Goal: Answer question/provide support: Share knowledge or assist other users

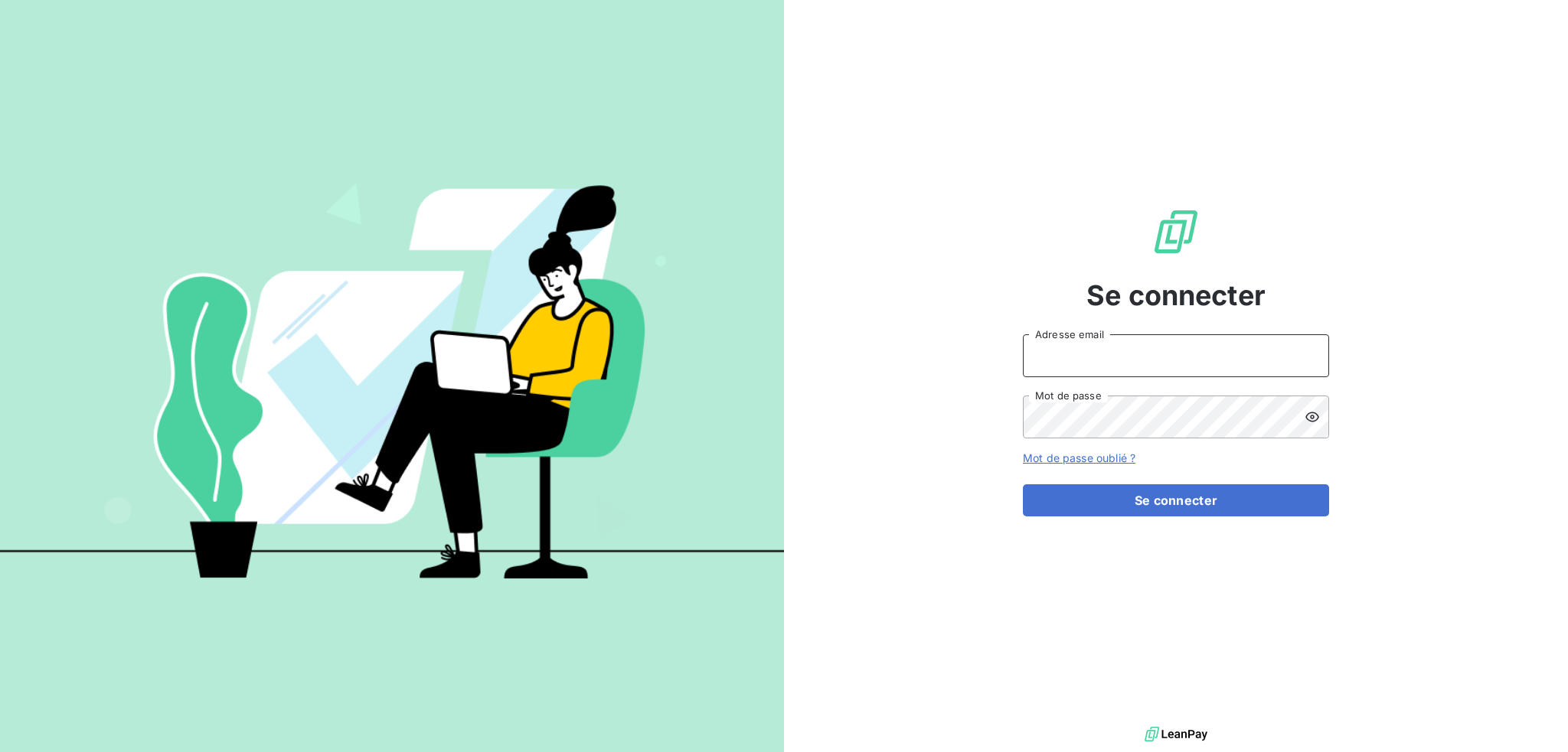
click at [1155, 358] on input "Adresse email" at bounding box center [1176, 356] width 306 height 43
type input "compta@login-informatique.com"
click at [1023, 484] on button "Se connecter" at bounding box center [1176, 501] width 306 height 33
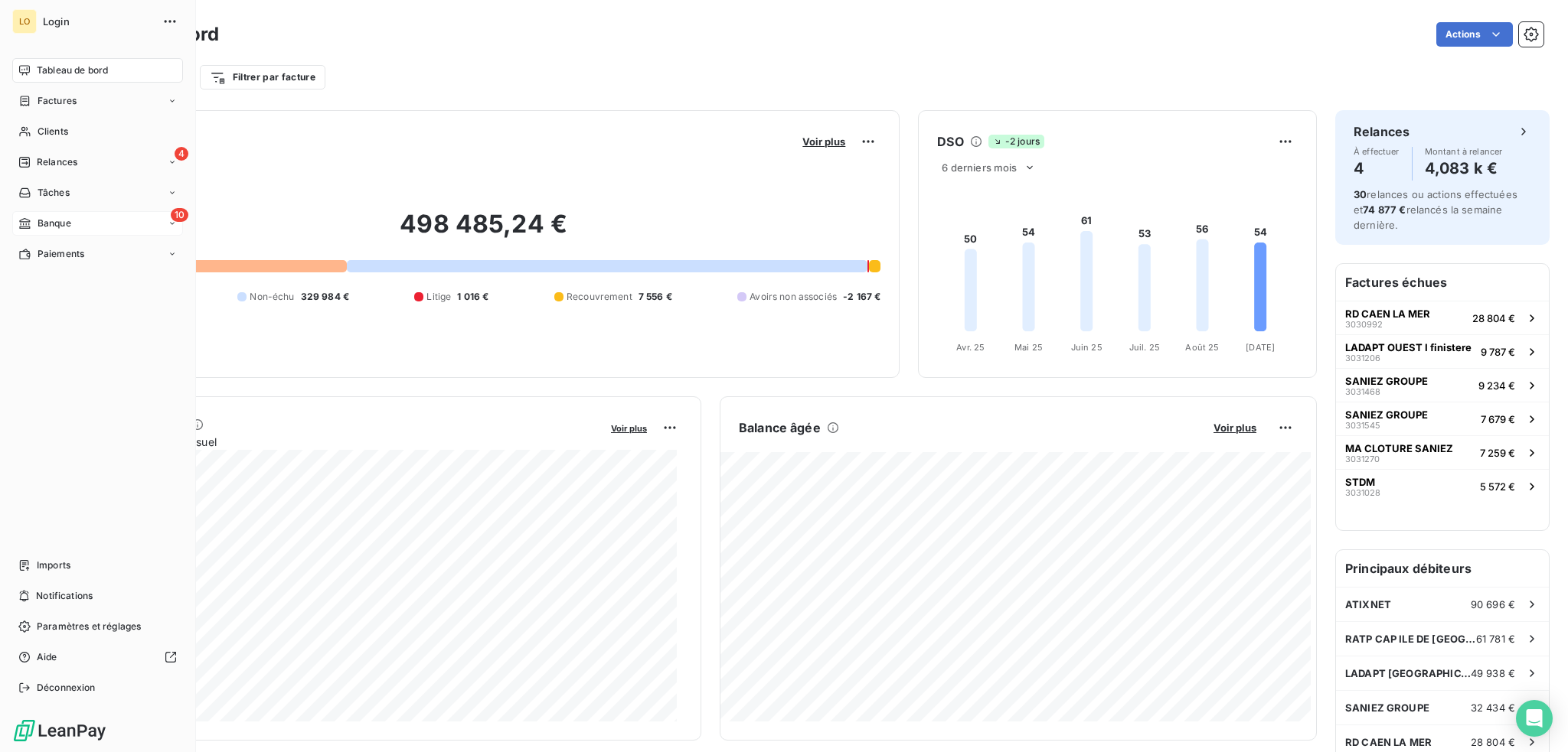
click at [77, 224] on div "10 Banque" at bounding box center [98, 223] width 171 height 25
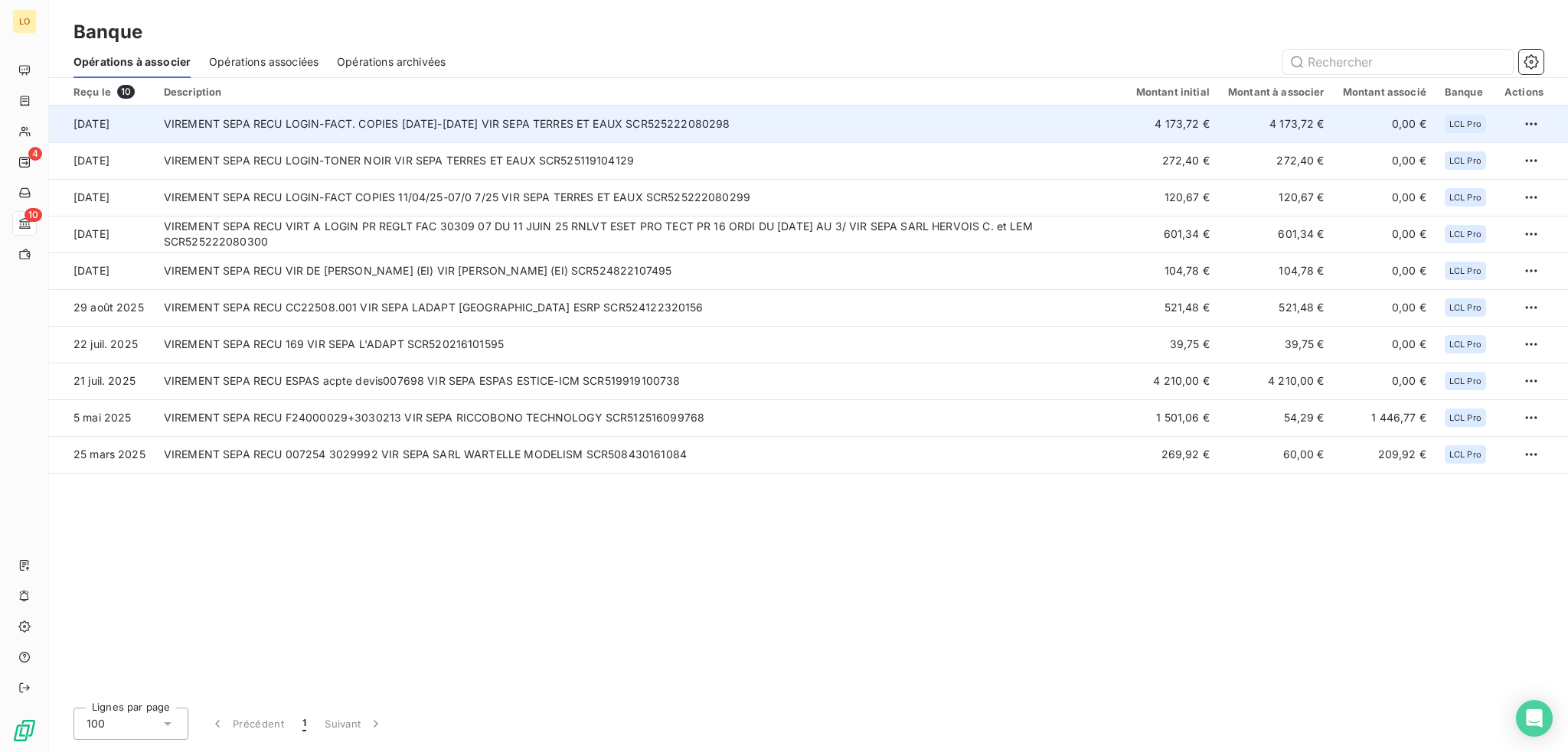
click at [523, 117] on td "VIREMENT SEPA RECU LOGIN-FACT. COPIES [DATE]-[DATE] VIR SEPA TERRES ET EAUX SCR…" at bounding box center [640, 124] width 972 height 36
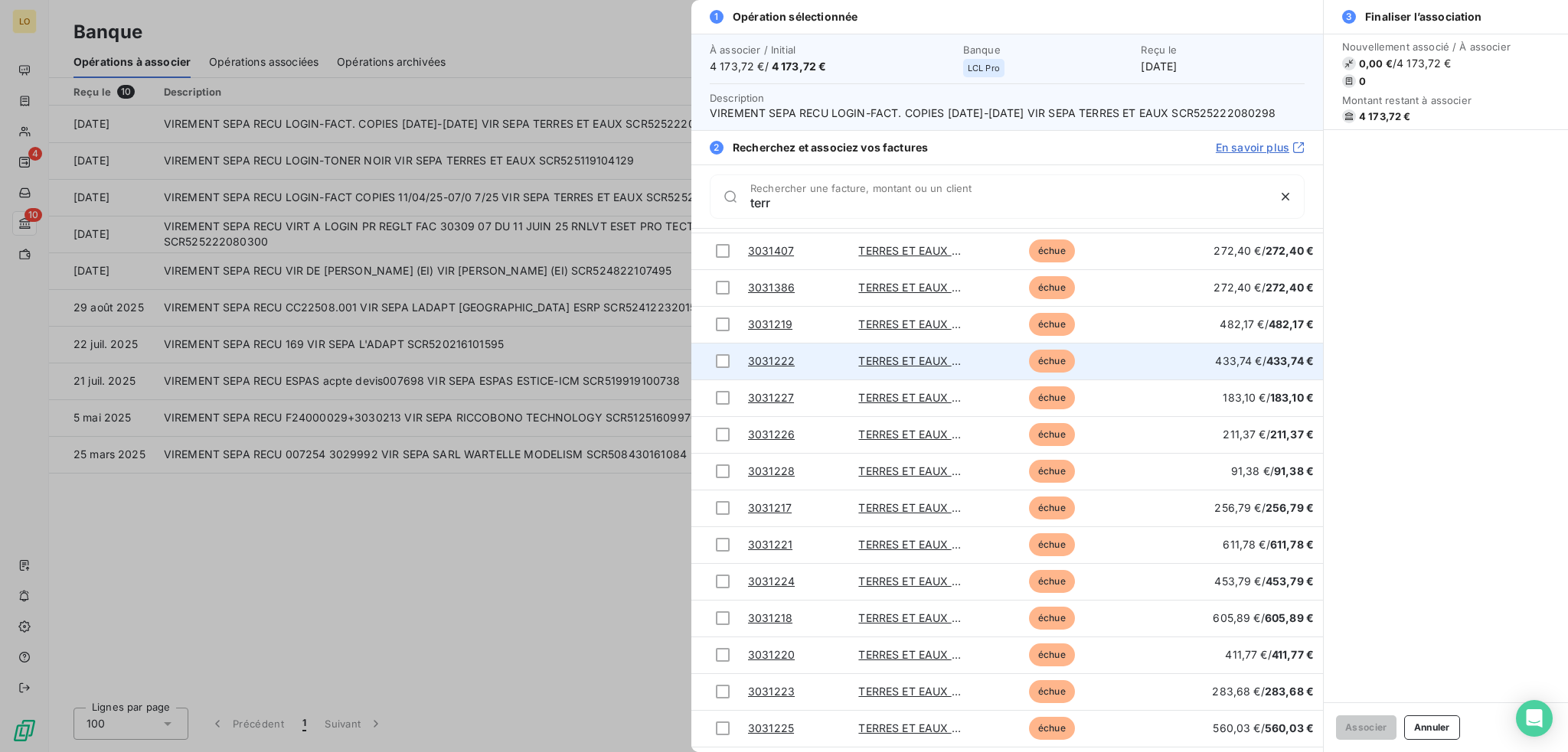
scroll to position [165, 0]
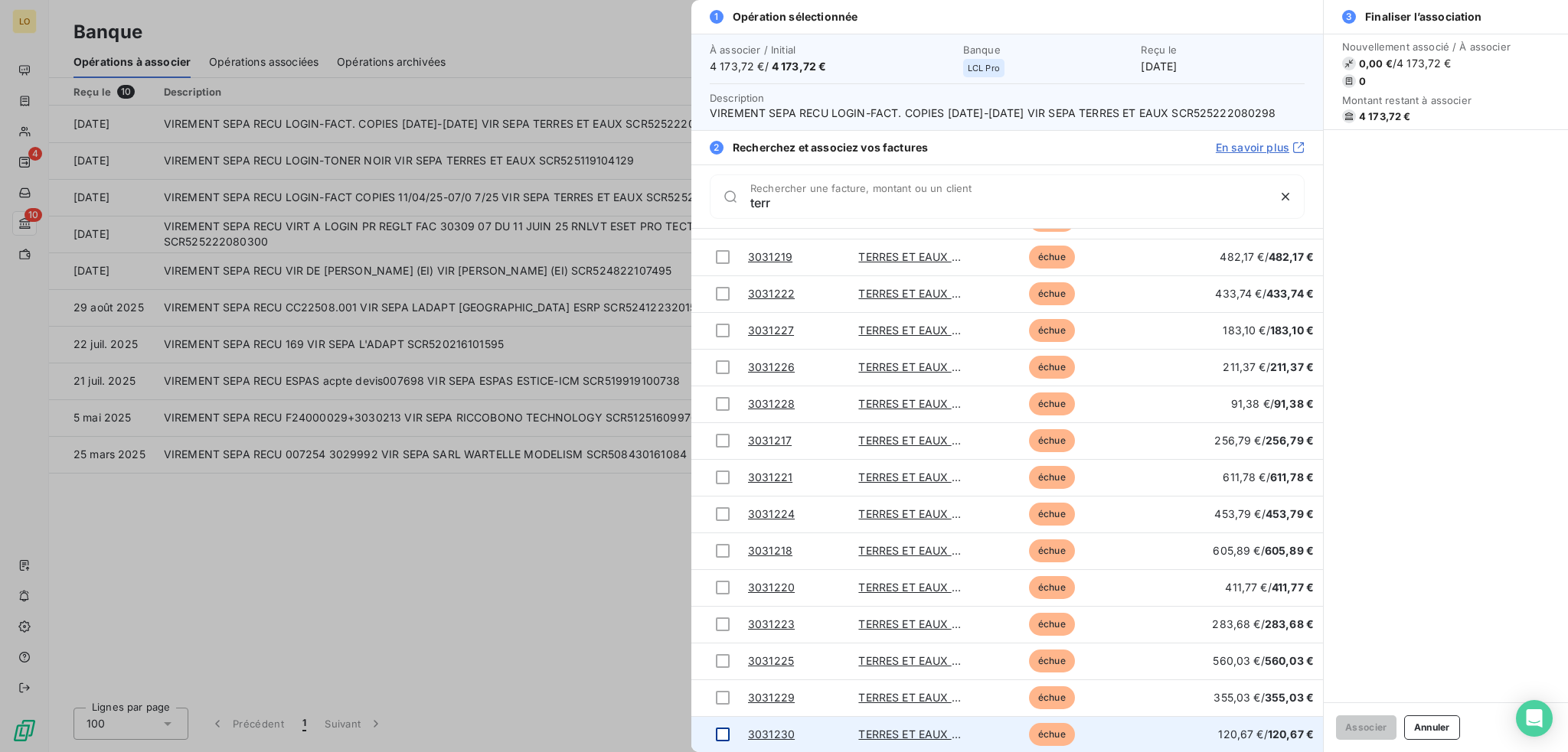
type input "terr"
drag, startPoint x: 722, startPoint y: 734, endPoint x: 718, endPoint y: 717, distance: 17.5
click at [722, 733] on div at bounding box center [723, 735] width 13 height 13
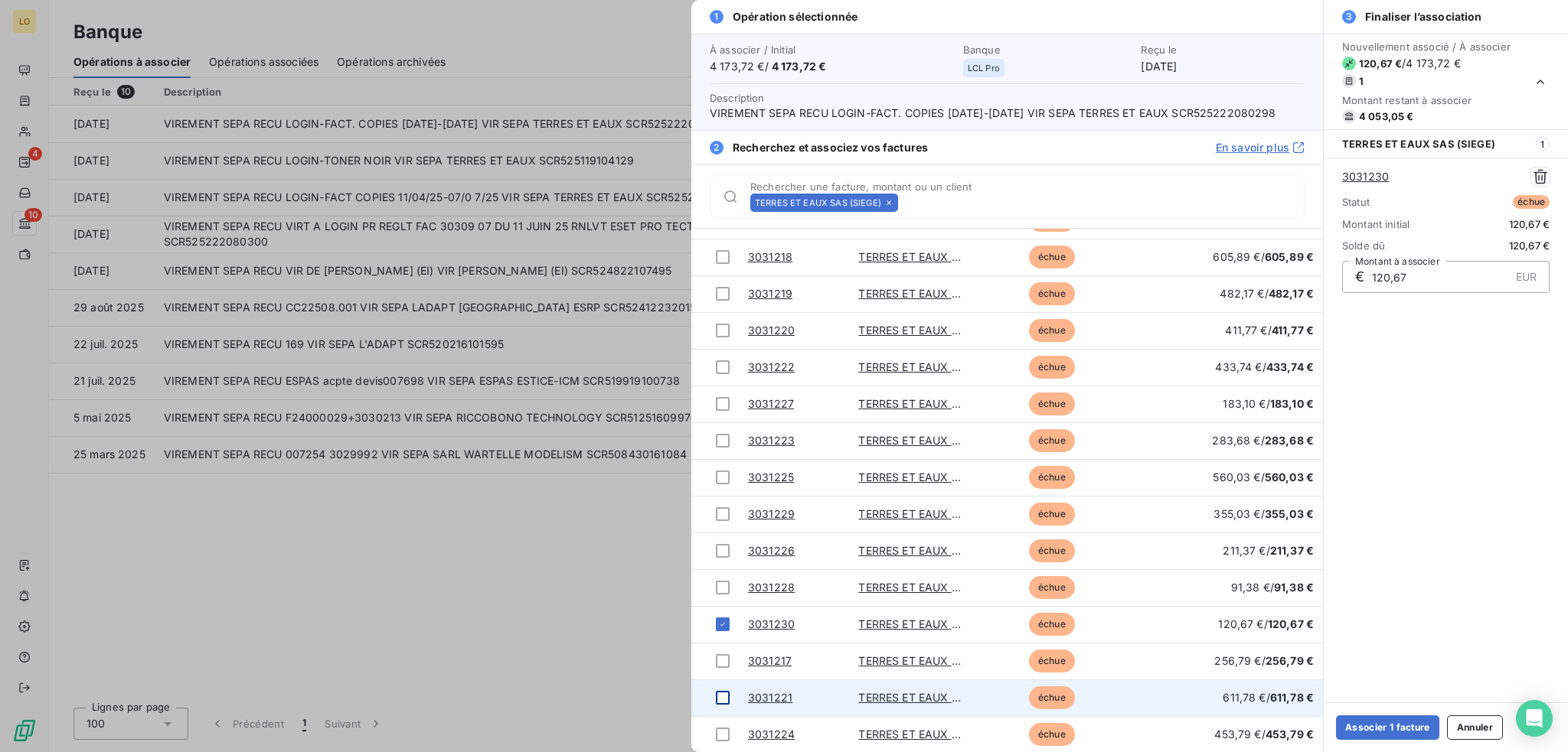
click at [718, 697] on div at bounding box center [723, 698] width 13 height 13
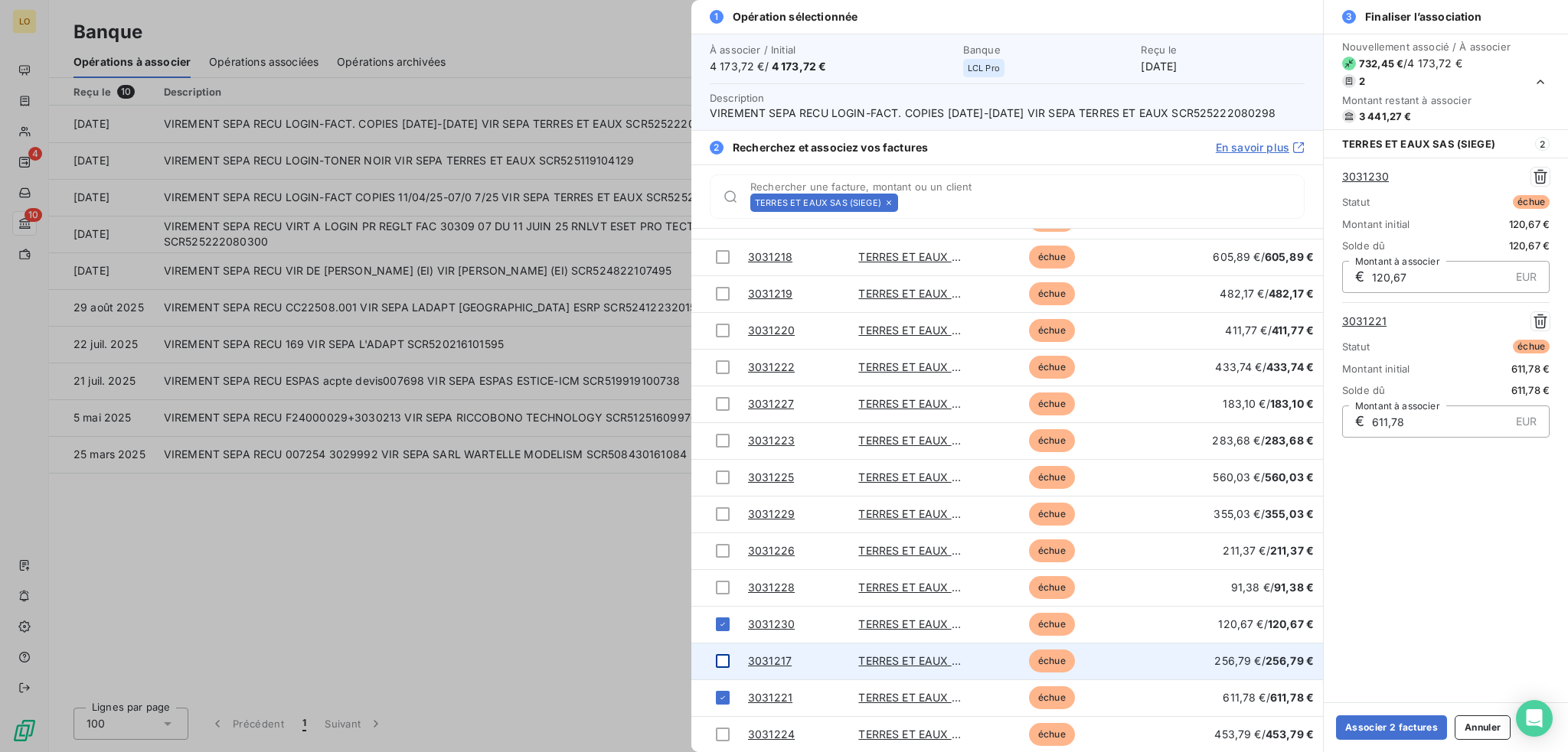
click at [720, 659] on div at bounding box center [723, 661] width 13 height 13
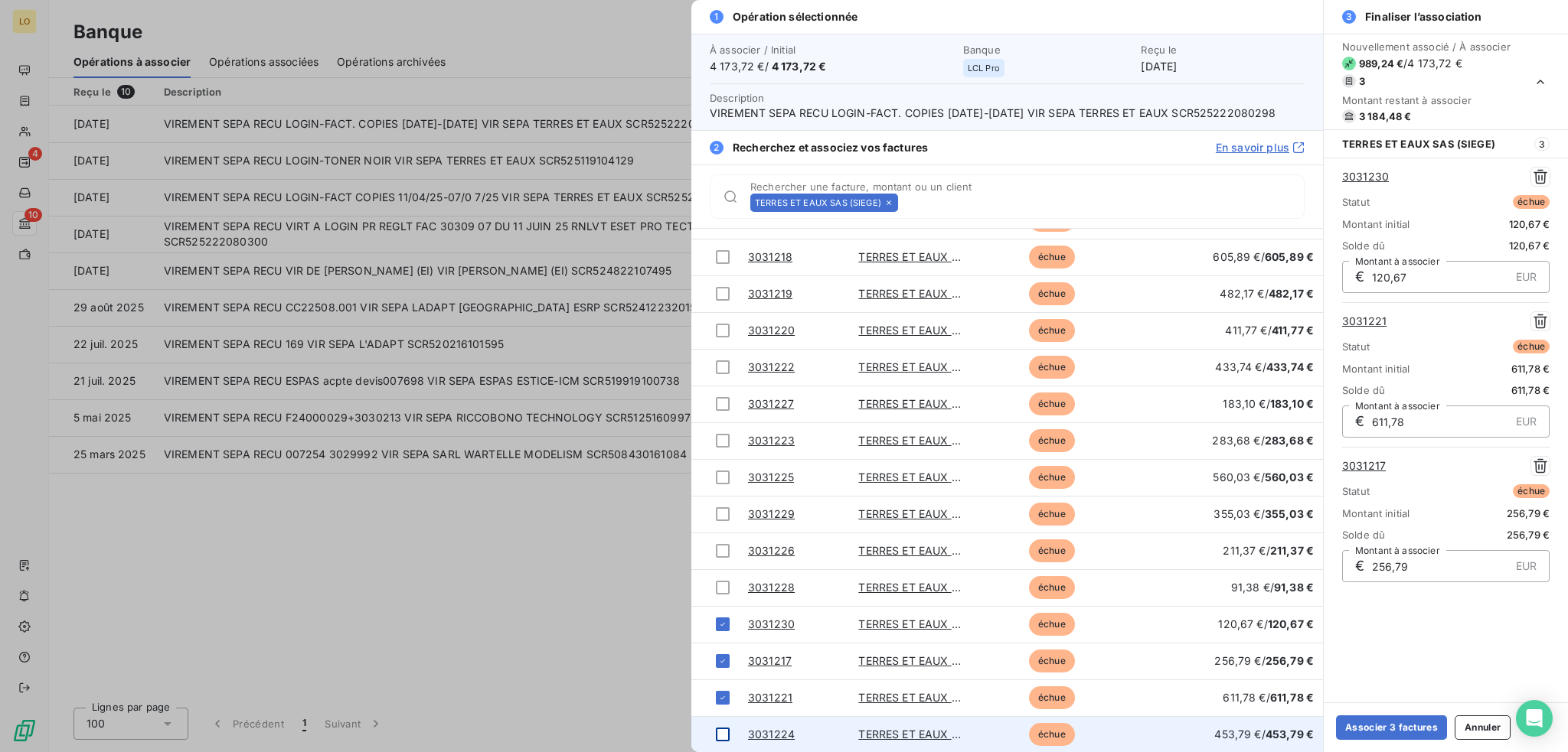
click at [719, 731] on div at bounding box center [723, 735] width 13 height 13
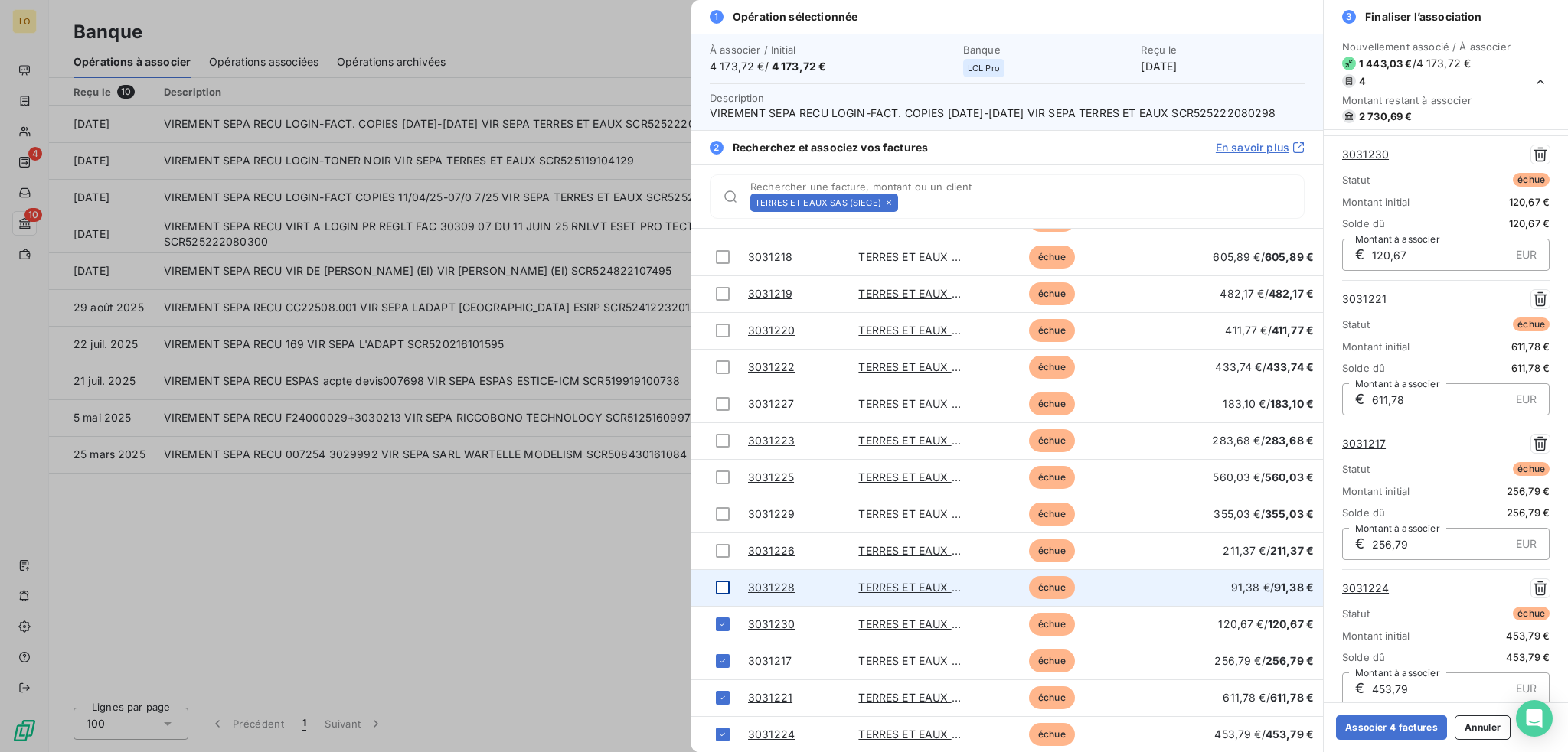
click at [728, 587] on div at bounding box center [723, 588] width 13 height 13
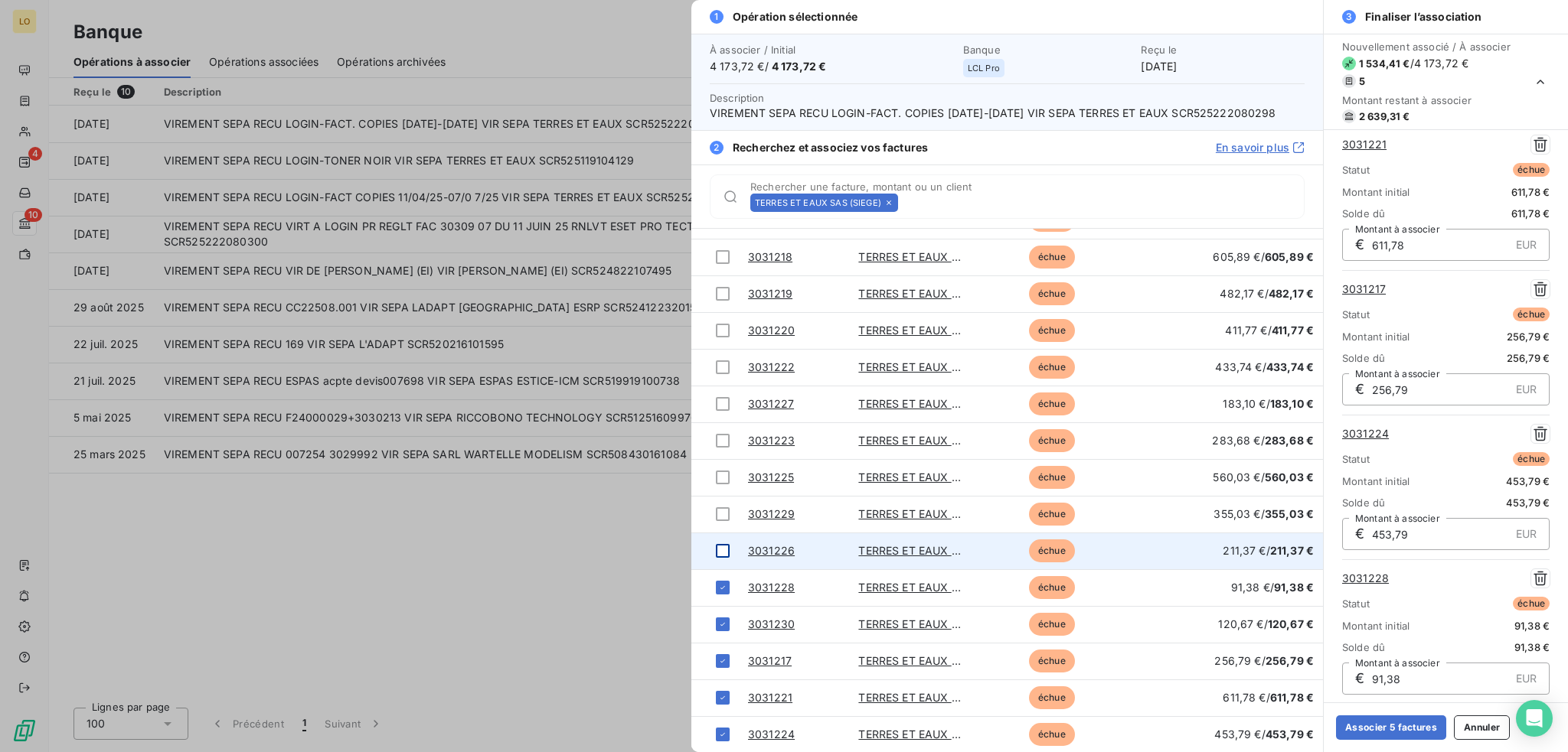
click at [721, 549] on div at bounding box center [723, 551] width 13 height 13
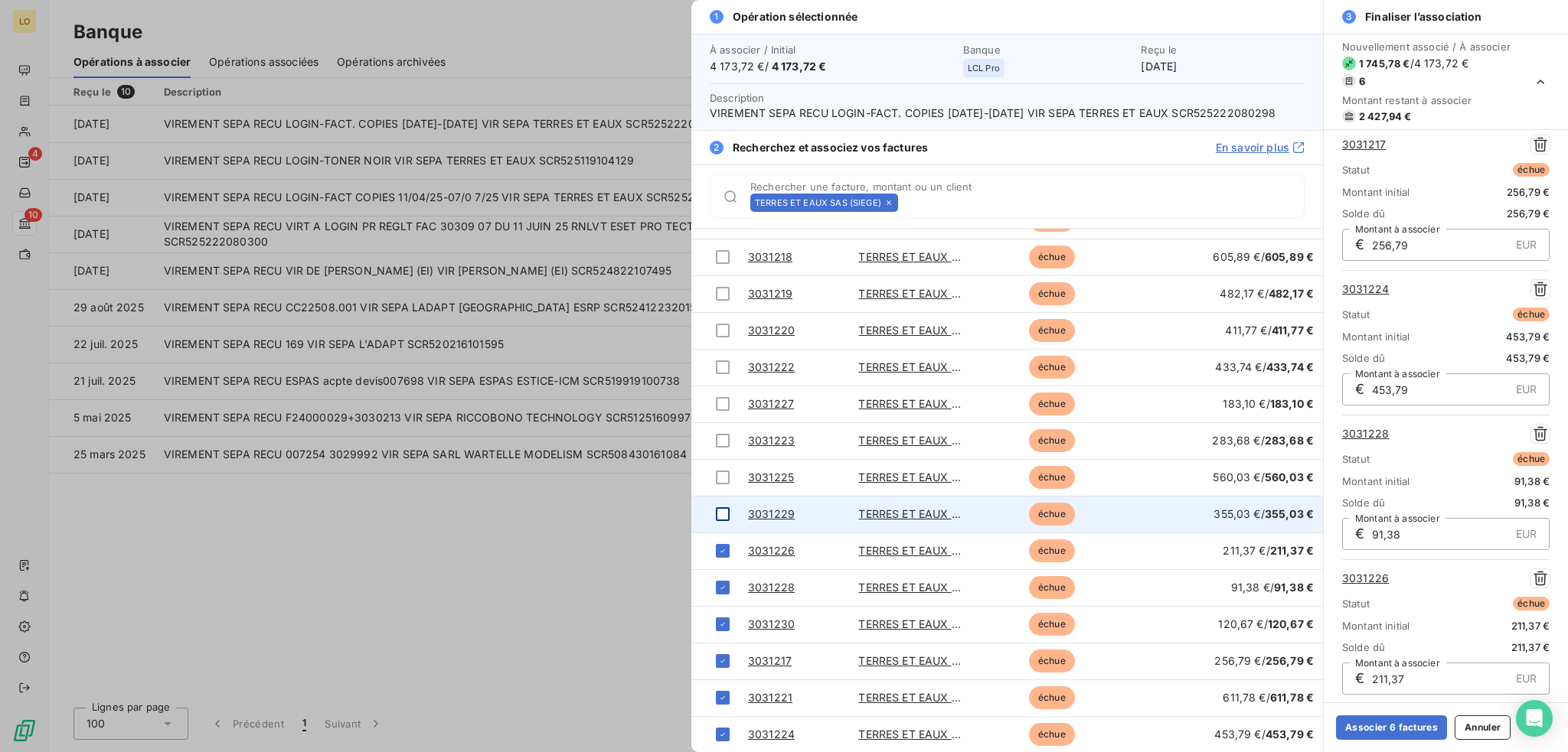
click at [725, 513] on div at bounding box center [723, 514] width 13 height 13
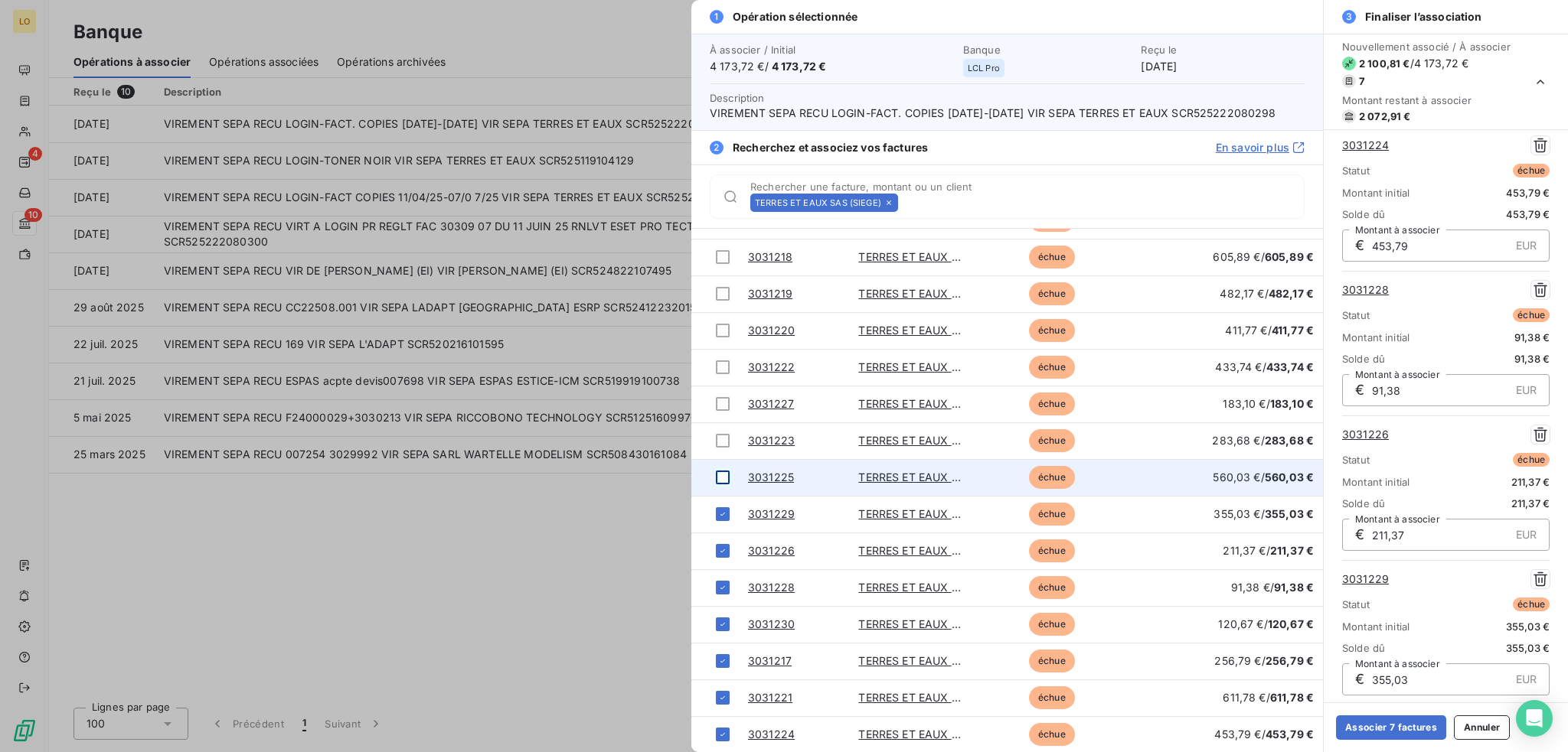
click at [722, 479] on div at bounding box center [723, 478] width 13 height 13
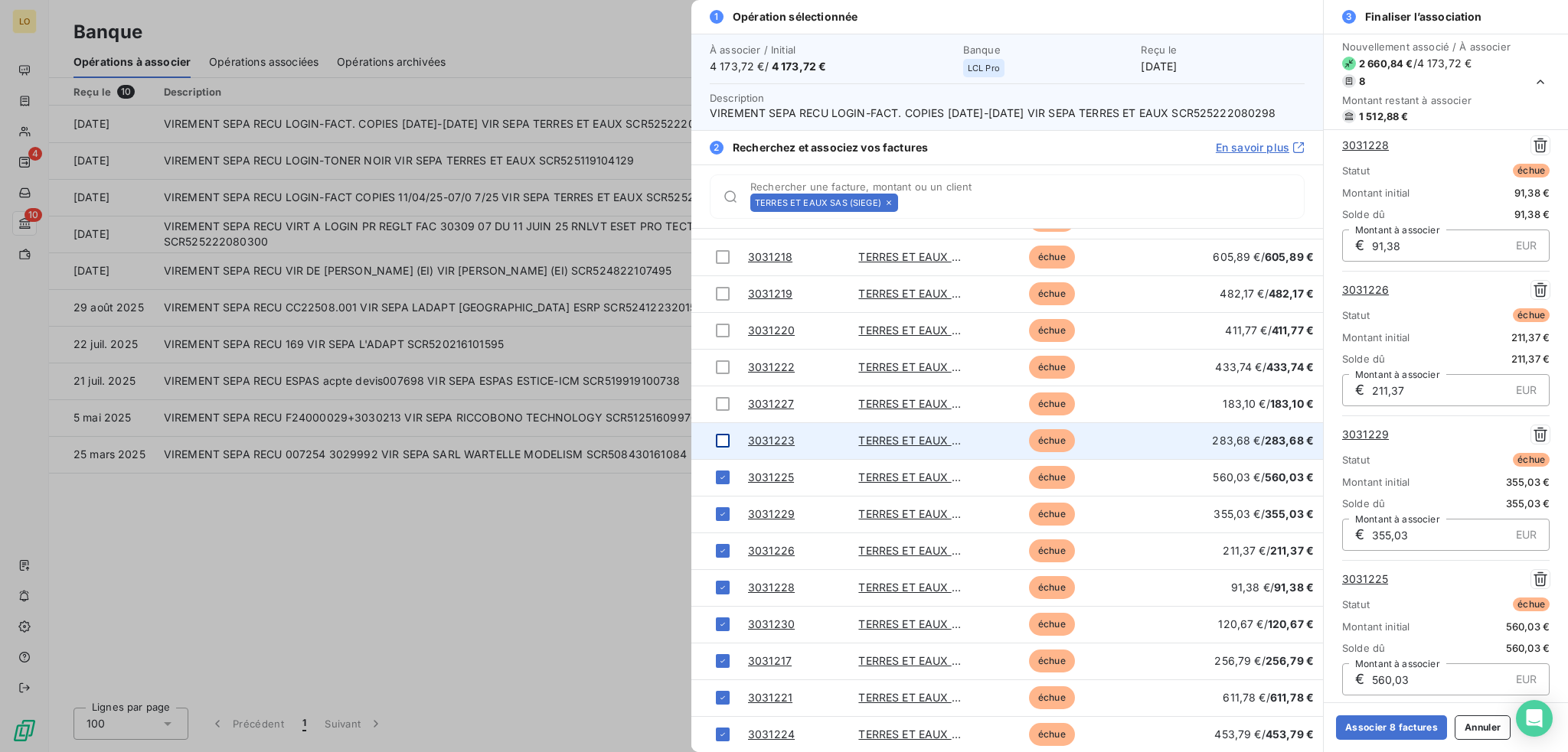
click at [724, 437] on div at bounding box center [723, 440] width 13 height 13
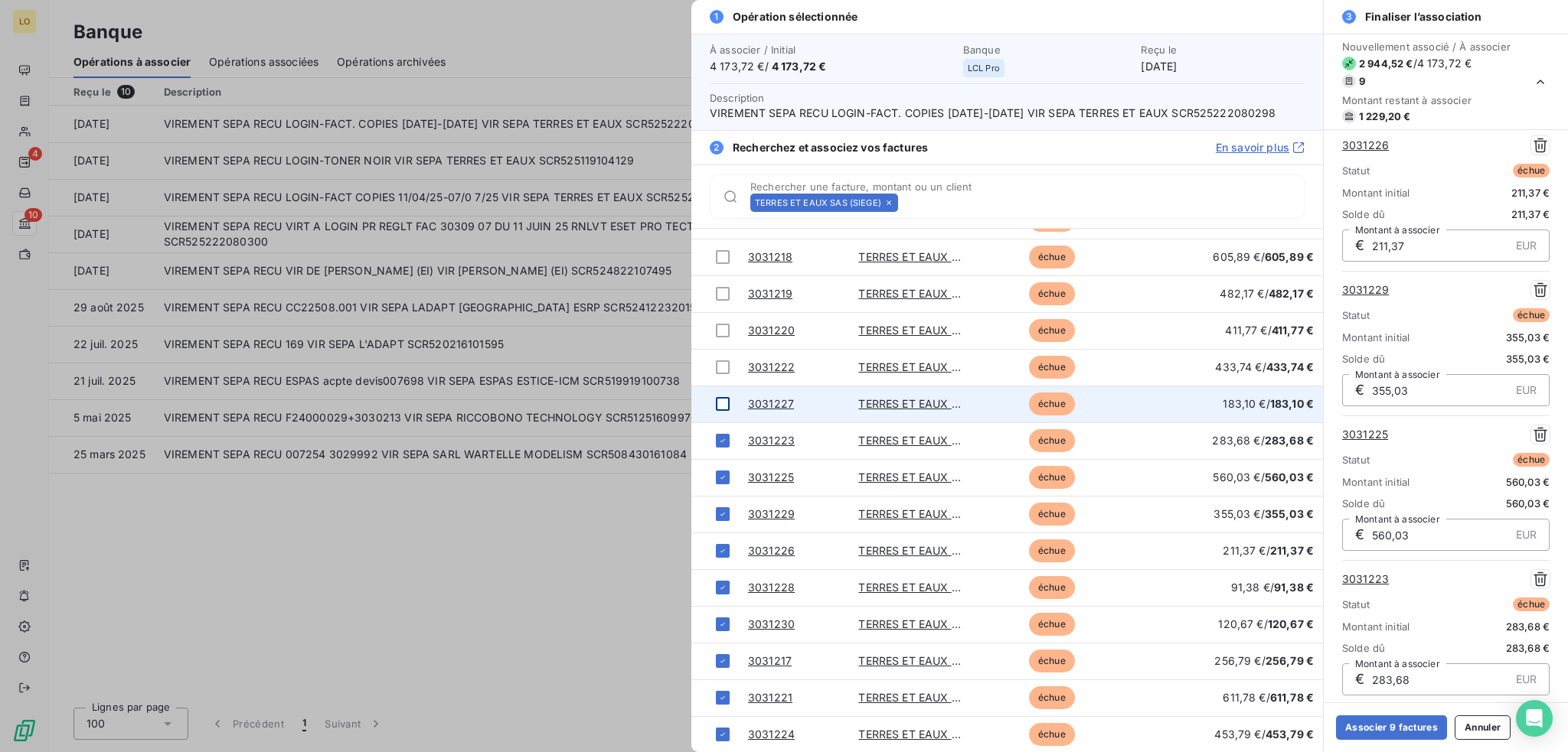
click at [724, 403] on div at bounding box center [723, 404] width 13 height 13
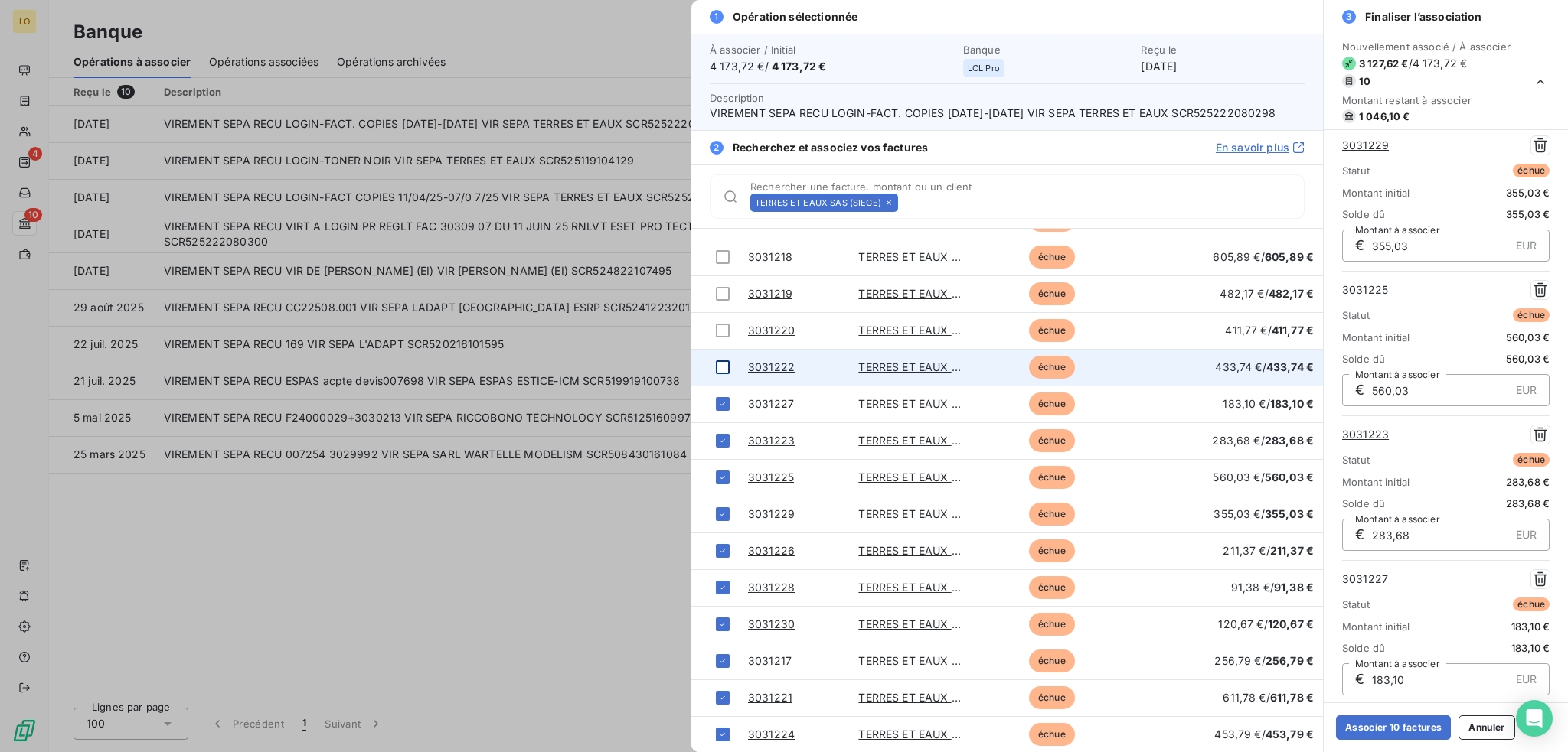
click at [725, 365] on div at bounding box center [723, 367] width 13 height 13
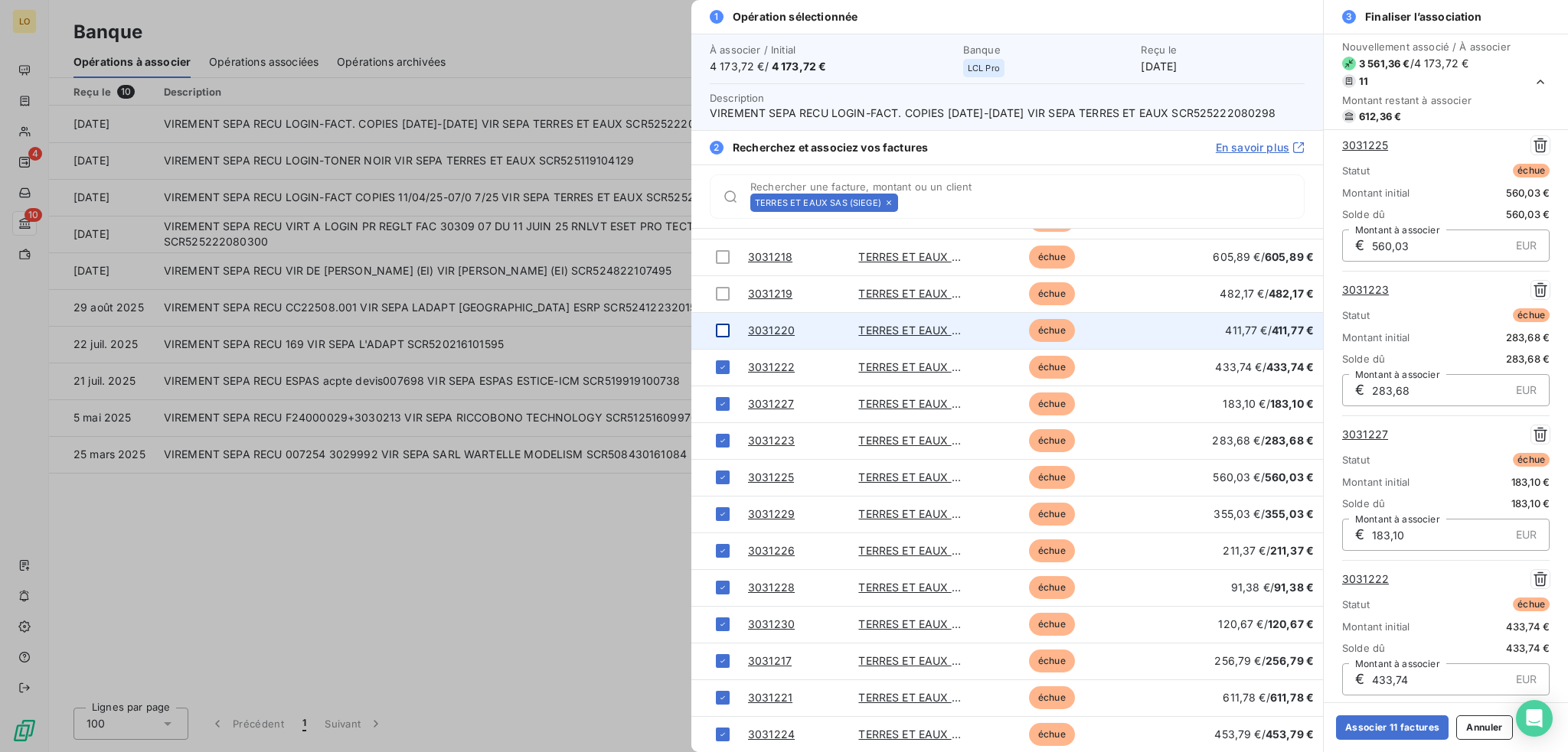
click at [723, 328] on div at bounding box center [723, 331] width 13 height 13
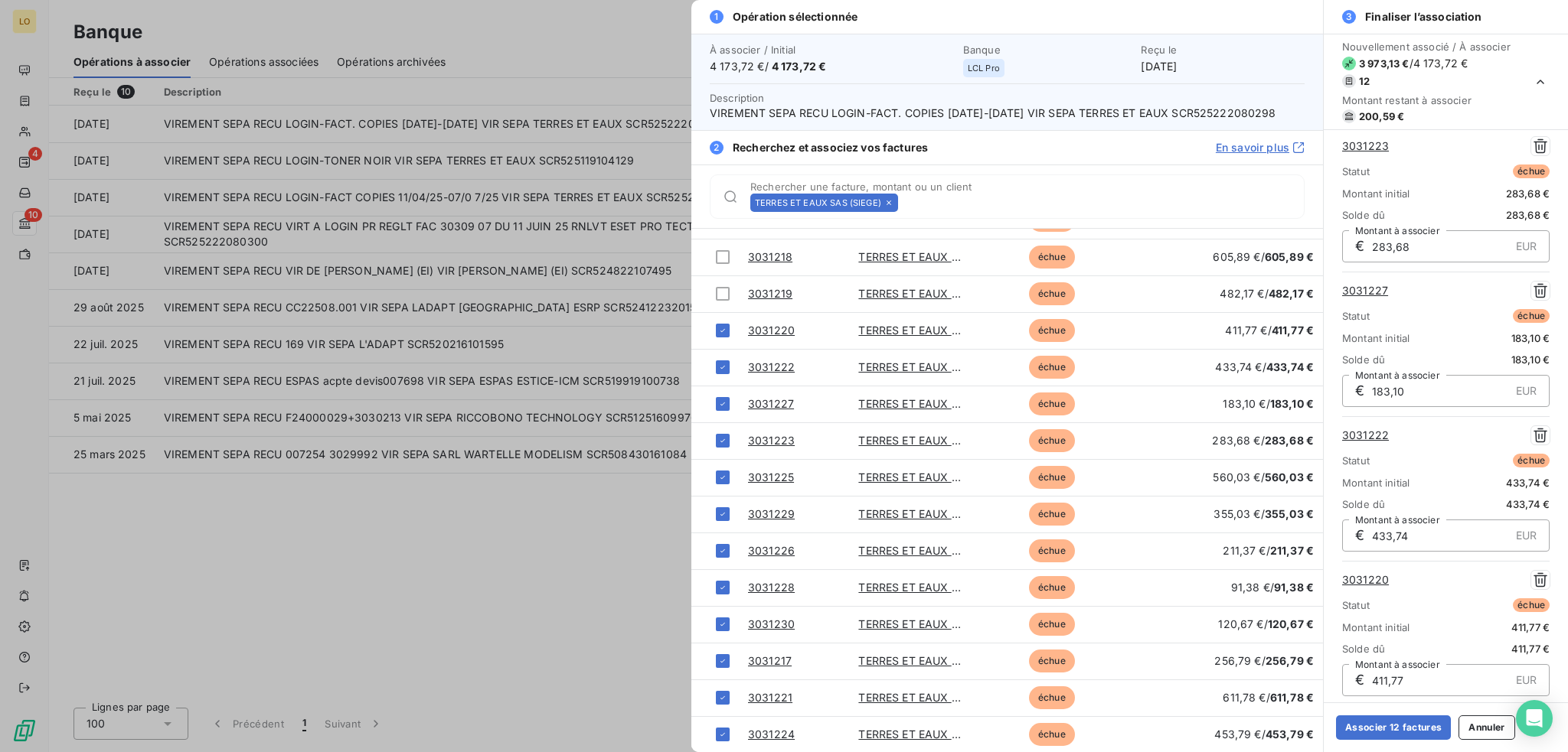
drag, startPoint x: 1460, startPoint y: 727, endPoint x: 1489, endPoint y: 727, distance: 29.0
click at [1461, 727] on button "Annuler" at bounding box center [1486, 728] width 56 height 25
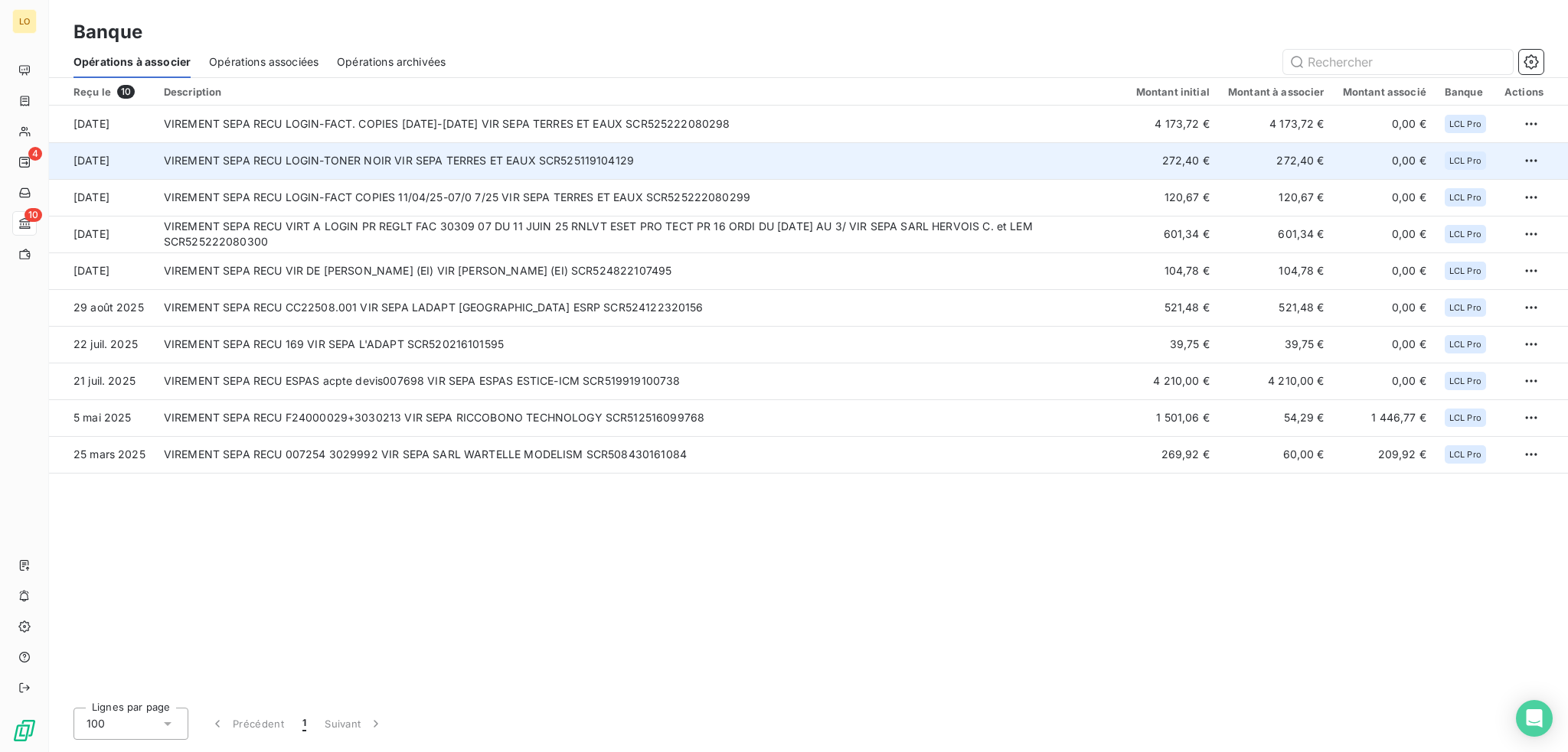
click at [511, 168] on td "VIREMENT SEPA RECU LOGIN-TONER NOIR VIR SEPA TERRES ET EAUX SCR525119104129" at bounding box center [640, 160] width 972 height 36
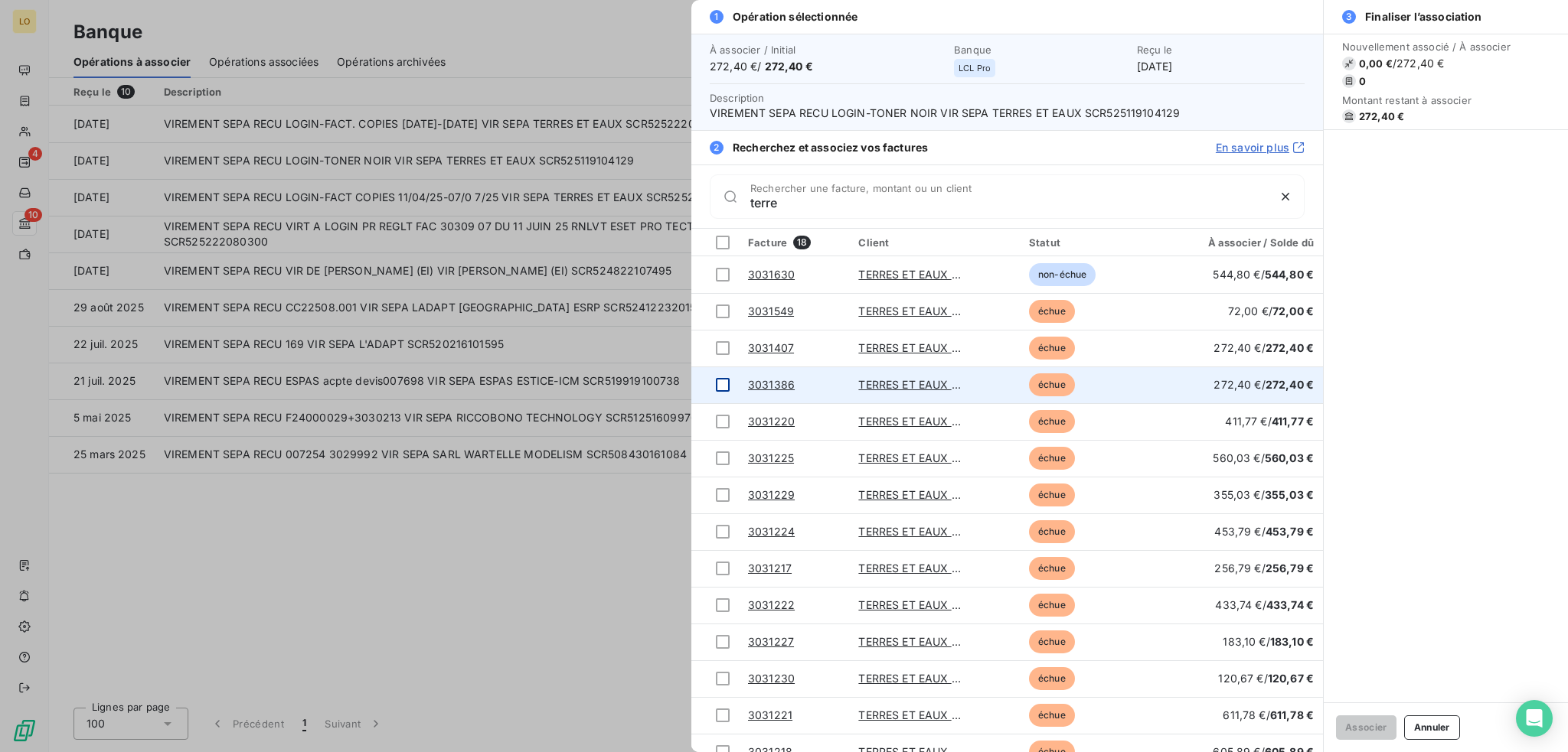
type input "terre"
click at [727, 385] on div at bounding box center [723, 385] width 13 height 13
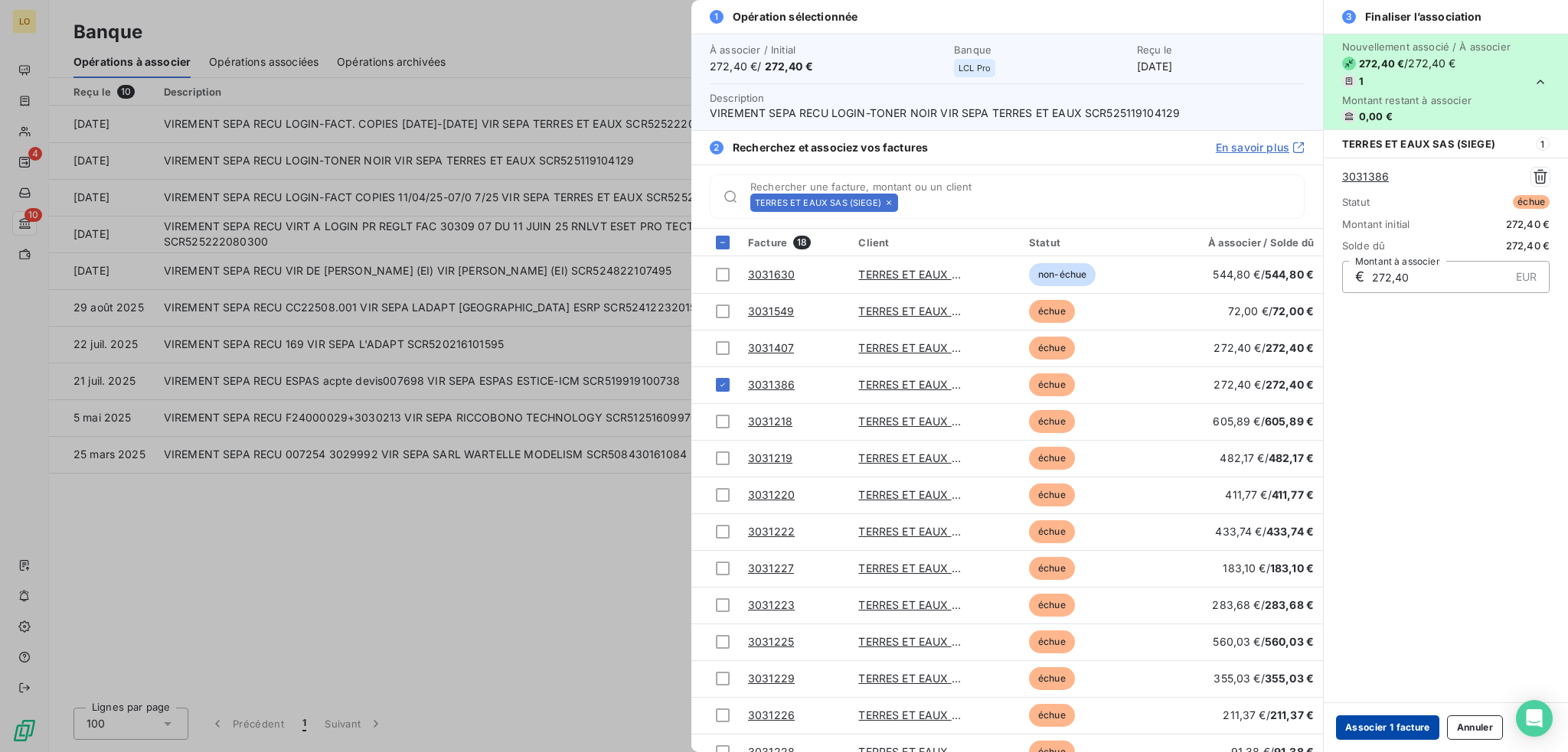
click at [1396, 730] on button "Associer 1 facture" at bounding box center [1388, 728] width 104 height 25
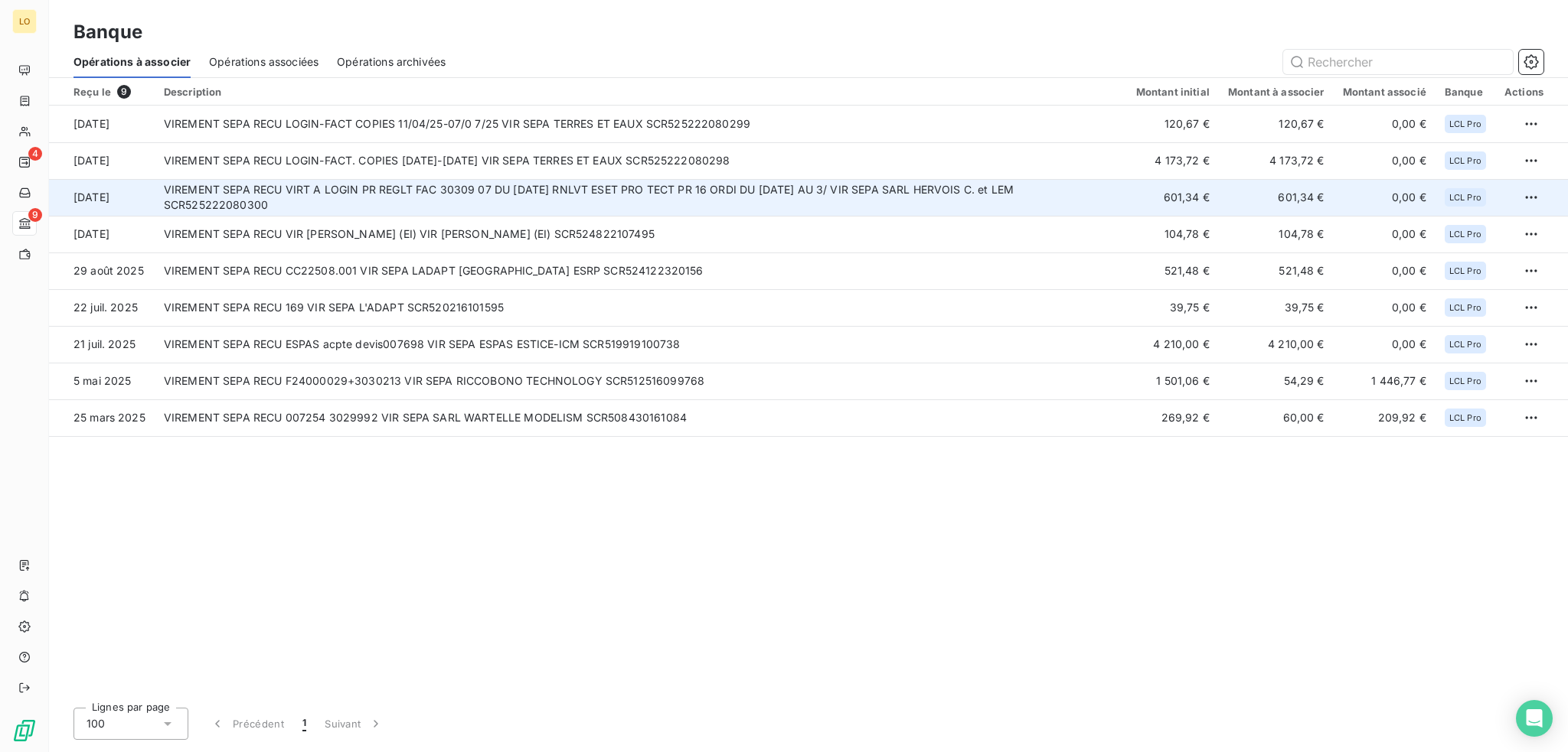
click at [809, 205] on td "VIREMENT SEPA RECU VIRT A LOGIN PR REGLT FAC 30309 07 DU [DATE] RNLVT ESET PRO …" at bounding box center [640, 198] width 972 height 36
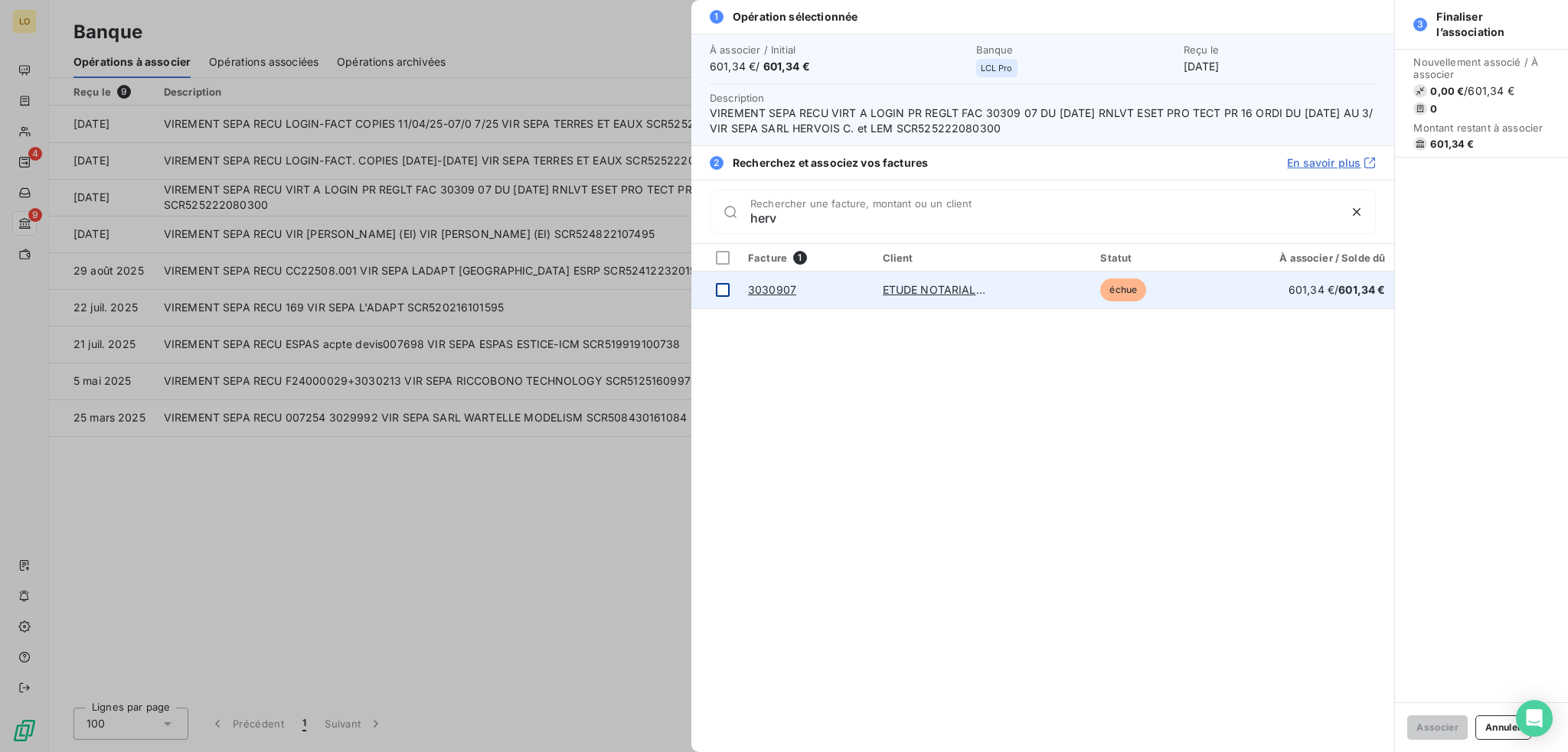
type input "herv"
click at [717, 293] on div at bounding box center [723, 290] width 13 height 13
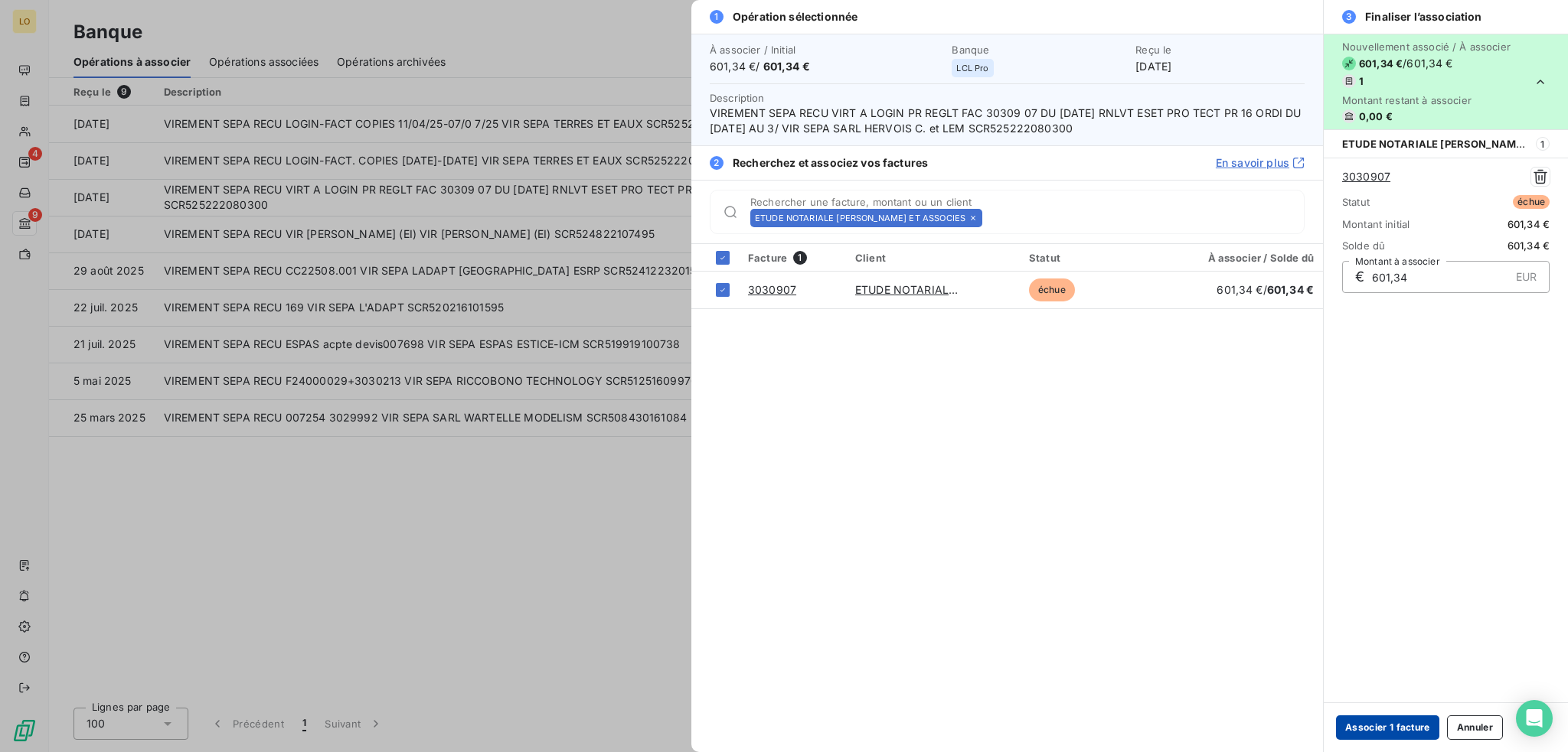
click at [1390, 727] on button "Associer 1 facture" at bounding box center [1388, 728] width 104 height 25
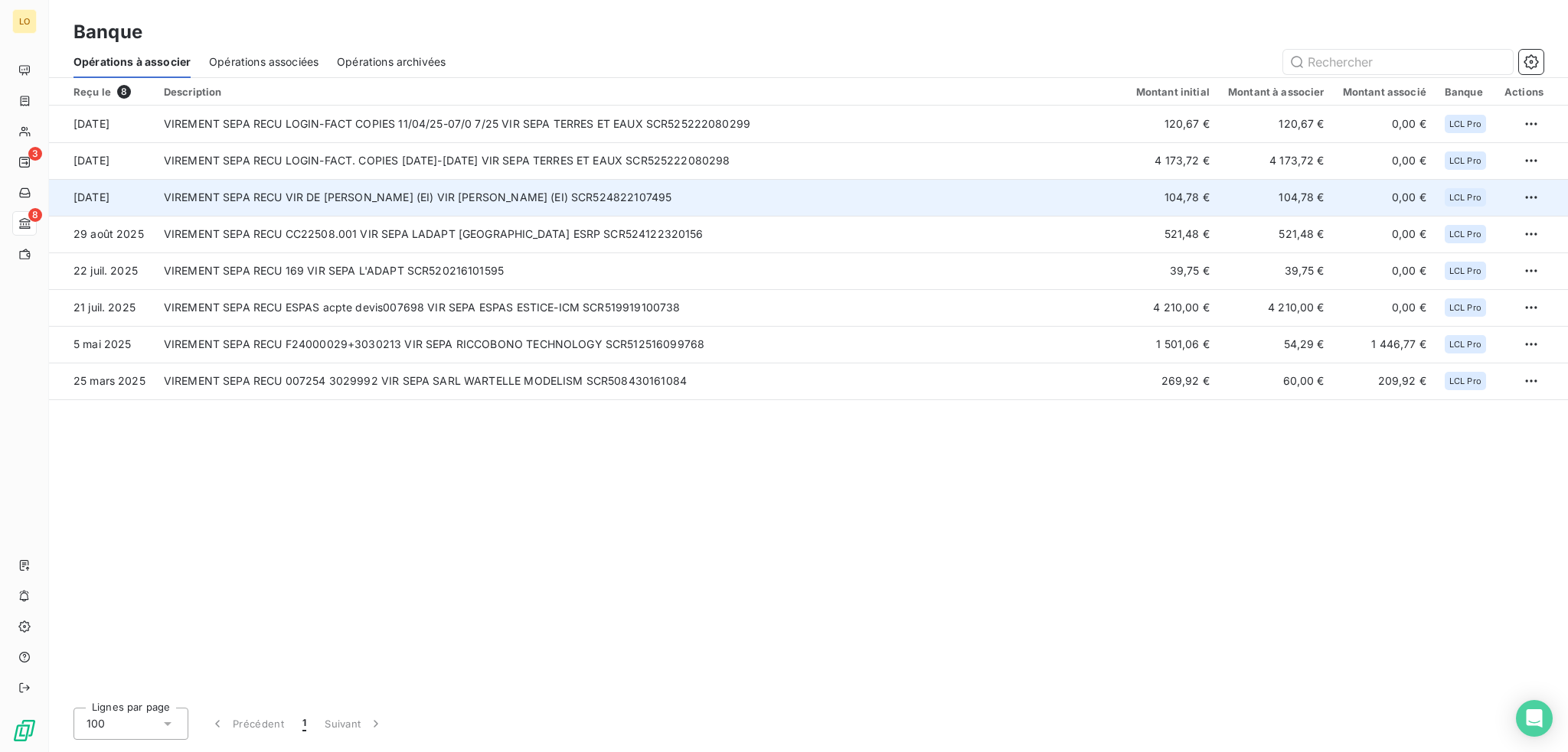
click at [1167, 202] on td "104,78 €" at bounding box center [1174, 198] width 92 height 36
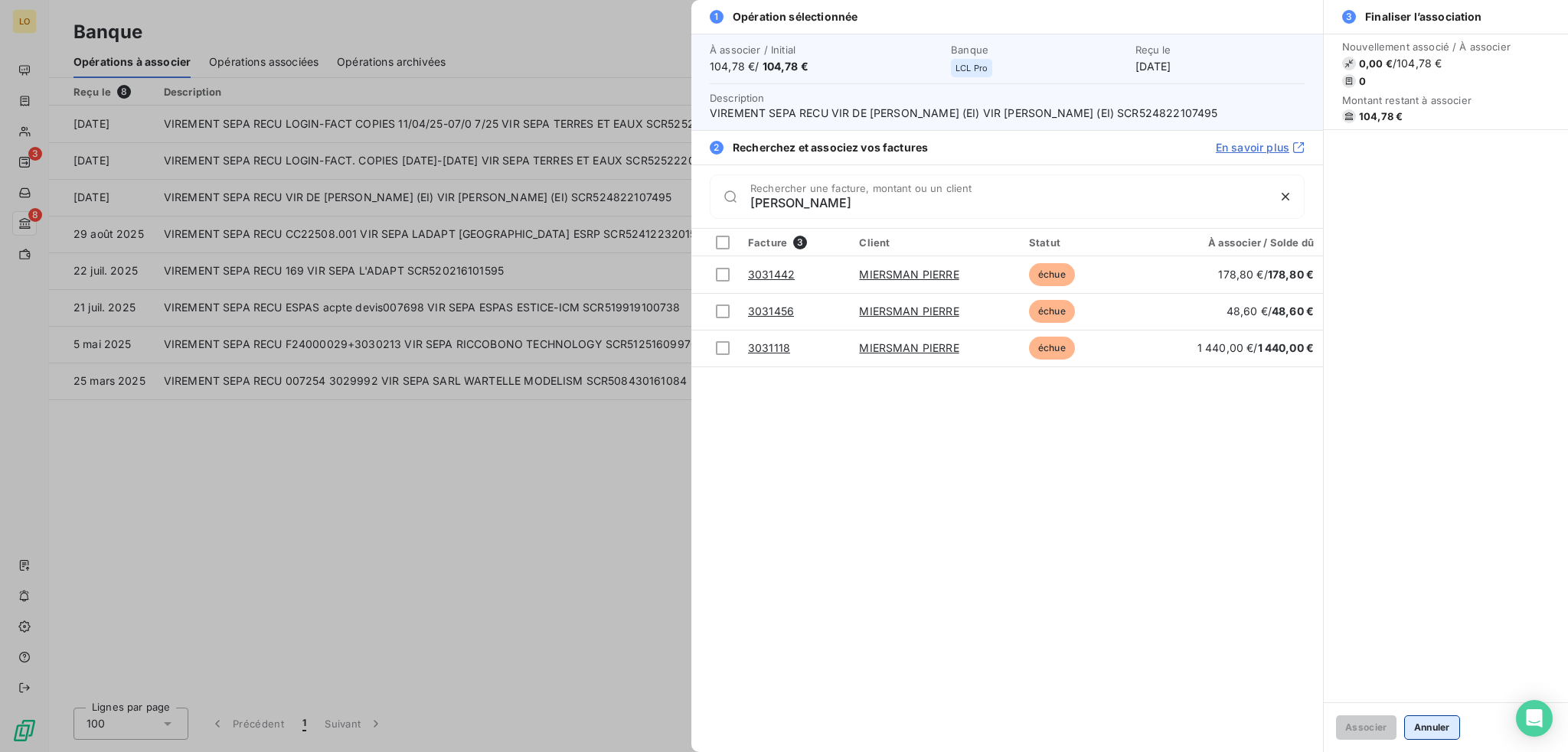
type input "miers"
click at [1434, 725] on button "Annuler" at bounding box center [1432, 728] width 56 height 25
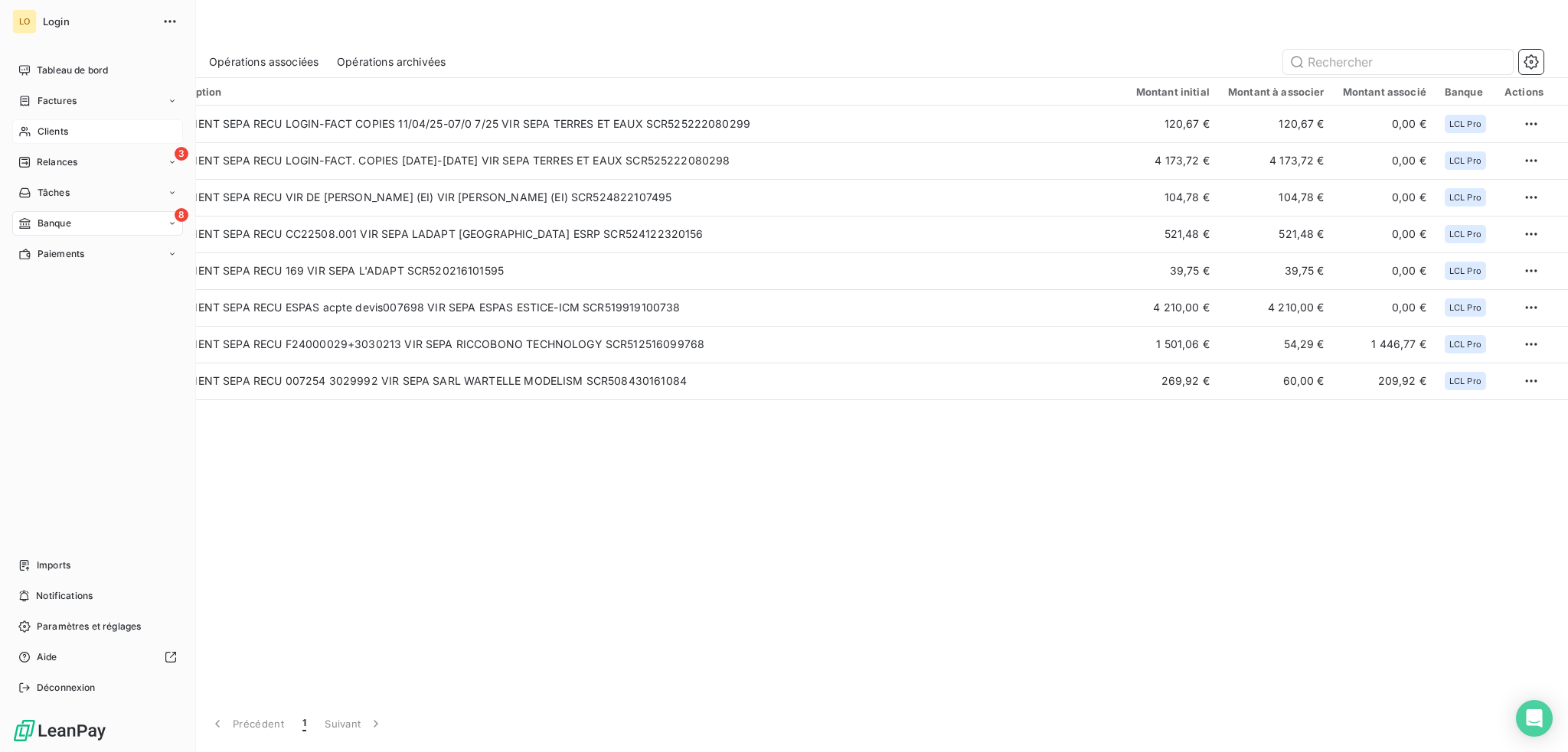
click at [43, 128] on span "Clients" at bounding box center [53, 131] width 31 height 13
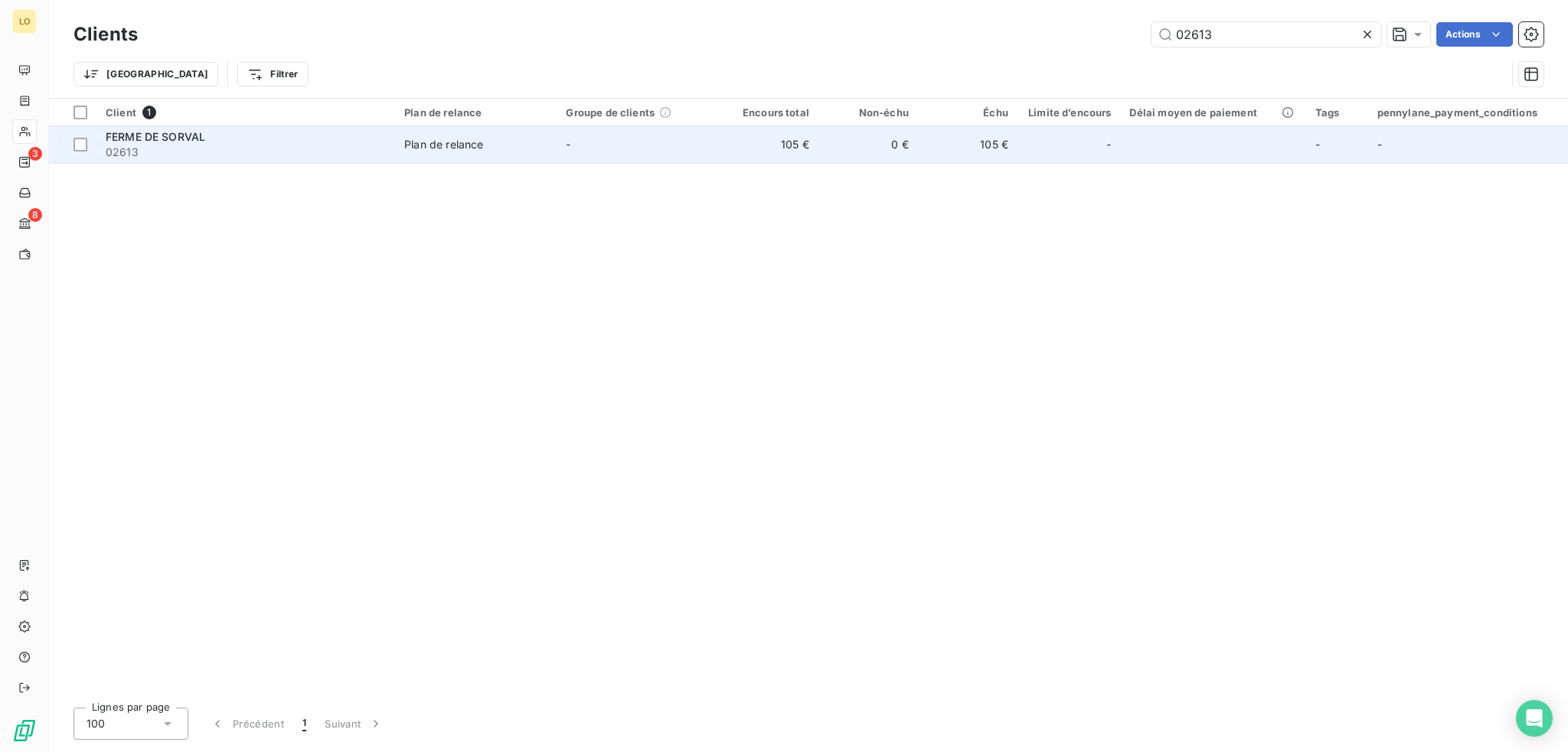
type input "02613"
click at [280, 137] on div "FERME DE SORVAL" at bounding box center [246, 137] width 280 height 15
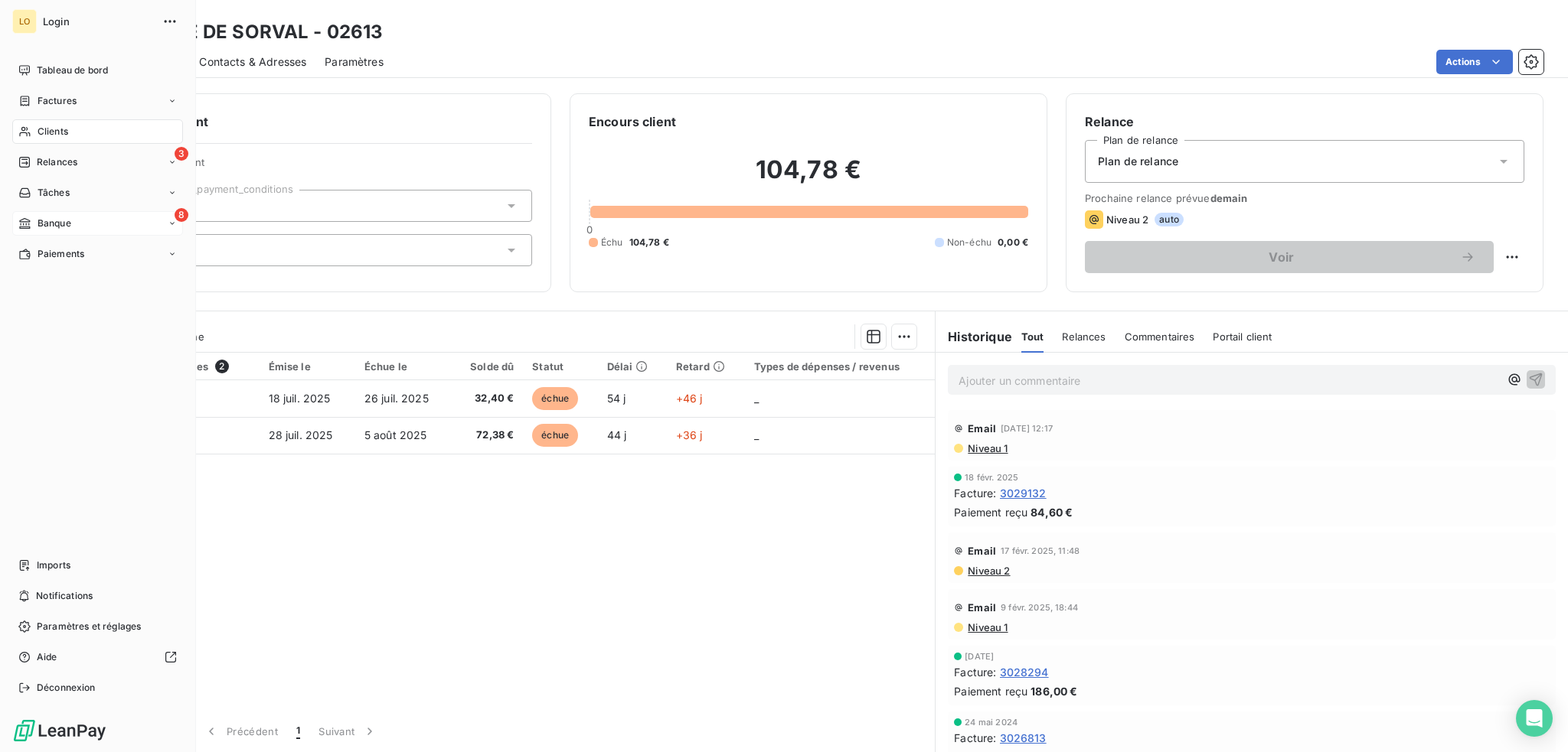
click at [63, 217] on span "Banque" at bounding box center [54, 223] width 34 height 13
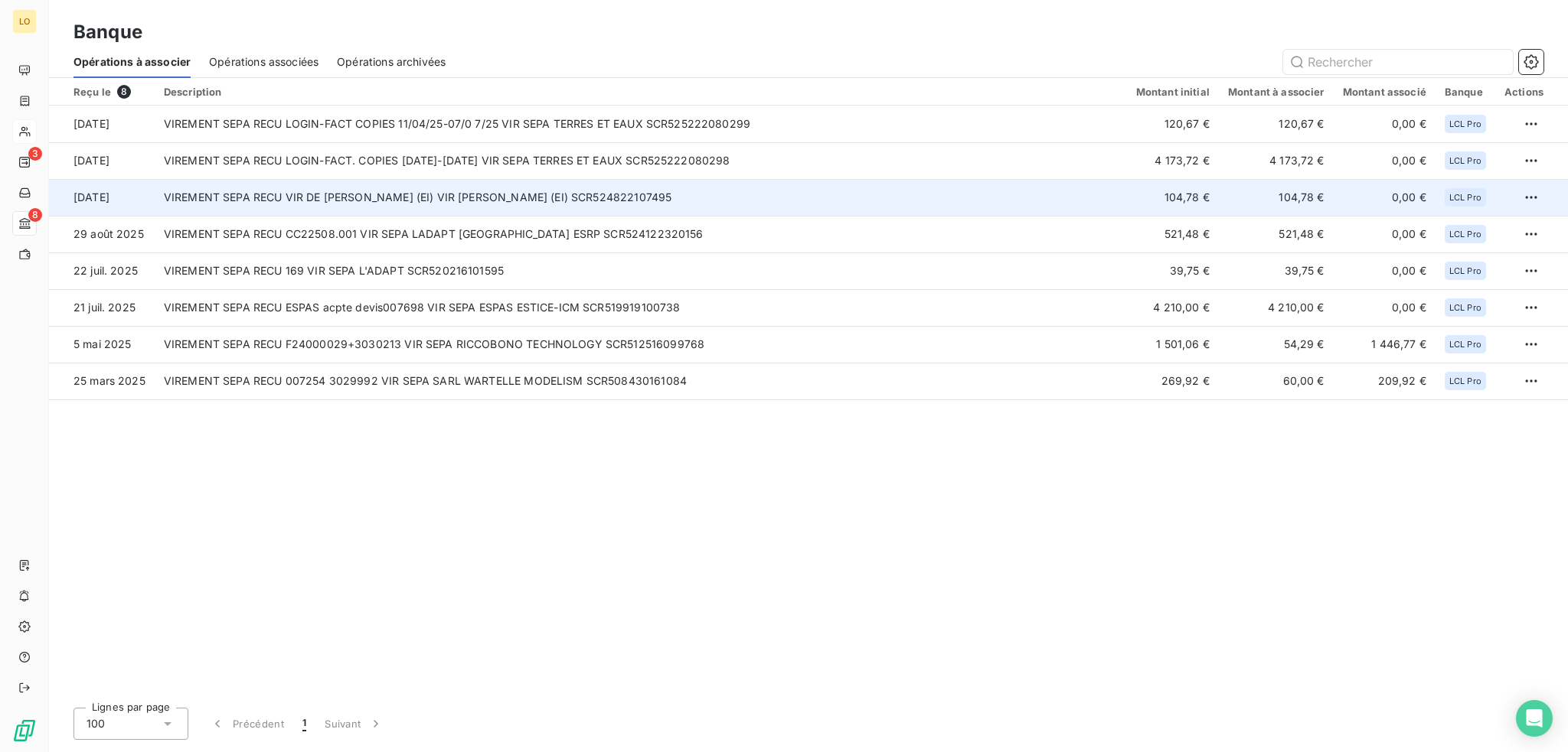
click at [1048, 197] on td "VIREMENT SEPA RECU VIR [PERSON_NAME] (EI) VIR [PERSON_NAME] (EI) SCR524822107495" at bounding box center [640, 198] width 972 height 36
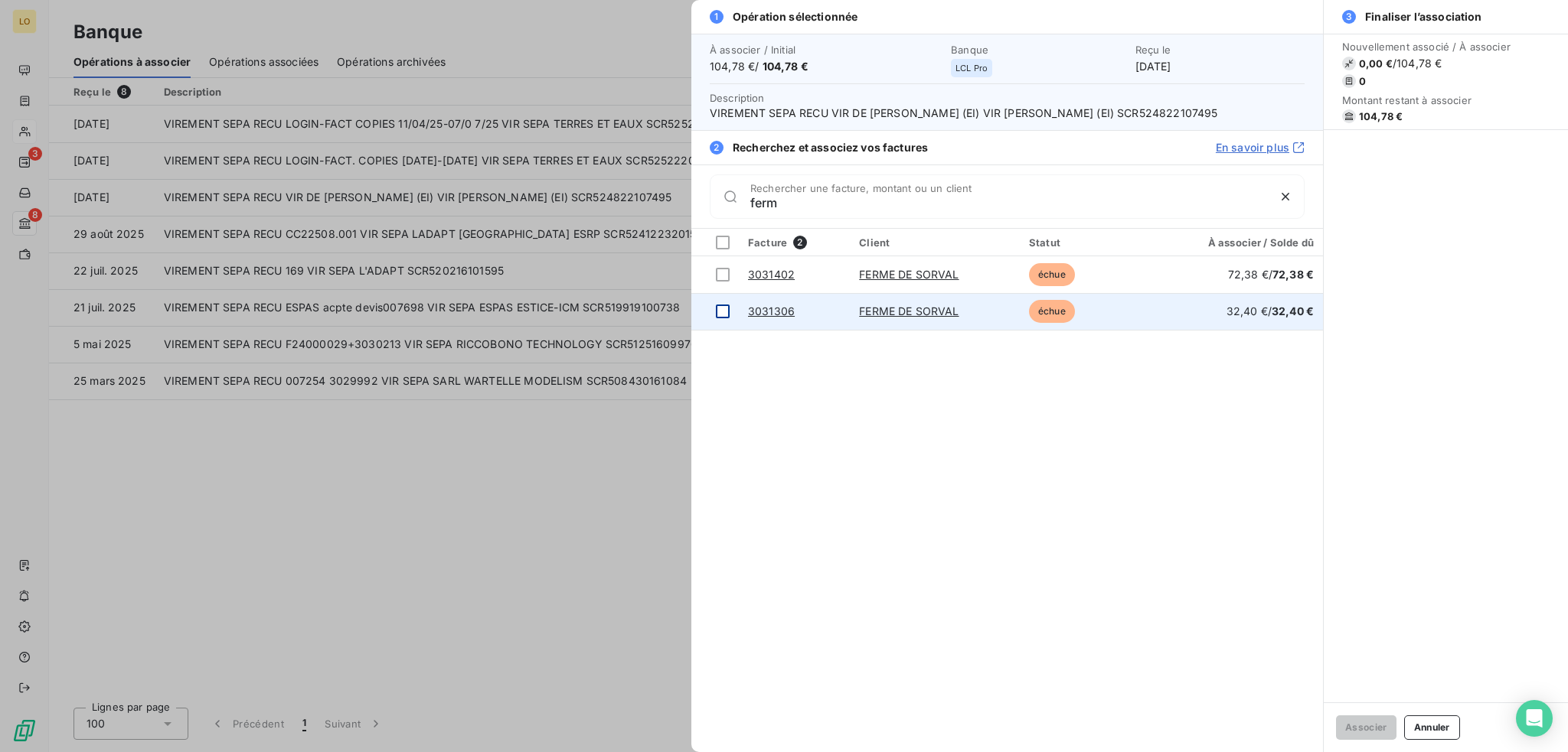
type input "ferm"
click at [725, 313] on div at bounding box center [723, 312] width 13 height 13
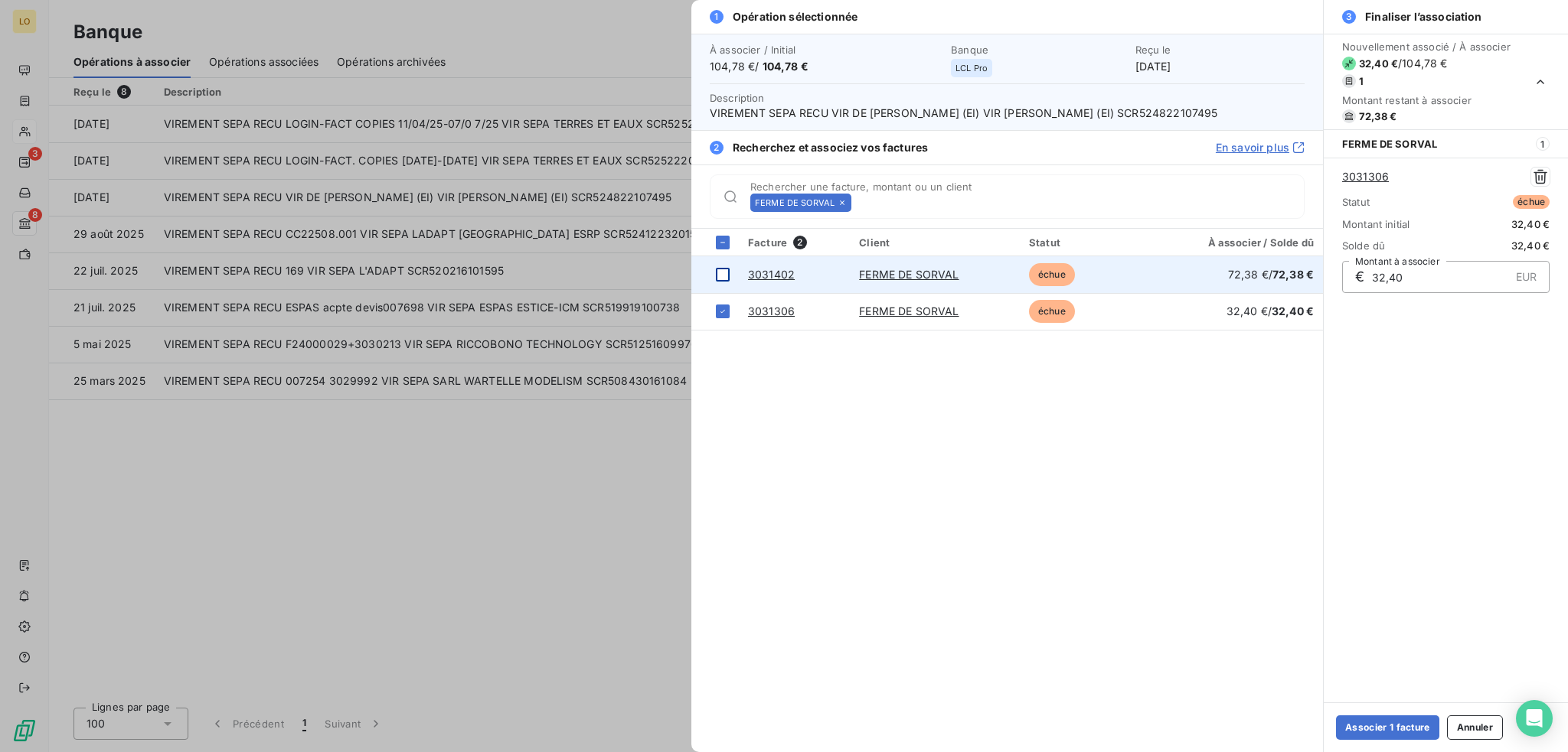
click at [722, 278] on div at bounding box center [723, 274] width 13 height 13
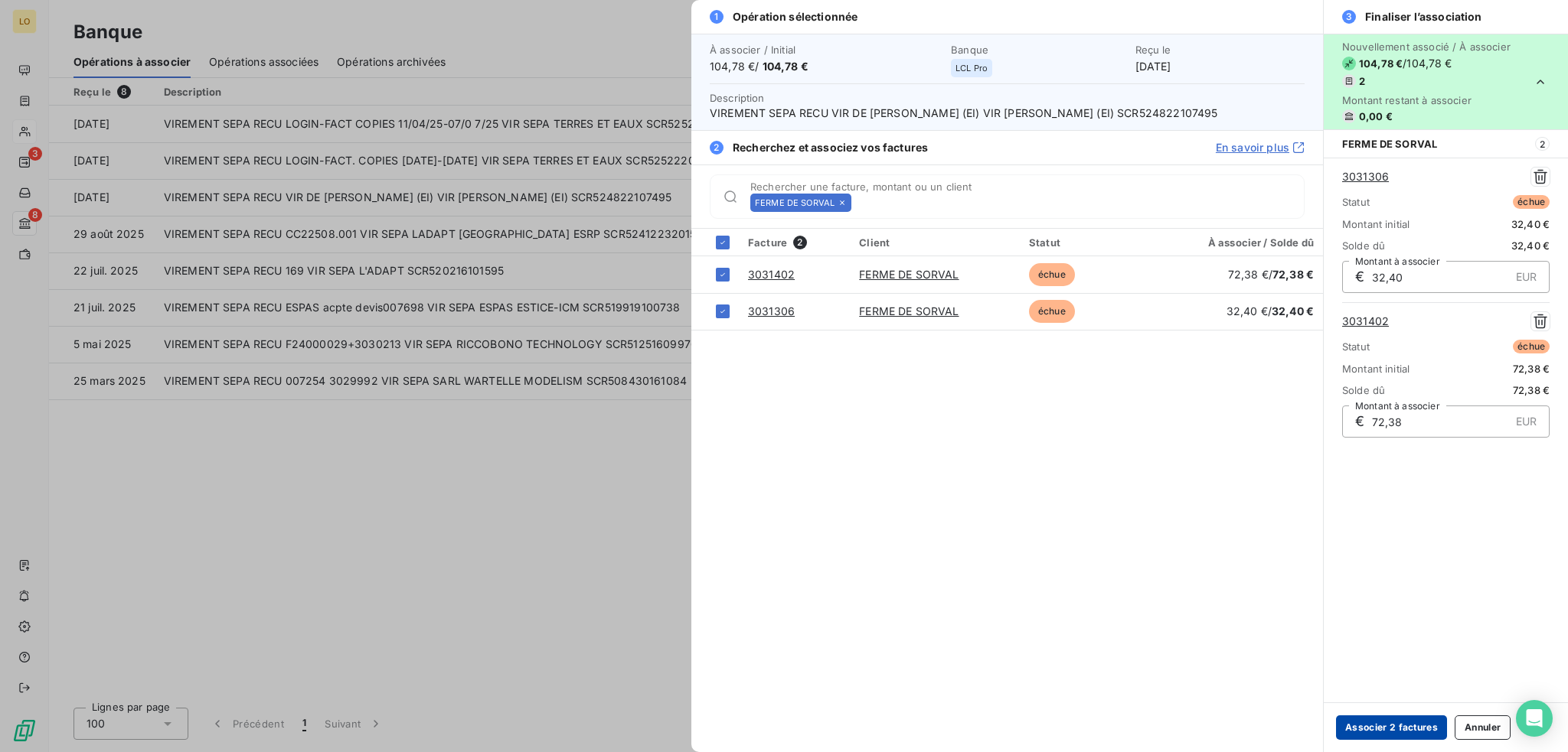
click at [1388, 727] on button "Associer 2 factures" at bounding box center [1391, 728] width 111 height 25
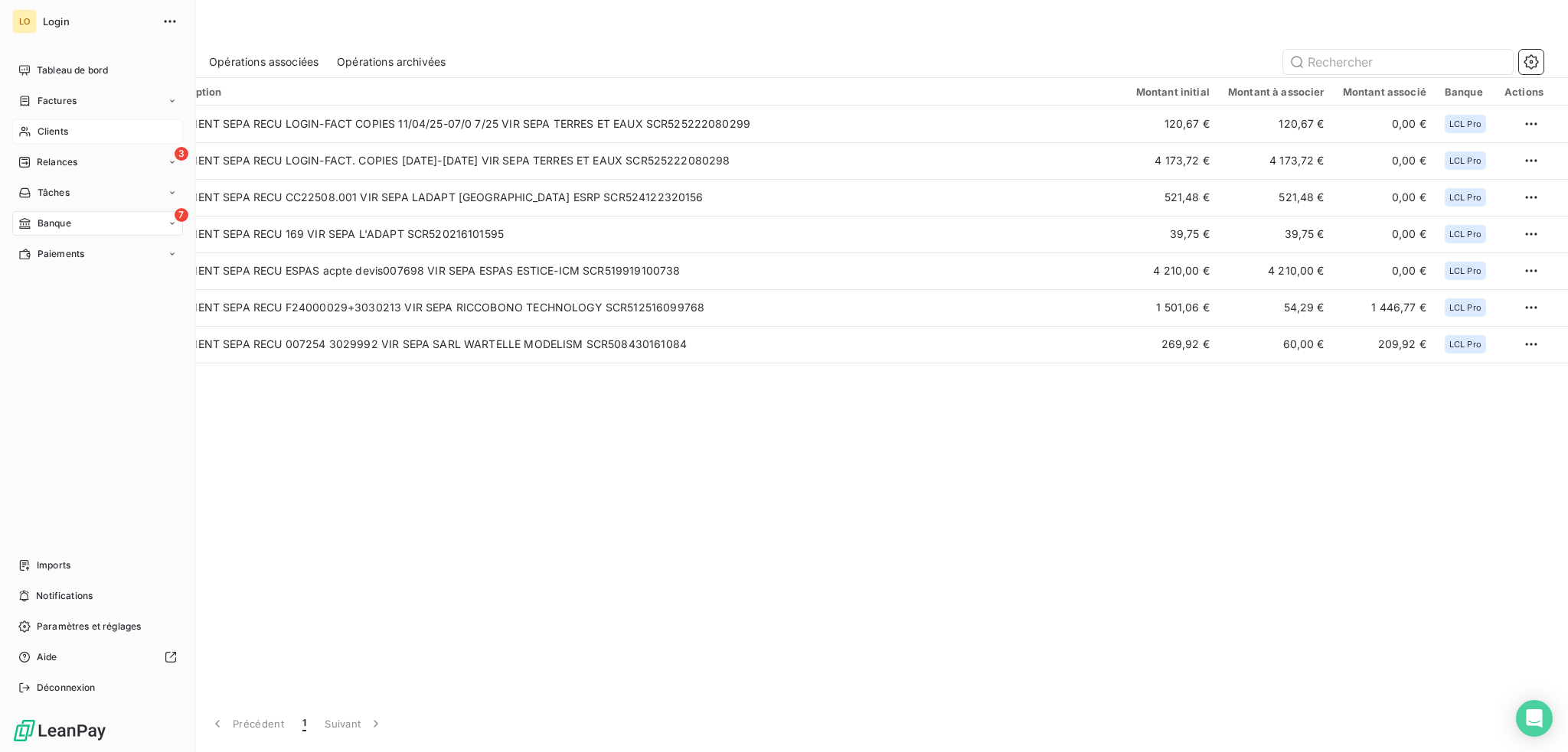
click at [45, 126] on span "Clients" at bounding box center [53, 131] width 31 height 13
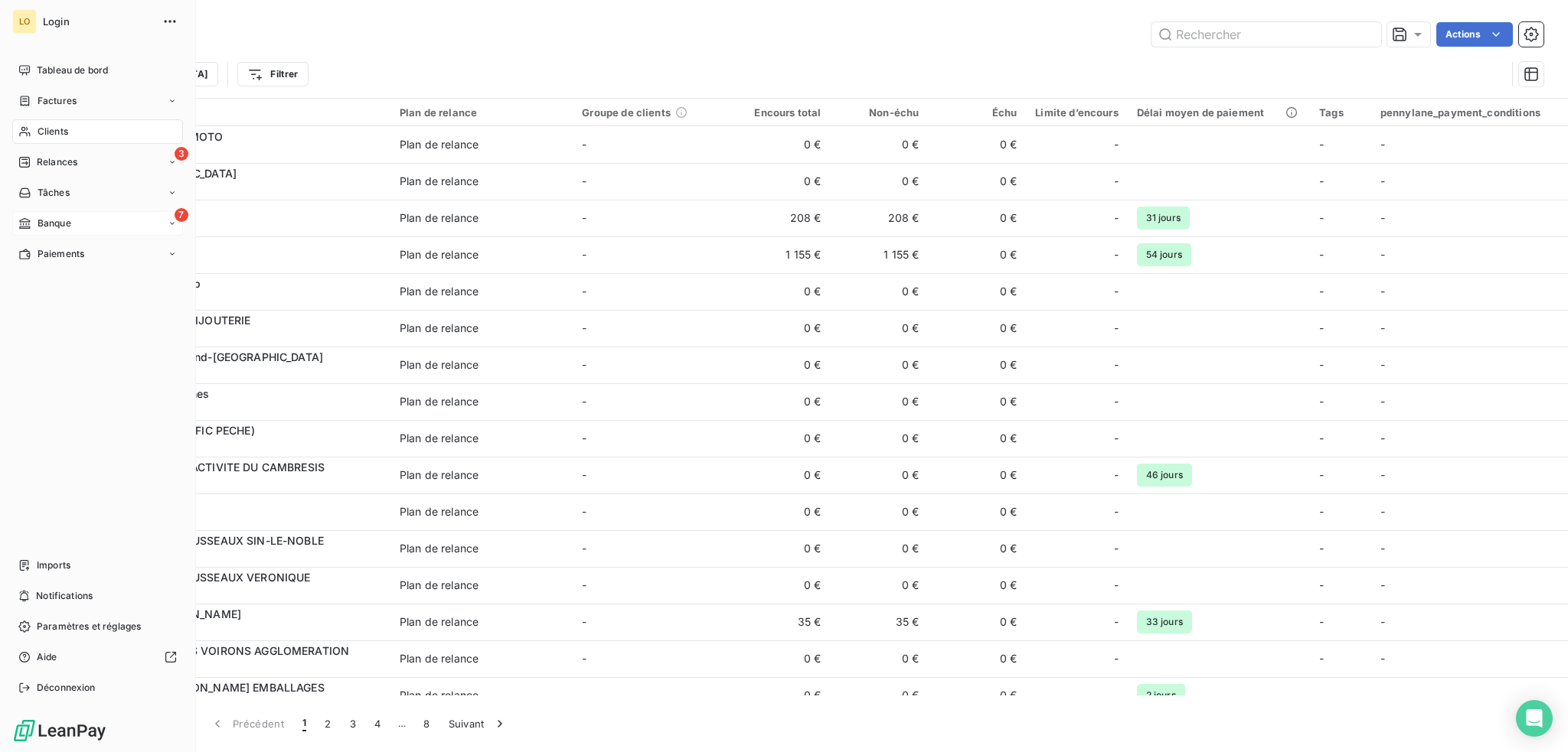
click at [62, 223] on span "Banque" at bounding box center [54, 223] width 34 height 13
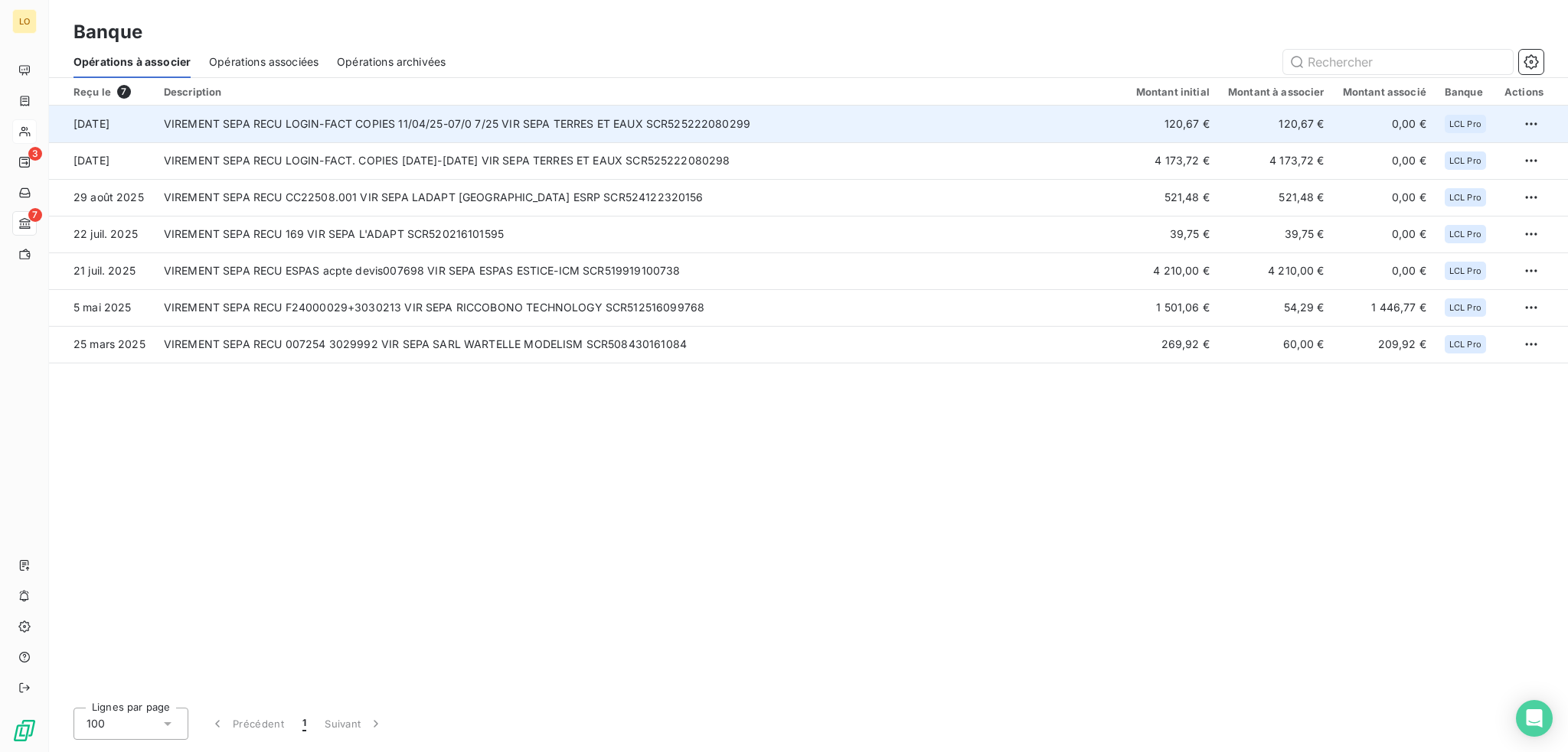
click at [677, 121] on td "VIREMENT SEPA RECU LOGIN-FACT COPIES 11/04/25-07/0 7/25 VIR SEPA TERRES ET EAUX…" at bounding box center [640, 124] width 972 height 36
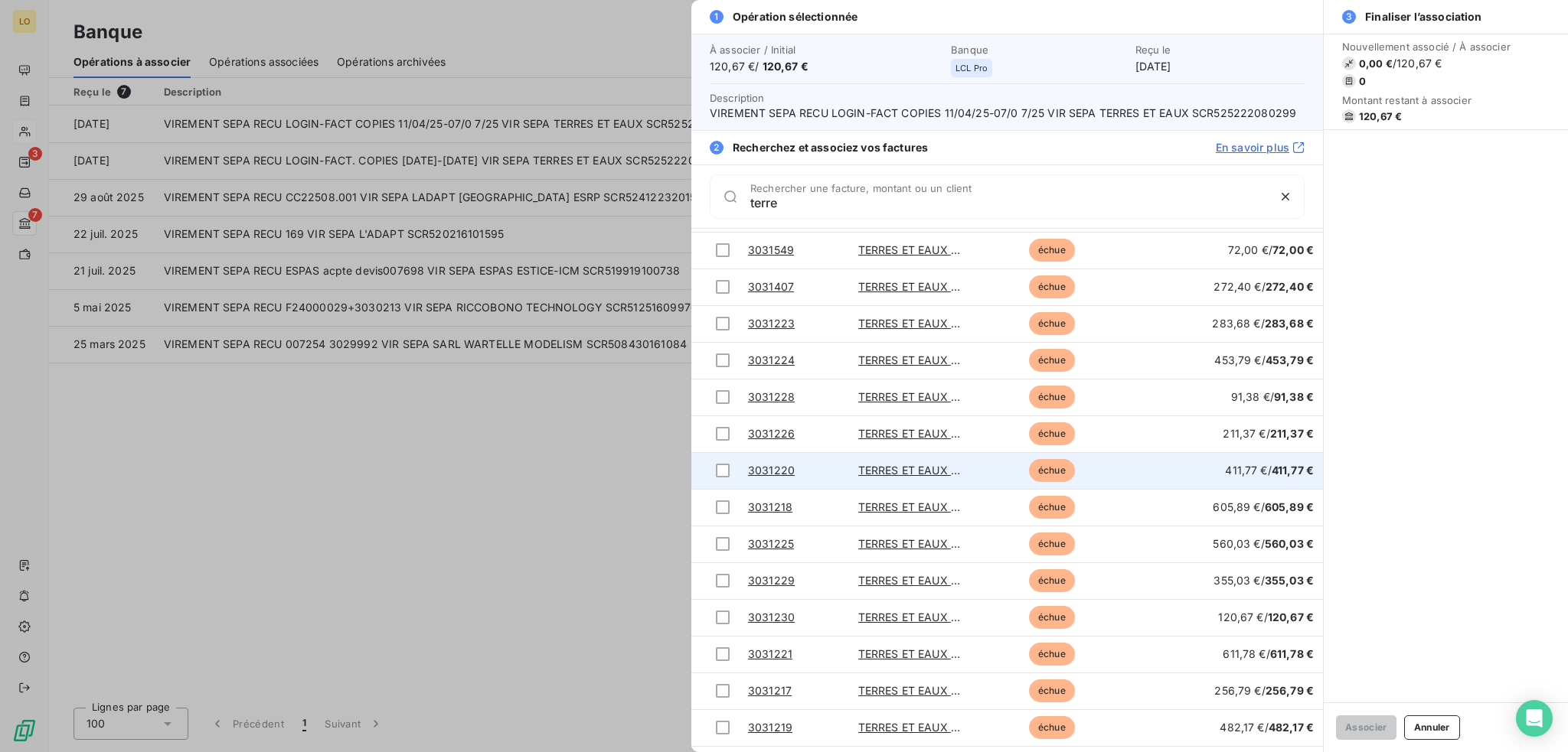
scroll to position [128, 0]
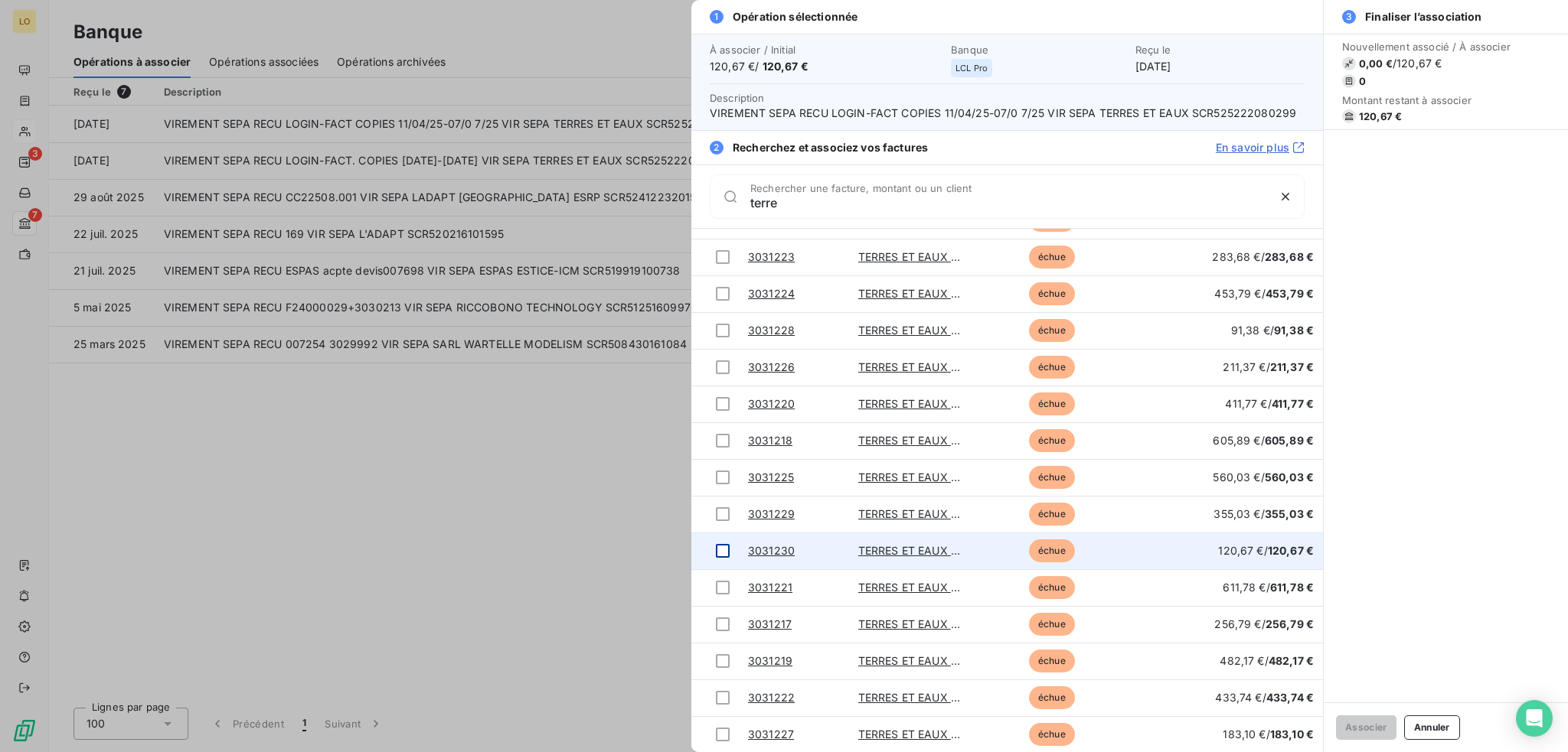
type input "terre"
click at [723, 546] on div at bounding box center [723, 551] width 13 height 13
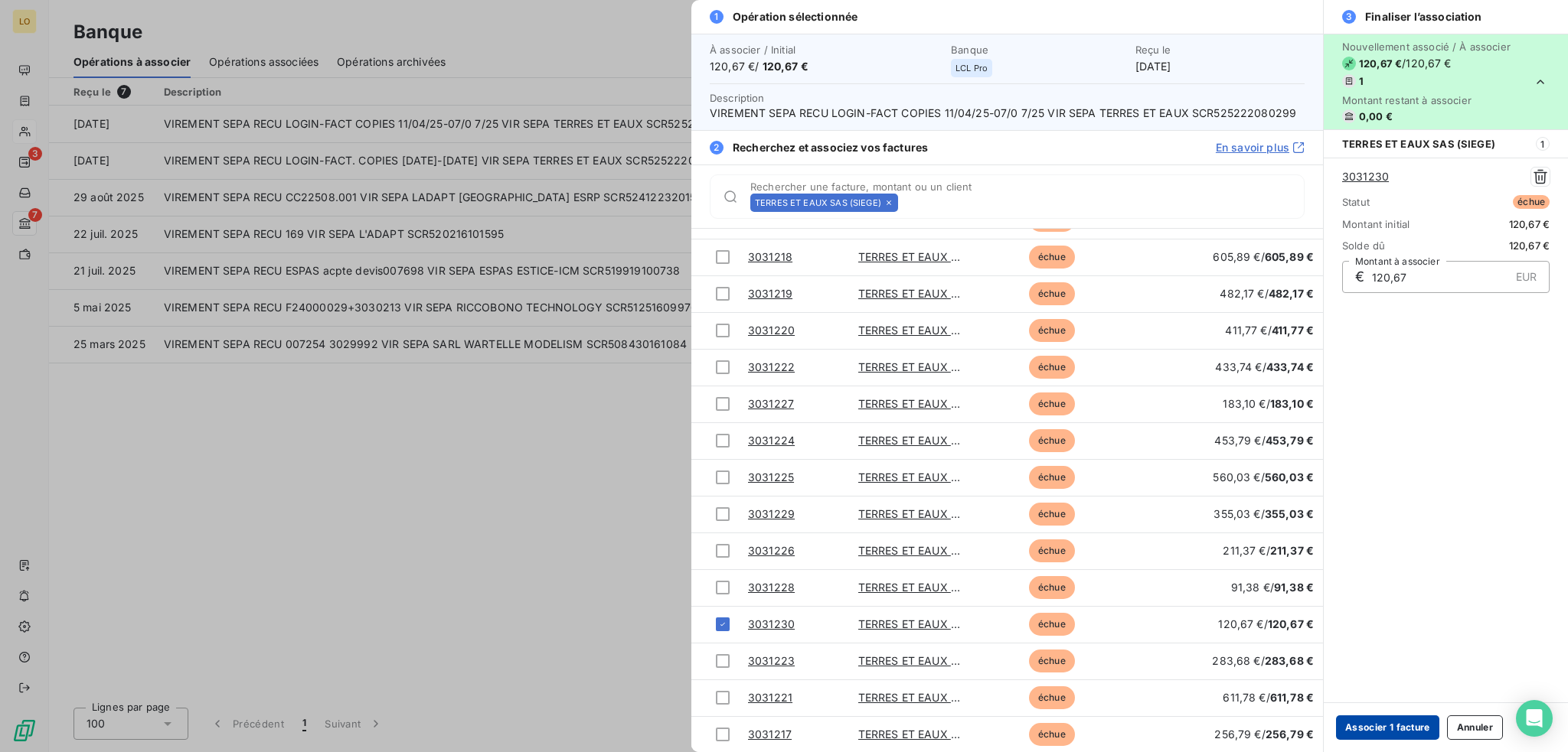
click at [1374, 728] on button "Associer 1 facture" at bounding box center [1388, 728] width 104 height 25
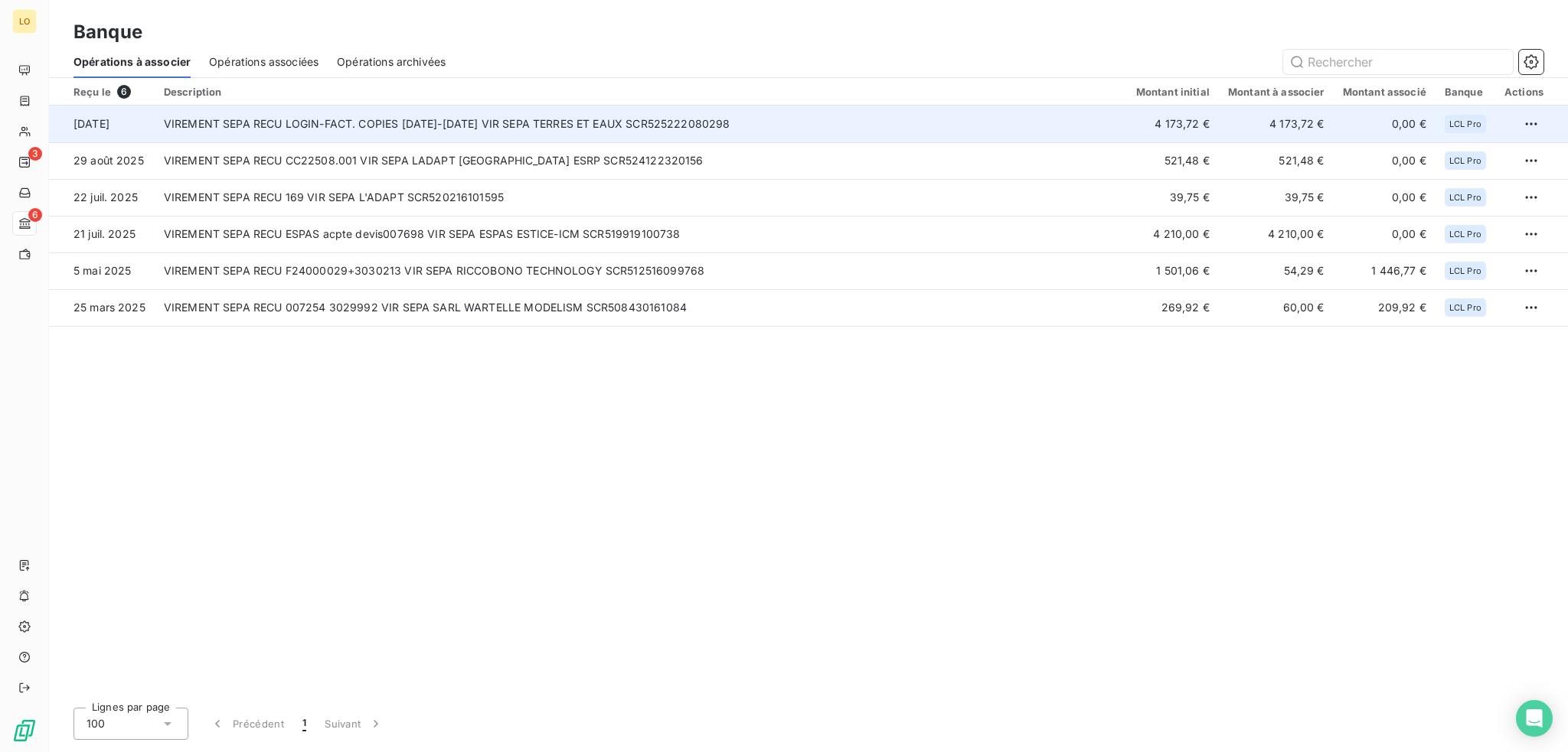
click at [1225, 130] on td "4 173,72 €" at bounding box center [1276, 124] width 115 height 36
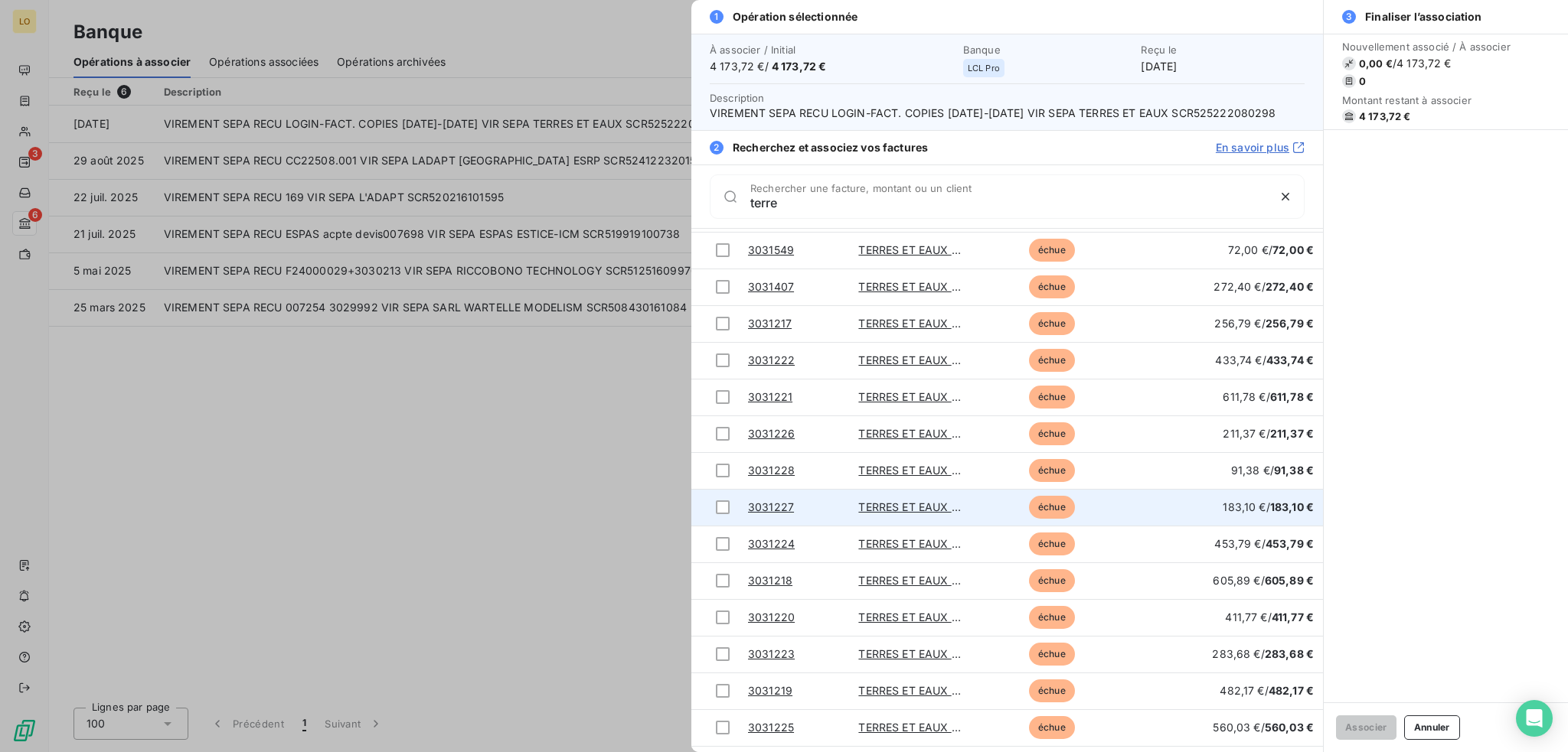
scroll to position [91, 0]
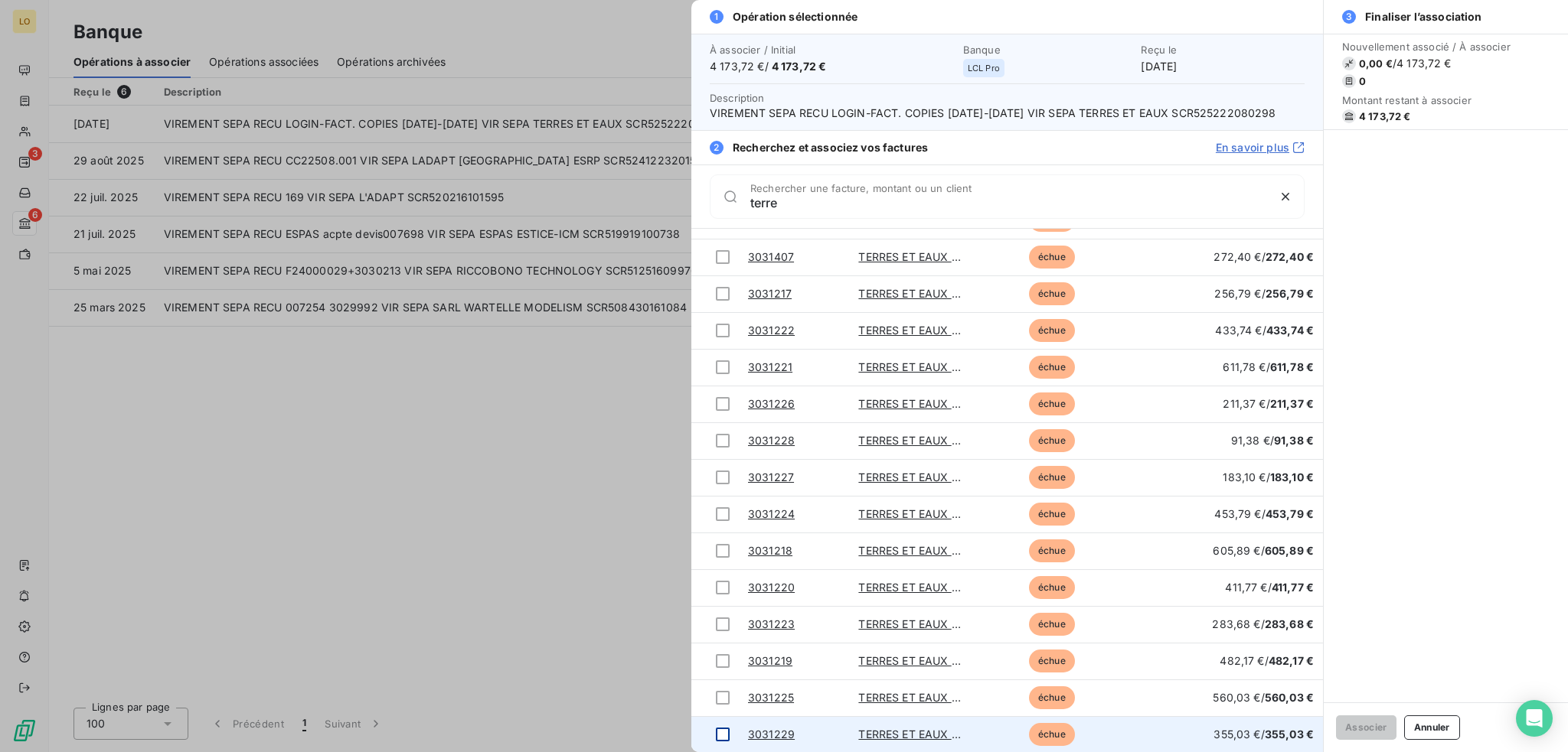
type input "terre"
click at [718, 736] on div at bounding box center [723, 735] width 13 height 13
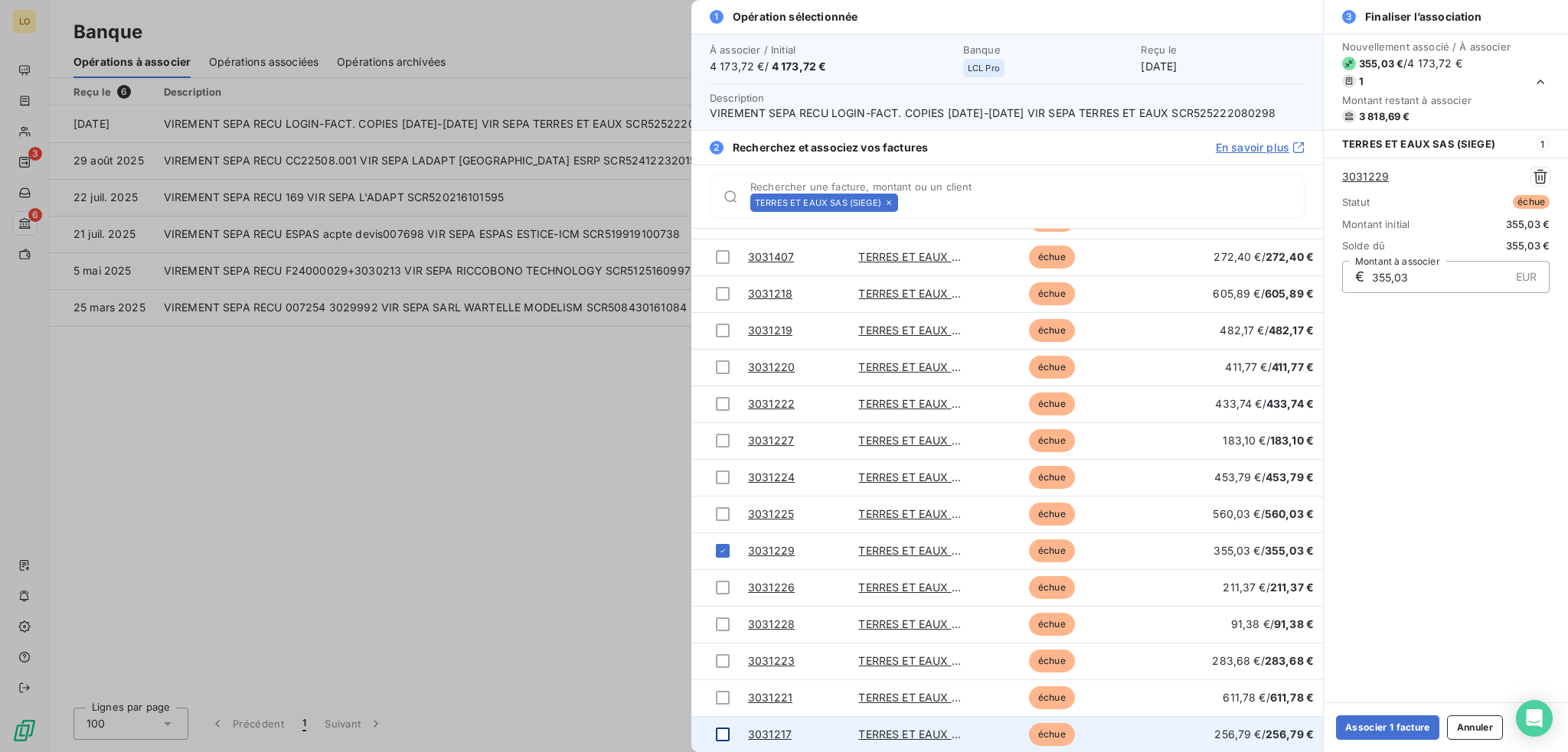
click at [723, 734] on div at bounding box center [723, 735] width 13 height 13
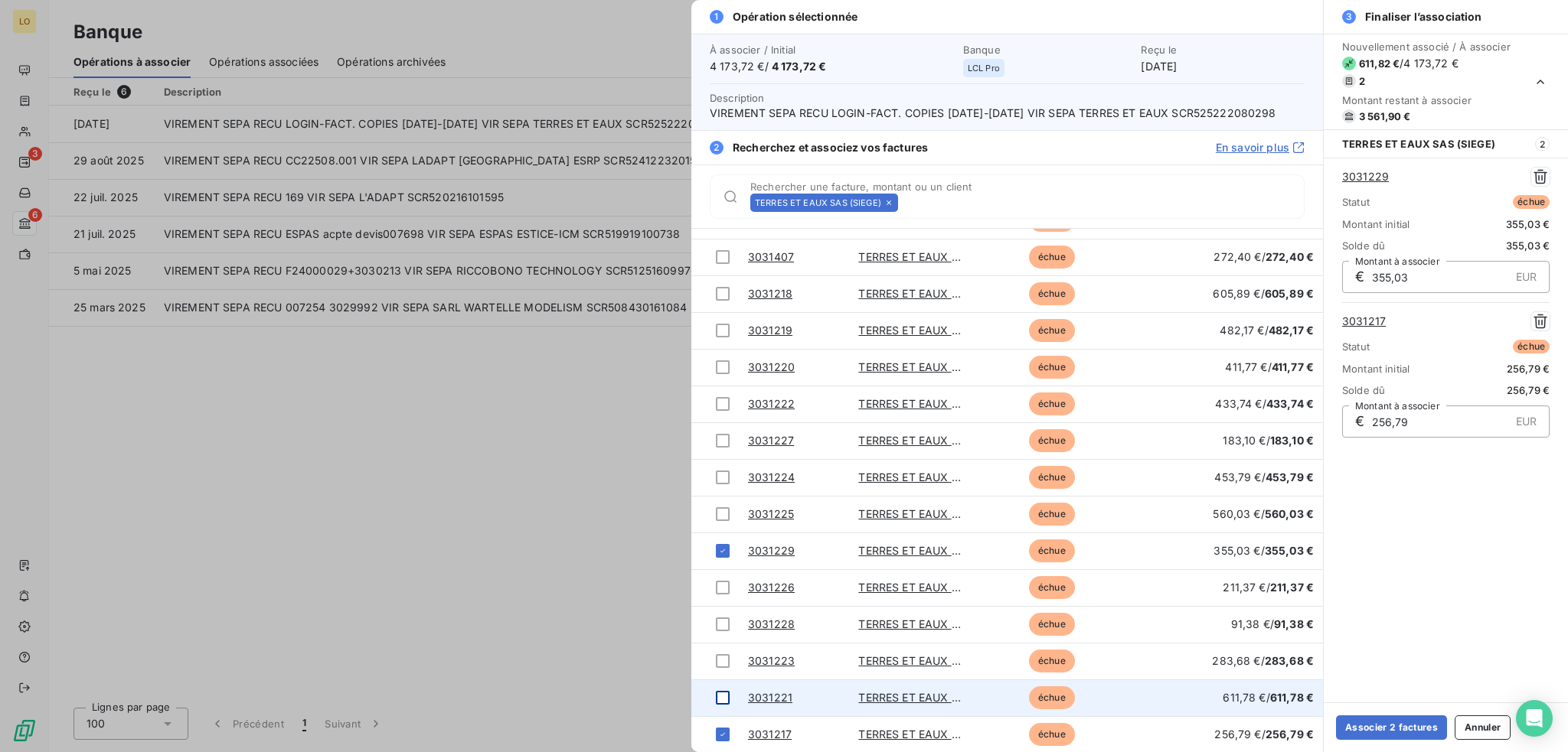
click at [720, 698] on div at bounding box center [723, 698] width 13 height 13
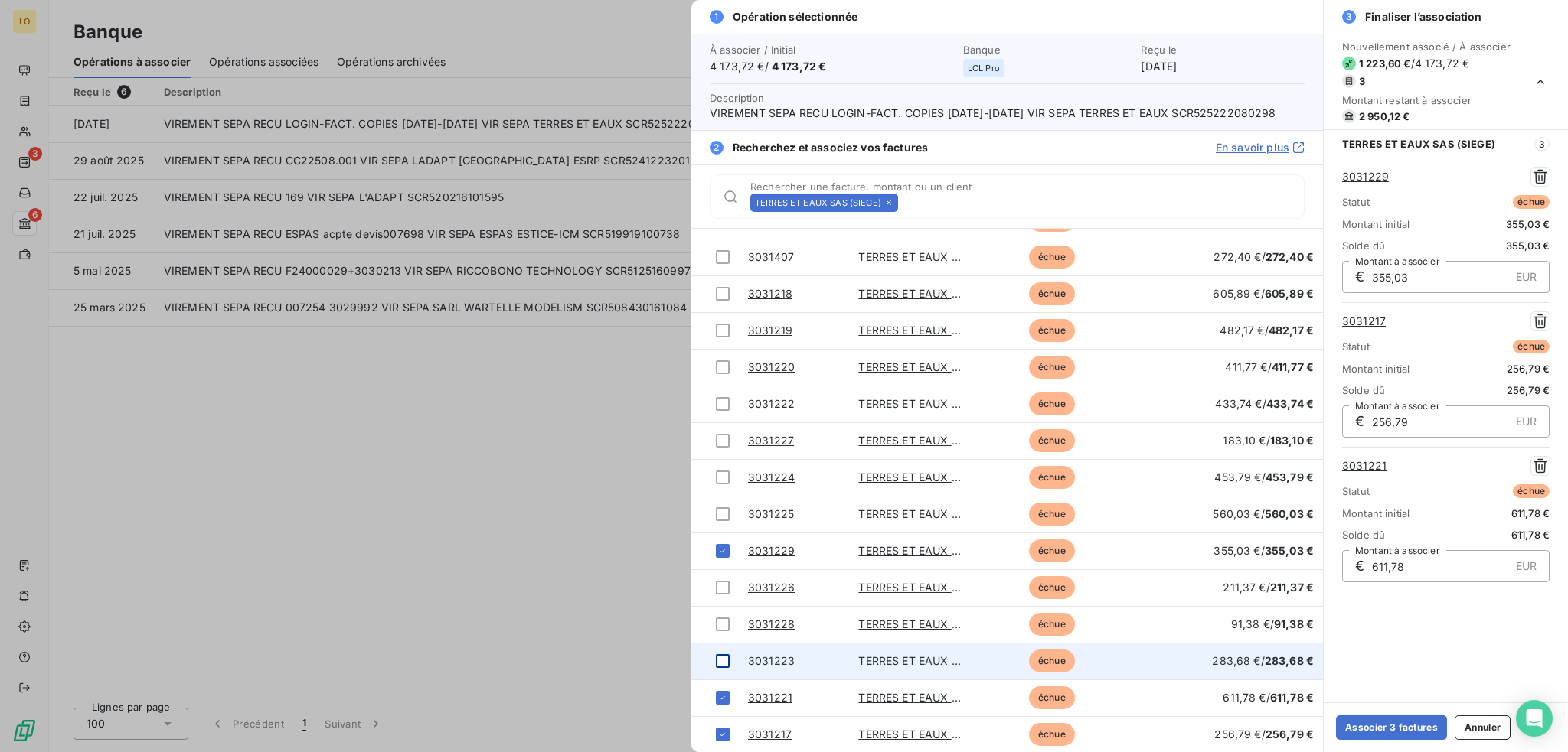
click at [722, 657] on div at bounding box center [723, 661] width 13 height 13
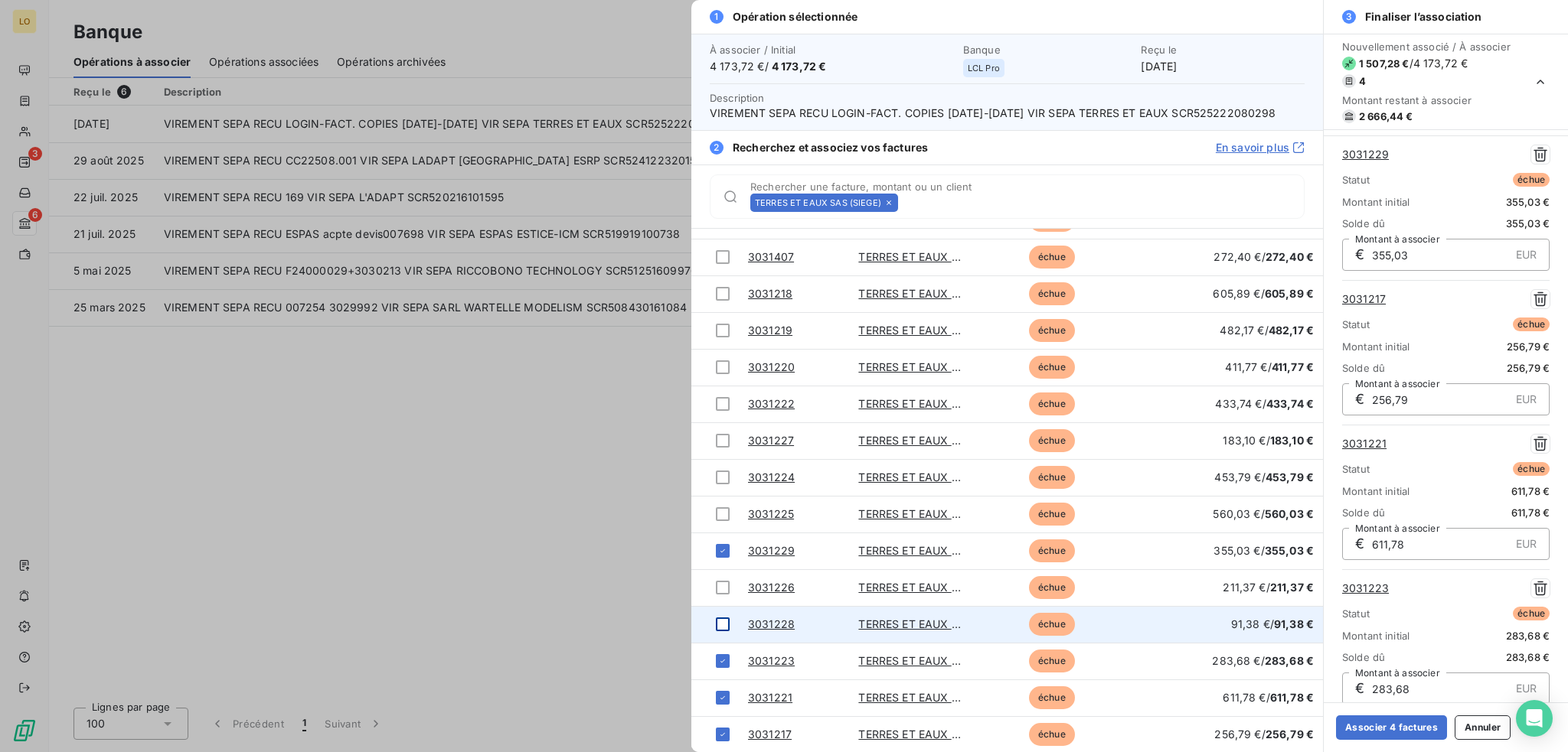
click at [725, 619] on div at bounding box center [723, 624] width 13 height 13
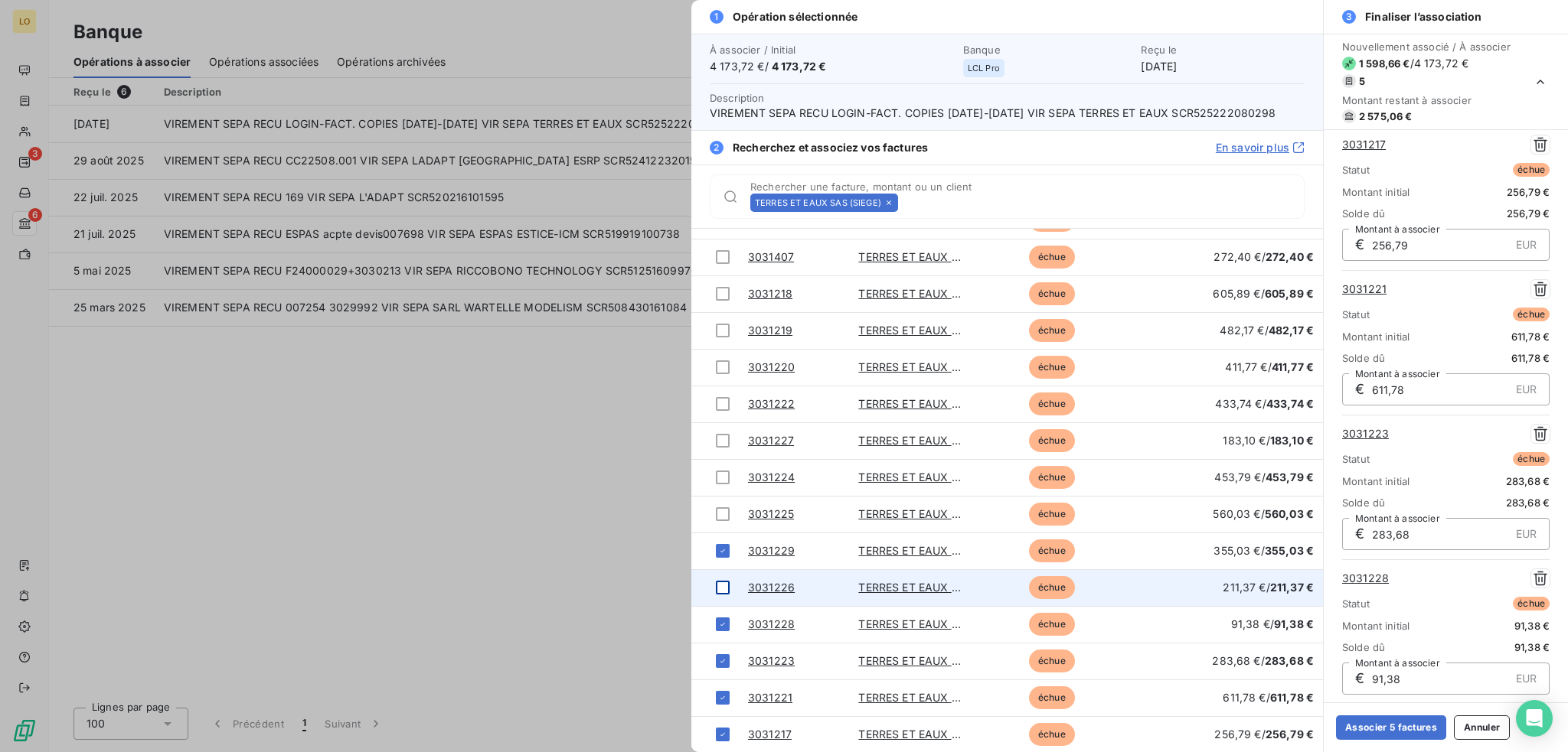
click at [721, 587] on div at bounding box center [723, 588] width 13 height 13
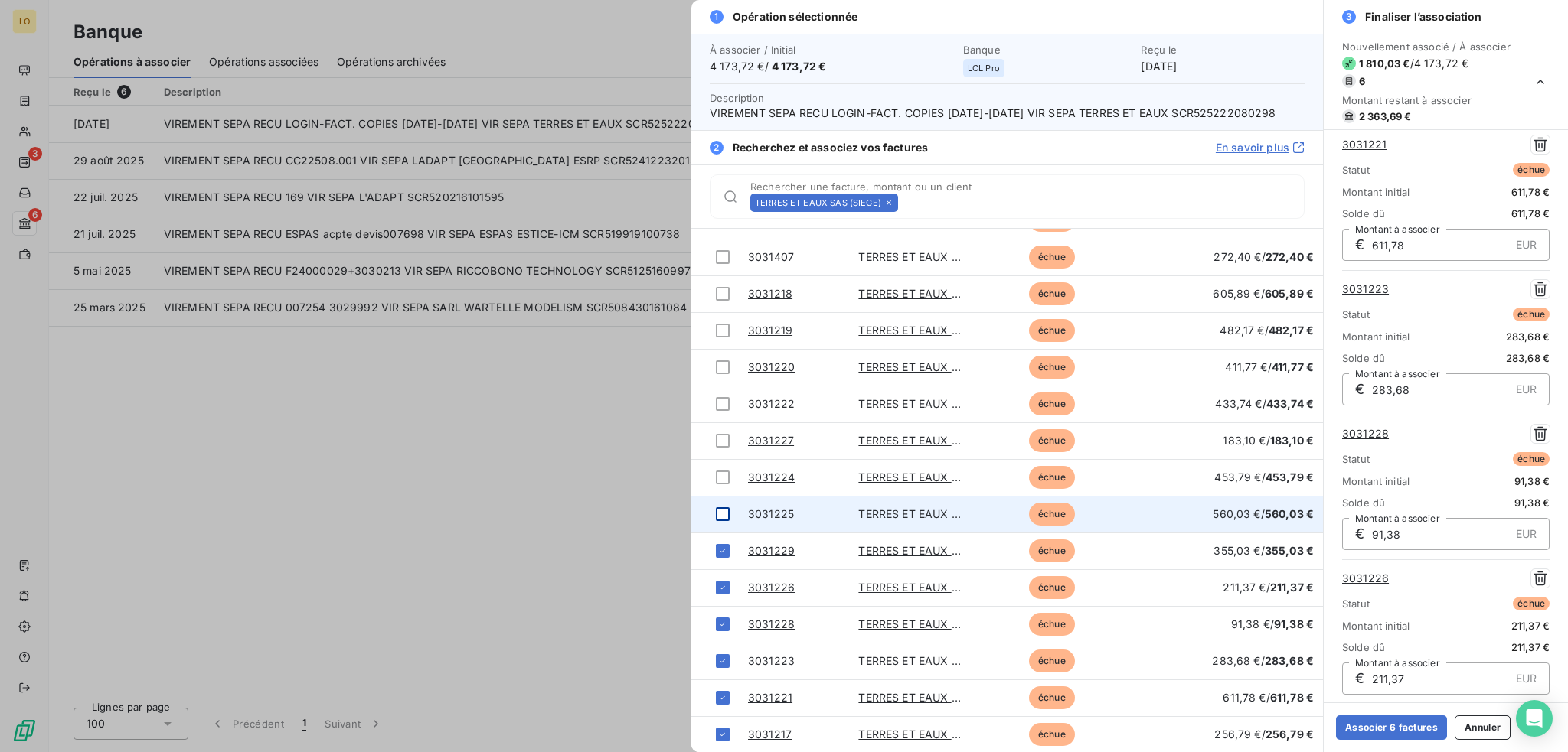
click at [716, 513] on div at bounding box center [723, 514] width 13 height 13
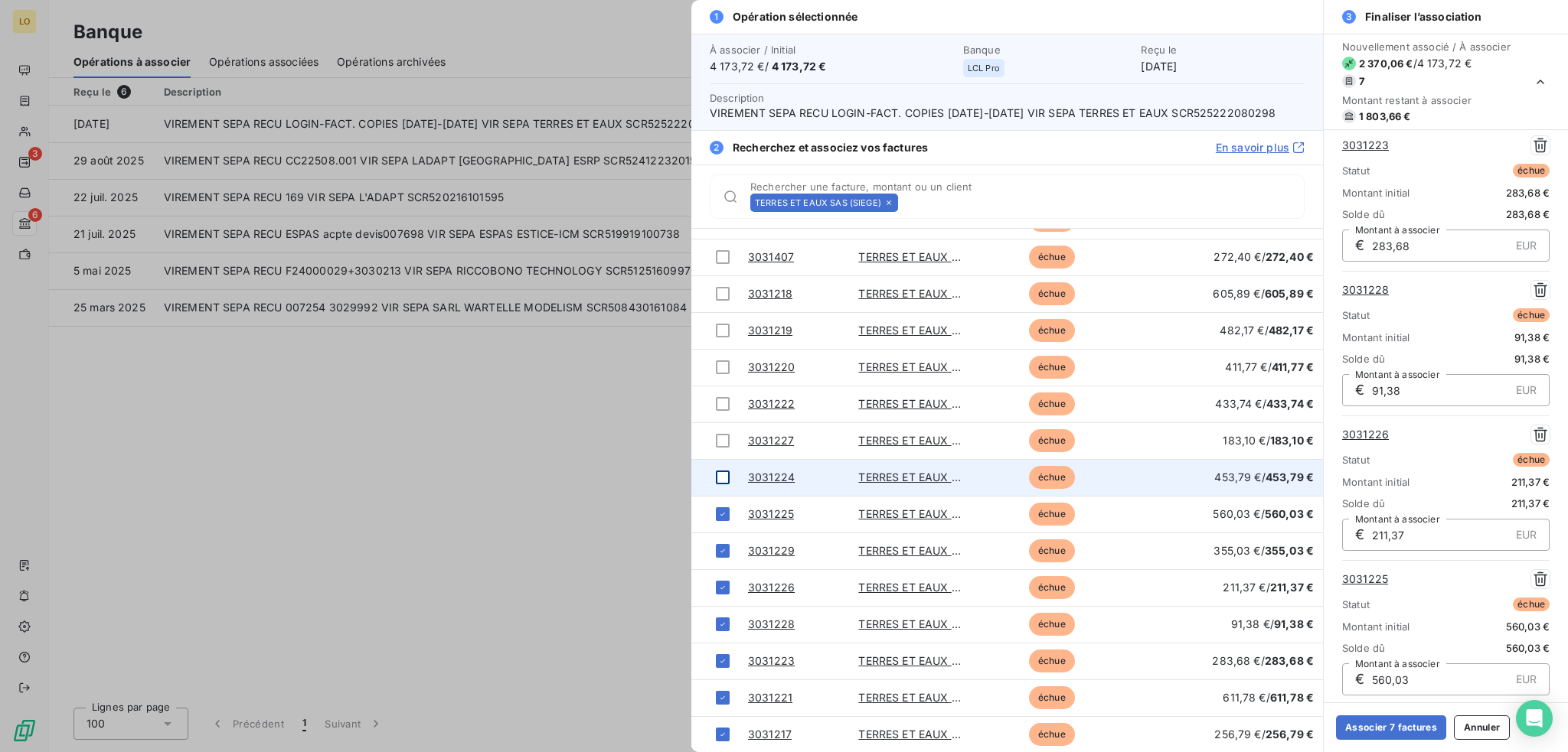
click at [725, 471] on div at bounding box center [723, 478] width 13 height 13
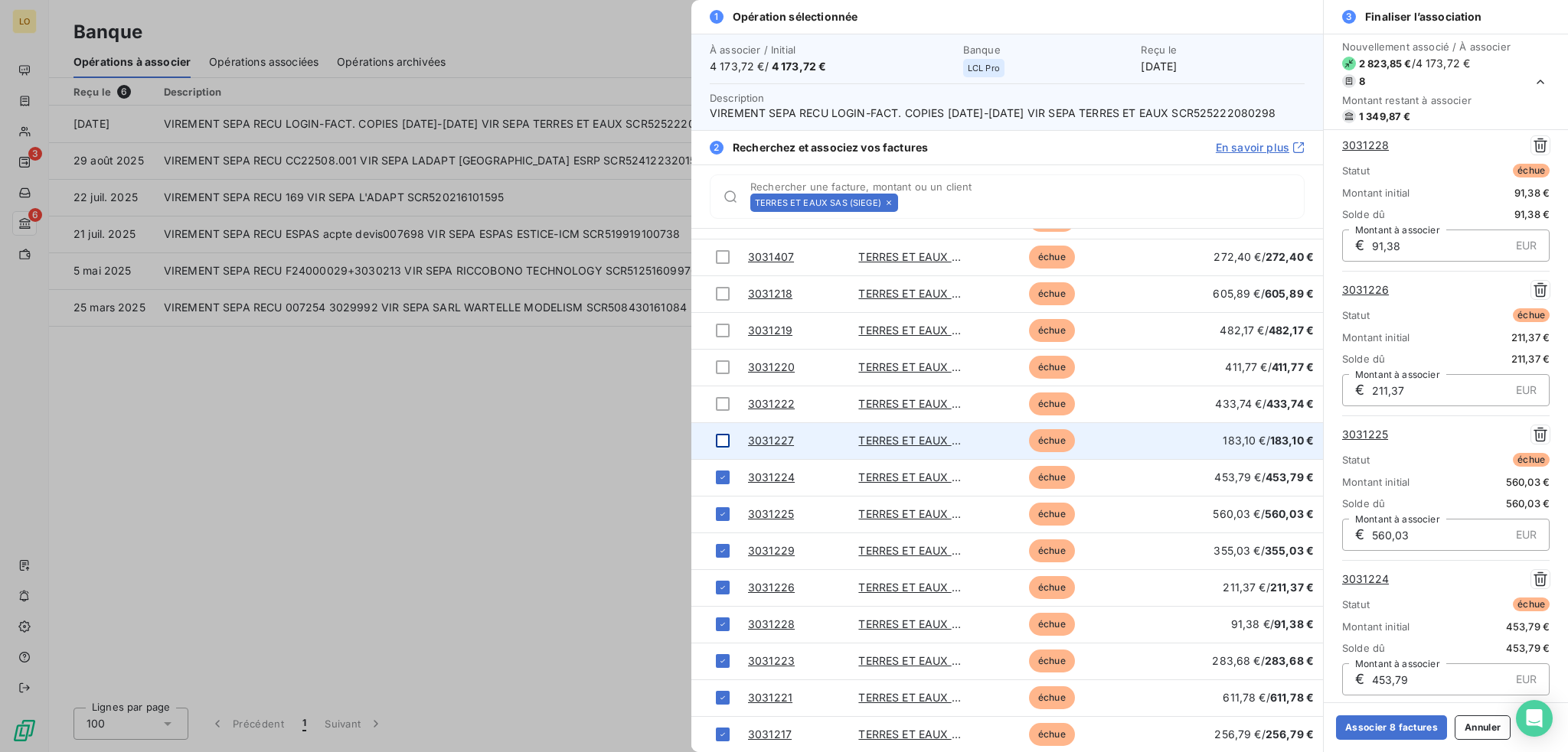
click at [725, 441] on div at bounding box center [723, 440] width 13 height 13
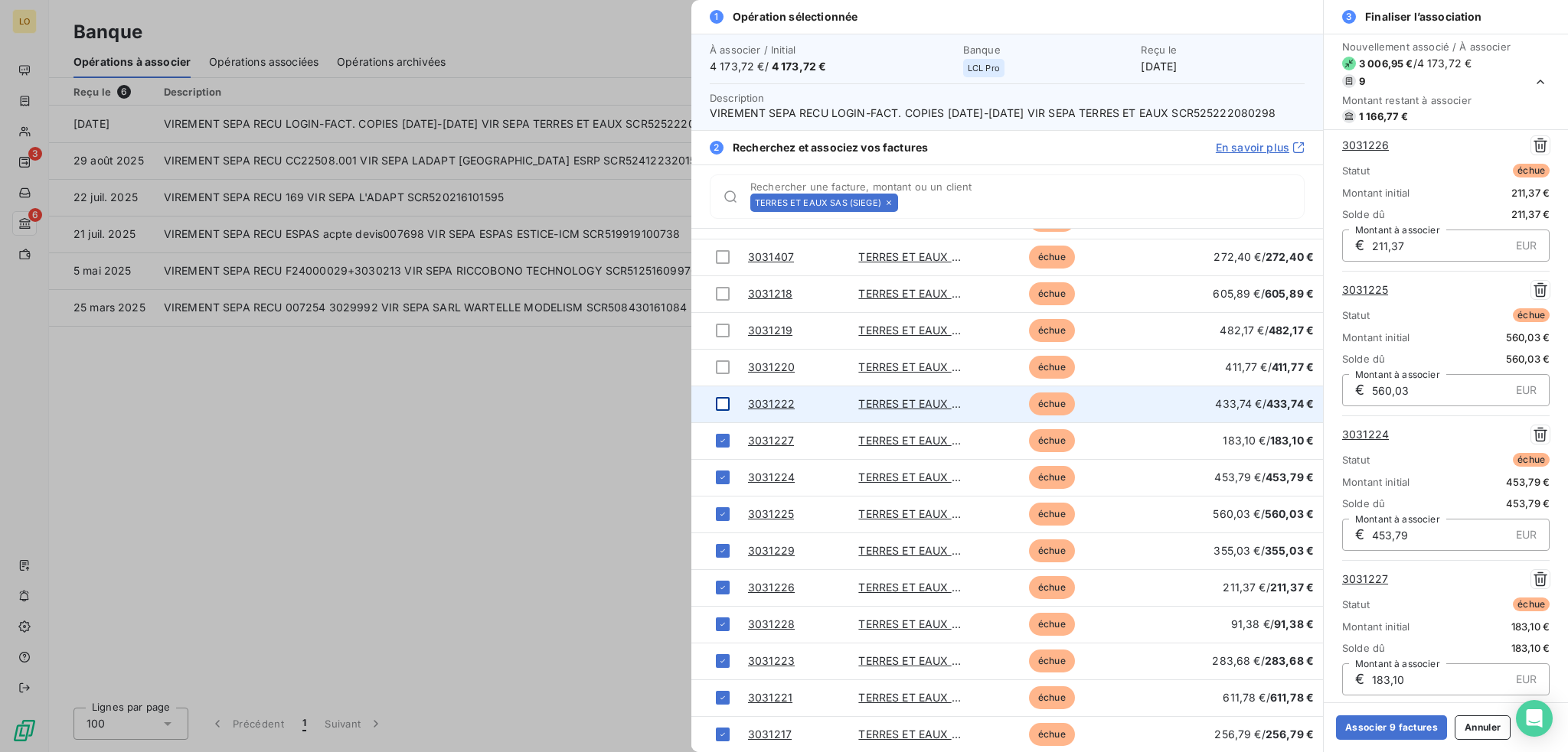
click at [727, 401] on div at bounding box center [723, 404] width 13 height 13
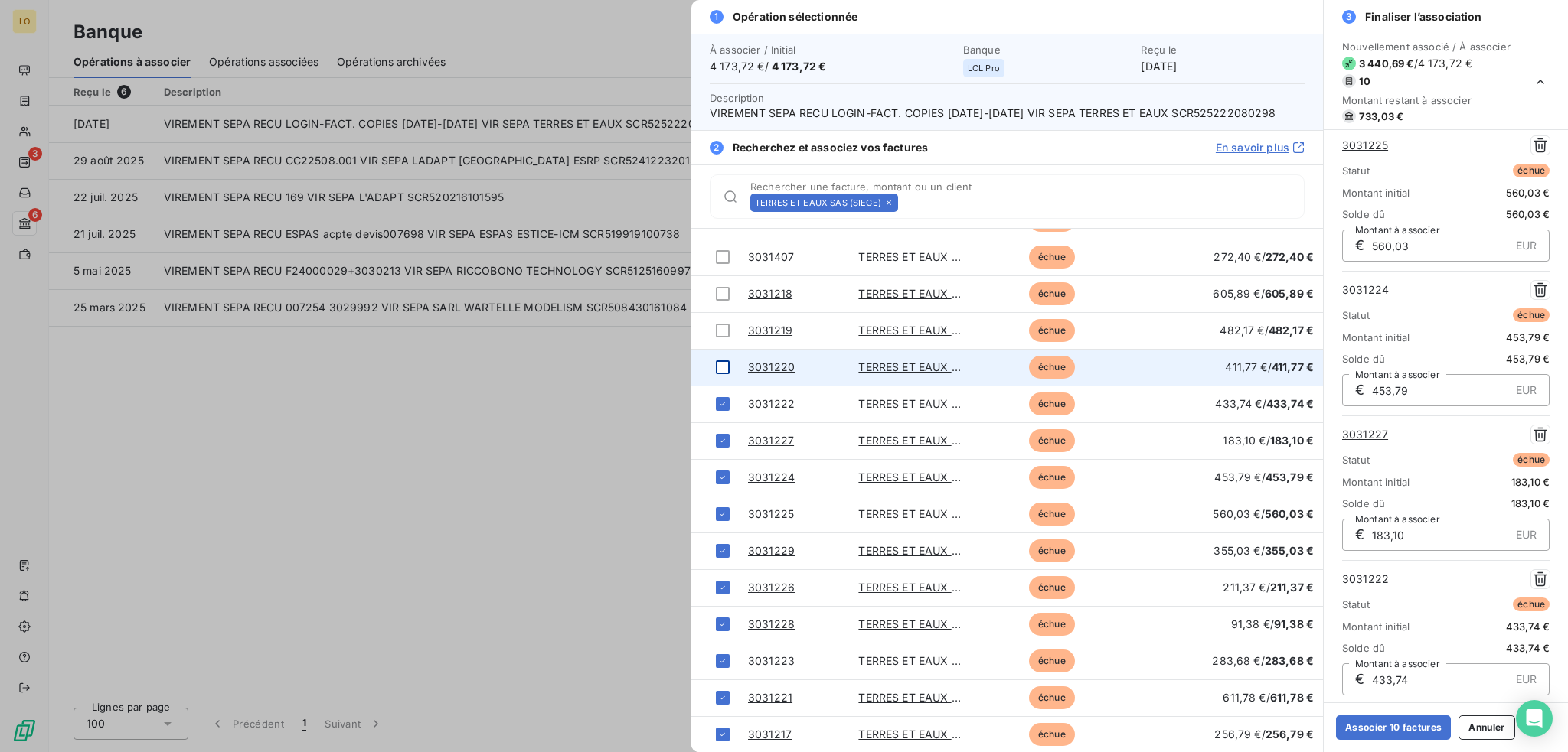
click at [720, 369] on div at bounding box center [723, 367] width 13 height 13
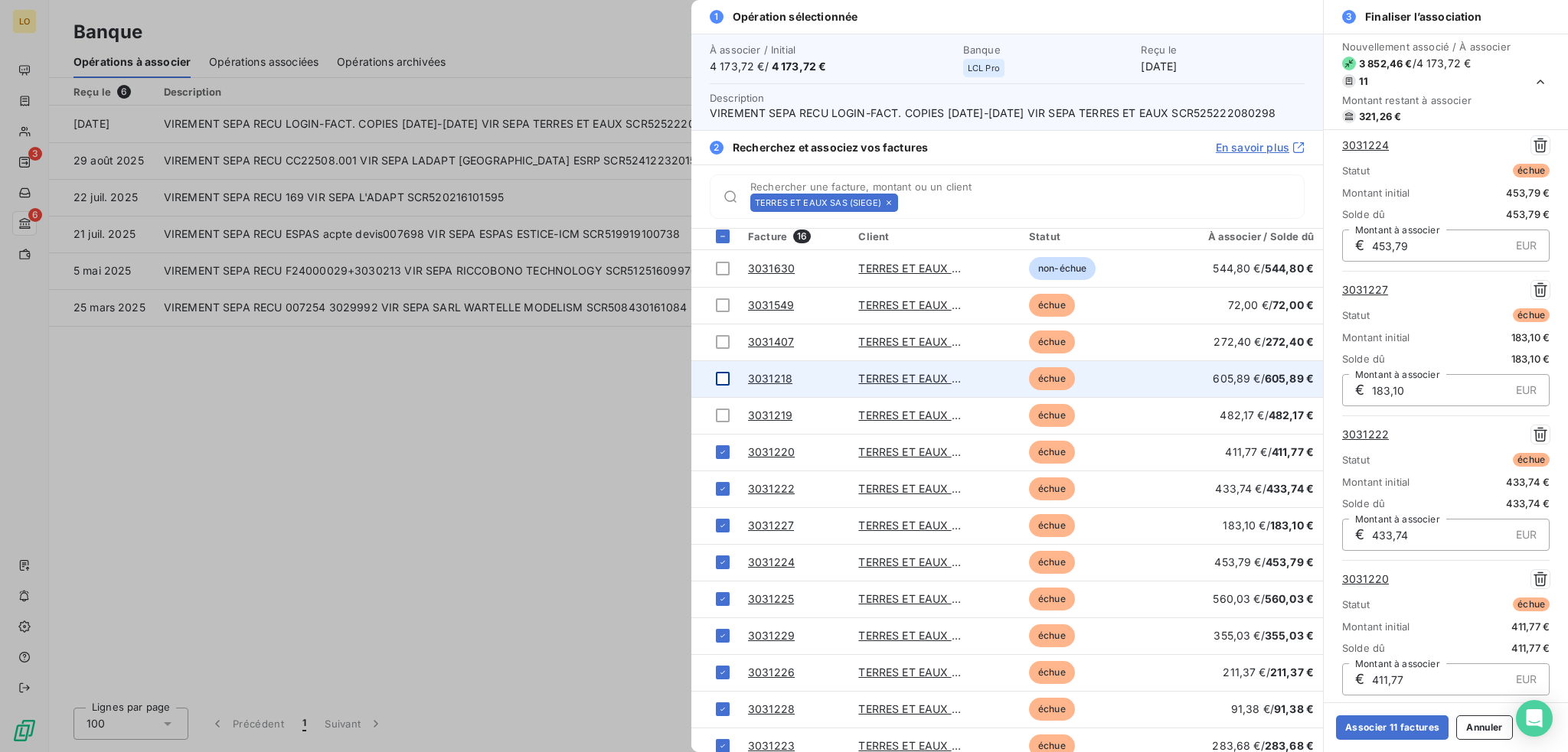
scroll to position [0, 0]
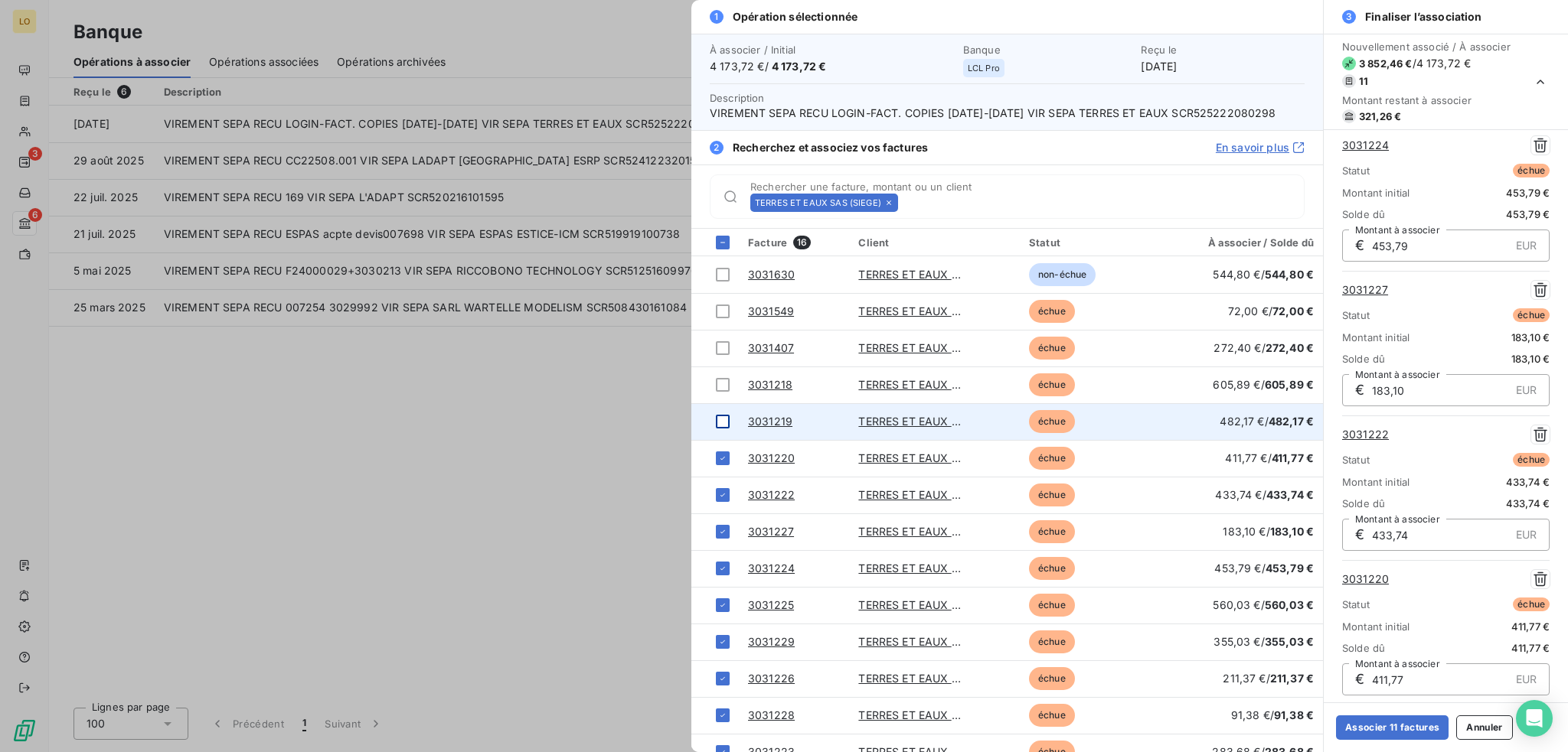
click at [724, 420] on div at bounding box center [723, 421] width 13 height 13
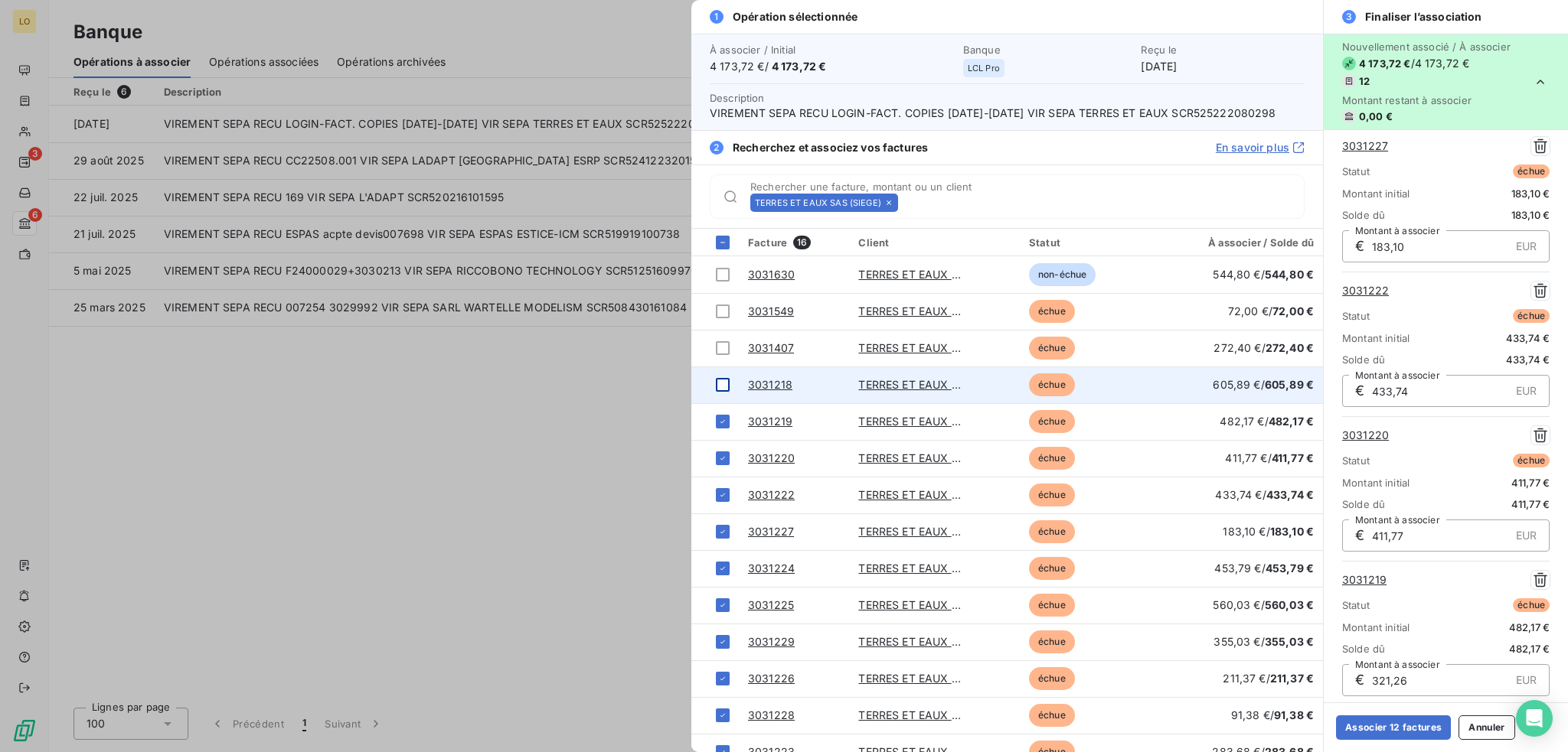
click at [725, 386] on div at bounding box center [723, 385] width 13 height 13
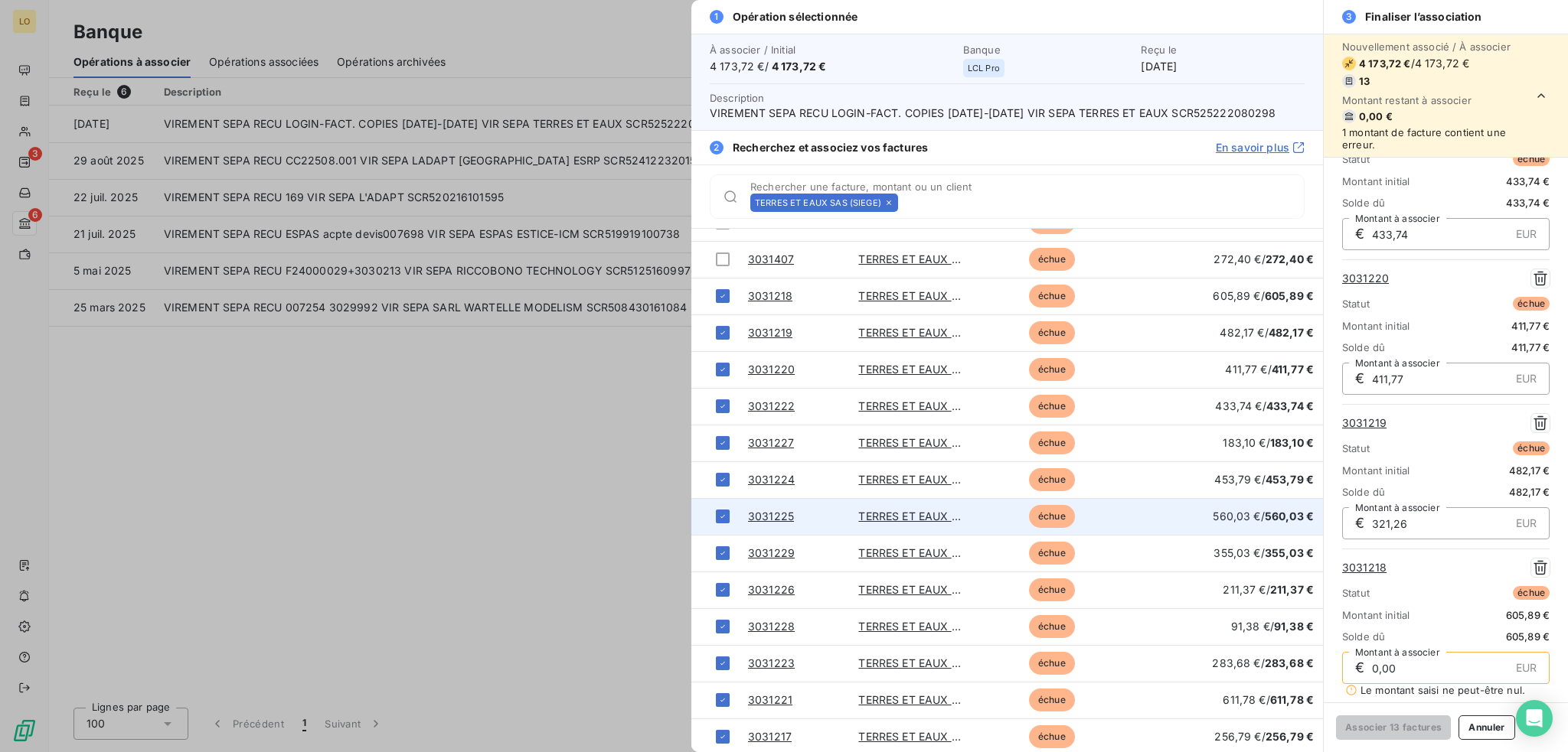
scroll to position [91, 0]
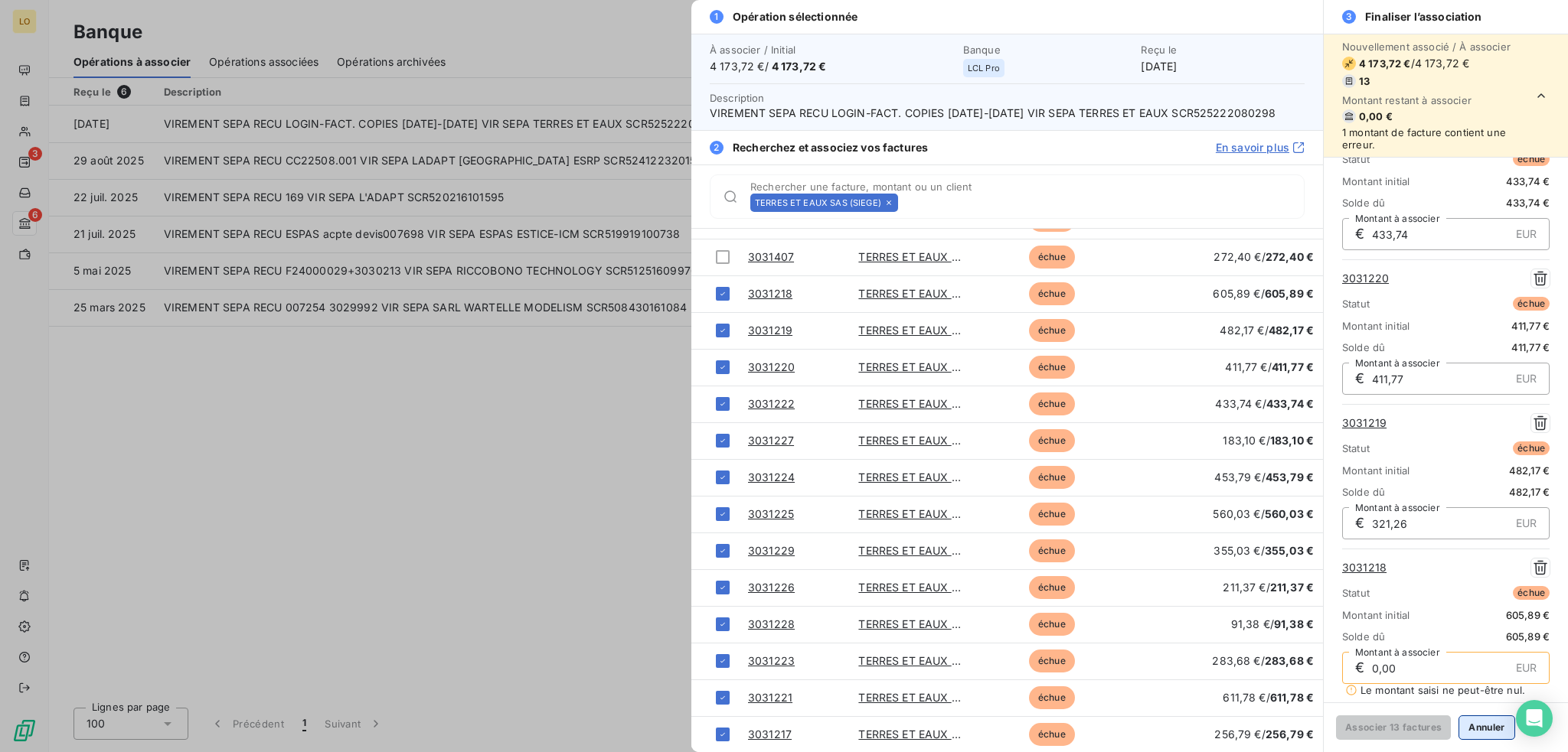
click at [1485, 731] on button "Annuler" at bounding box center [1486, 728] width 56 height 25
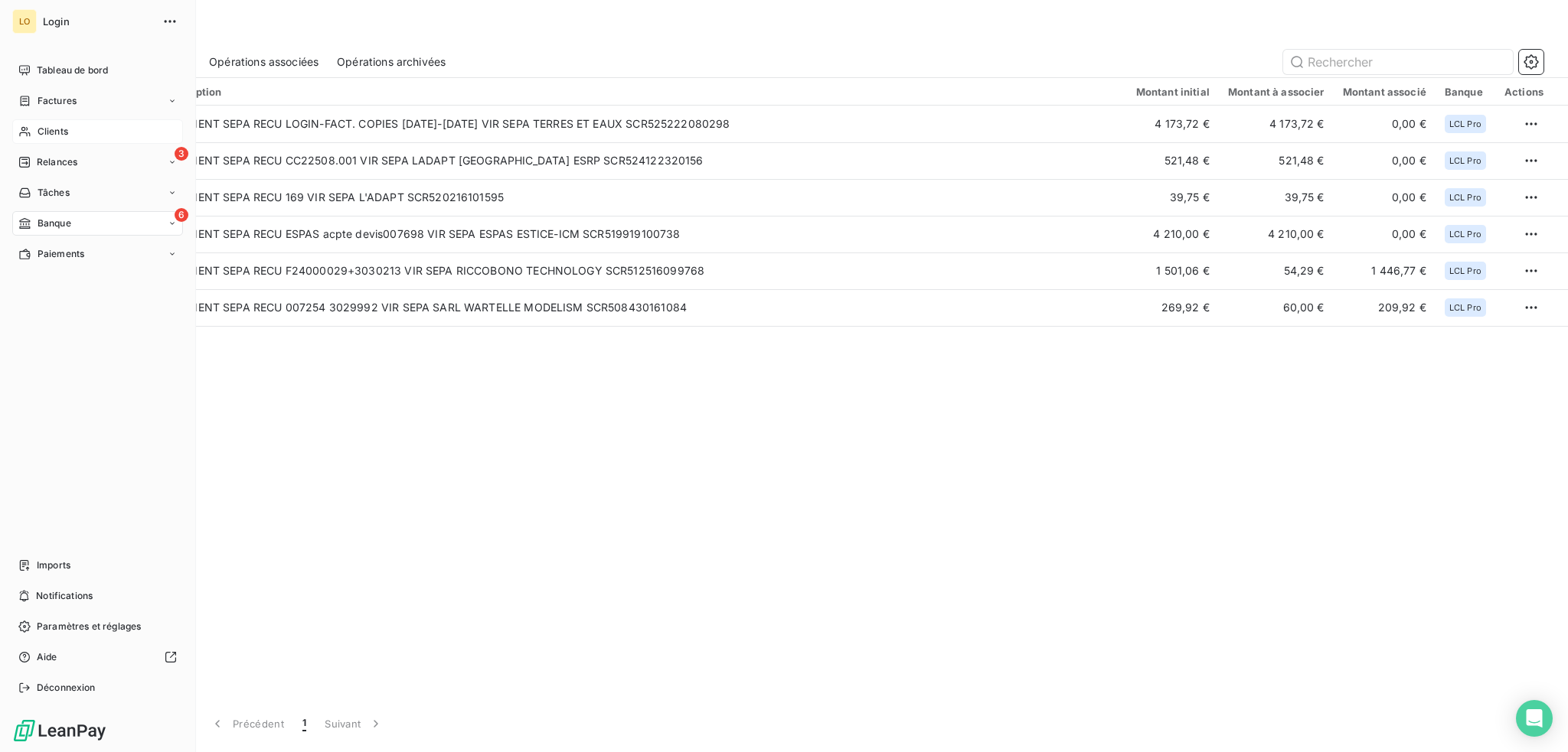
click at [55, 128] on span "Clients" at bounding box center [53, 131] width 31 height 13
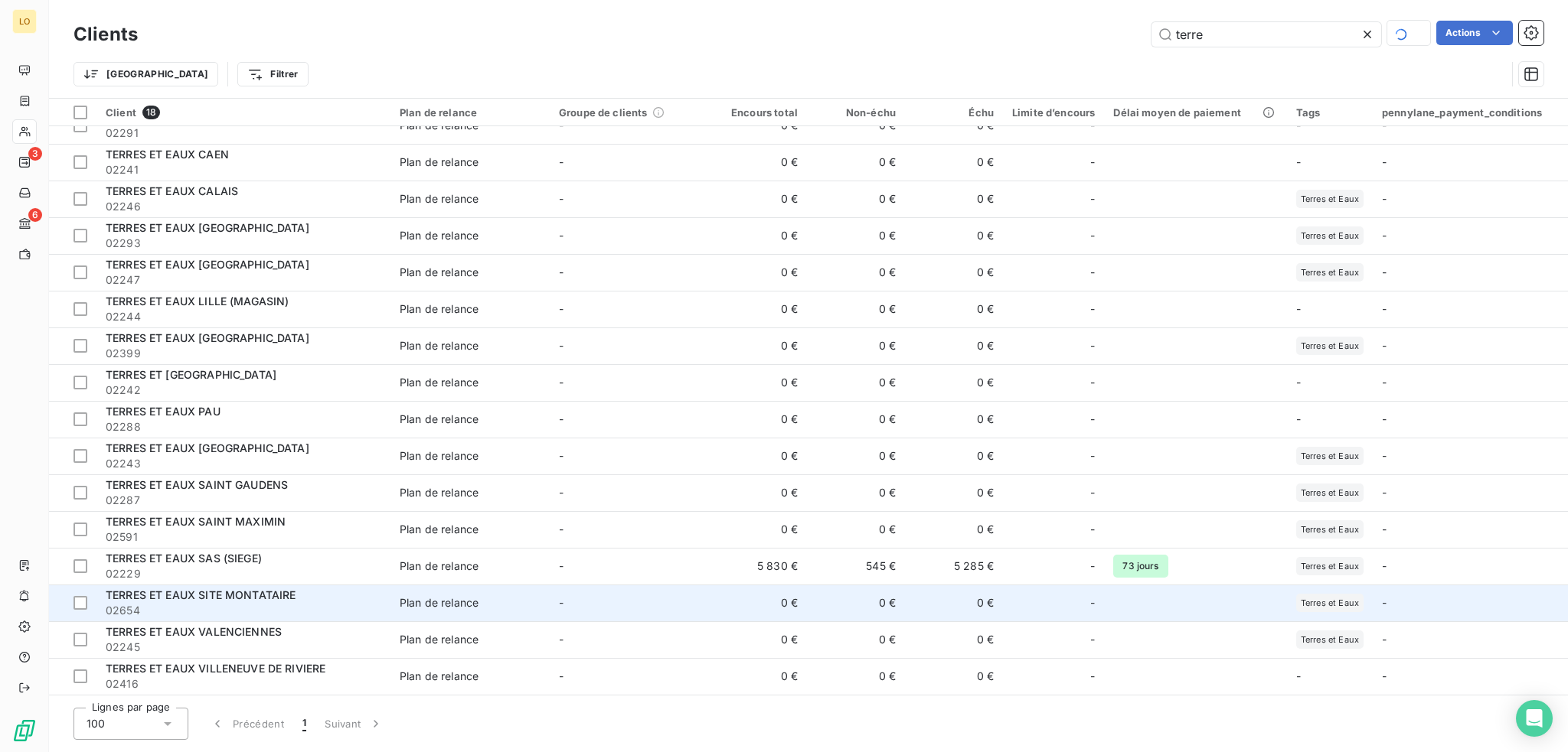
scroll to position [98, 0]
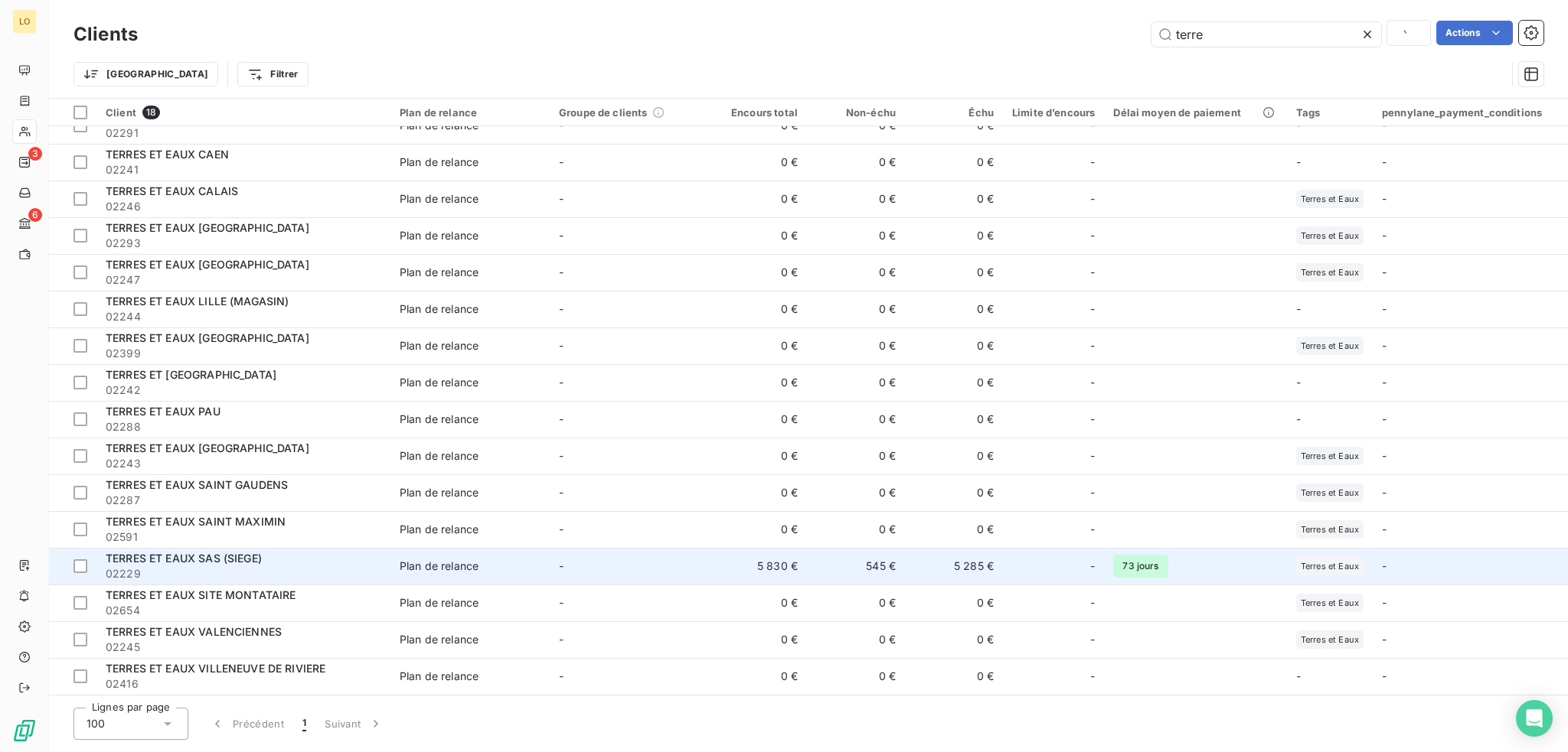
type input "terre"
click at [245, 566] on span "02229" at bounding box center [243, 574] width 275 height 15
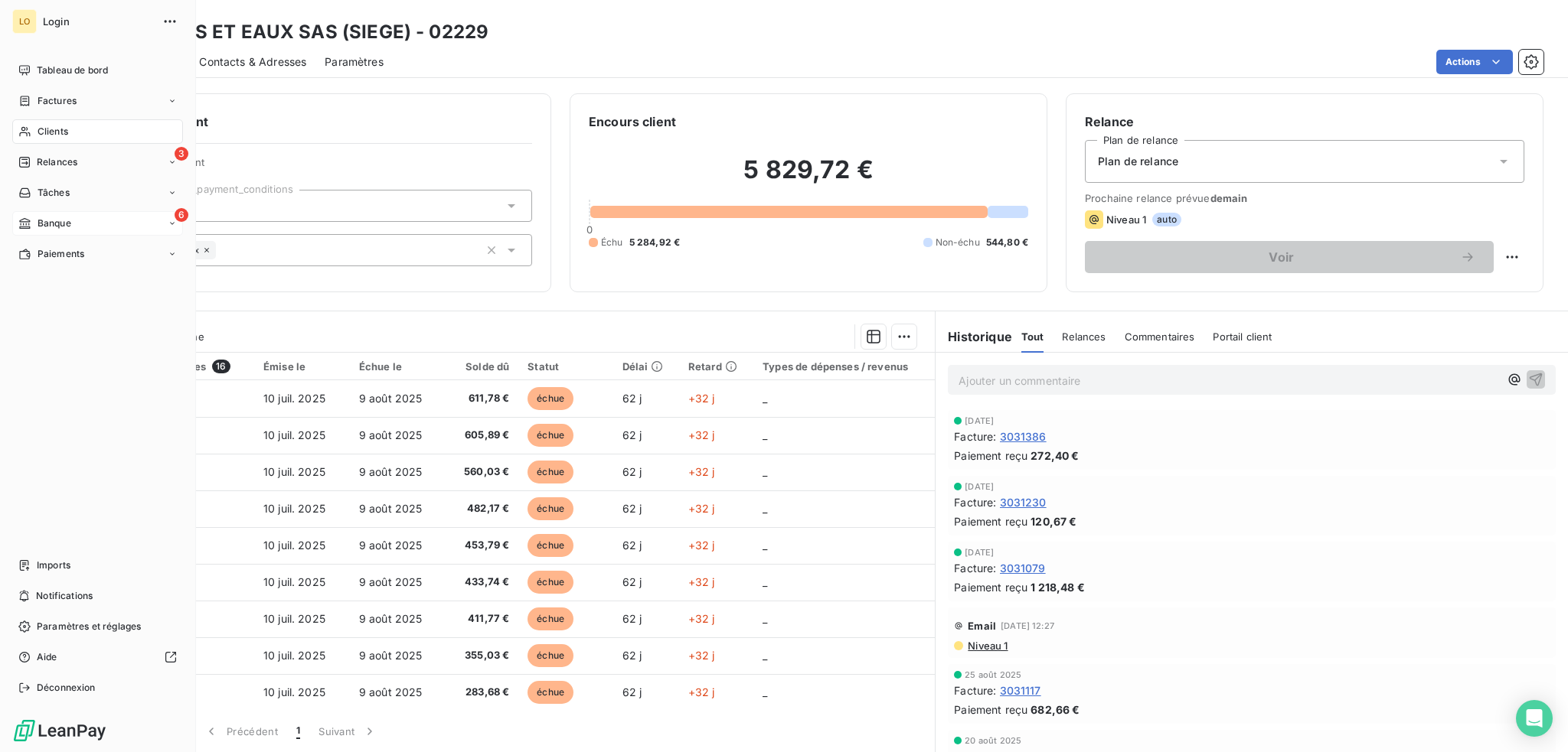
click at [43, 222] on span "Banque" at bounding box center [54, 223] width 34 height 13
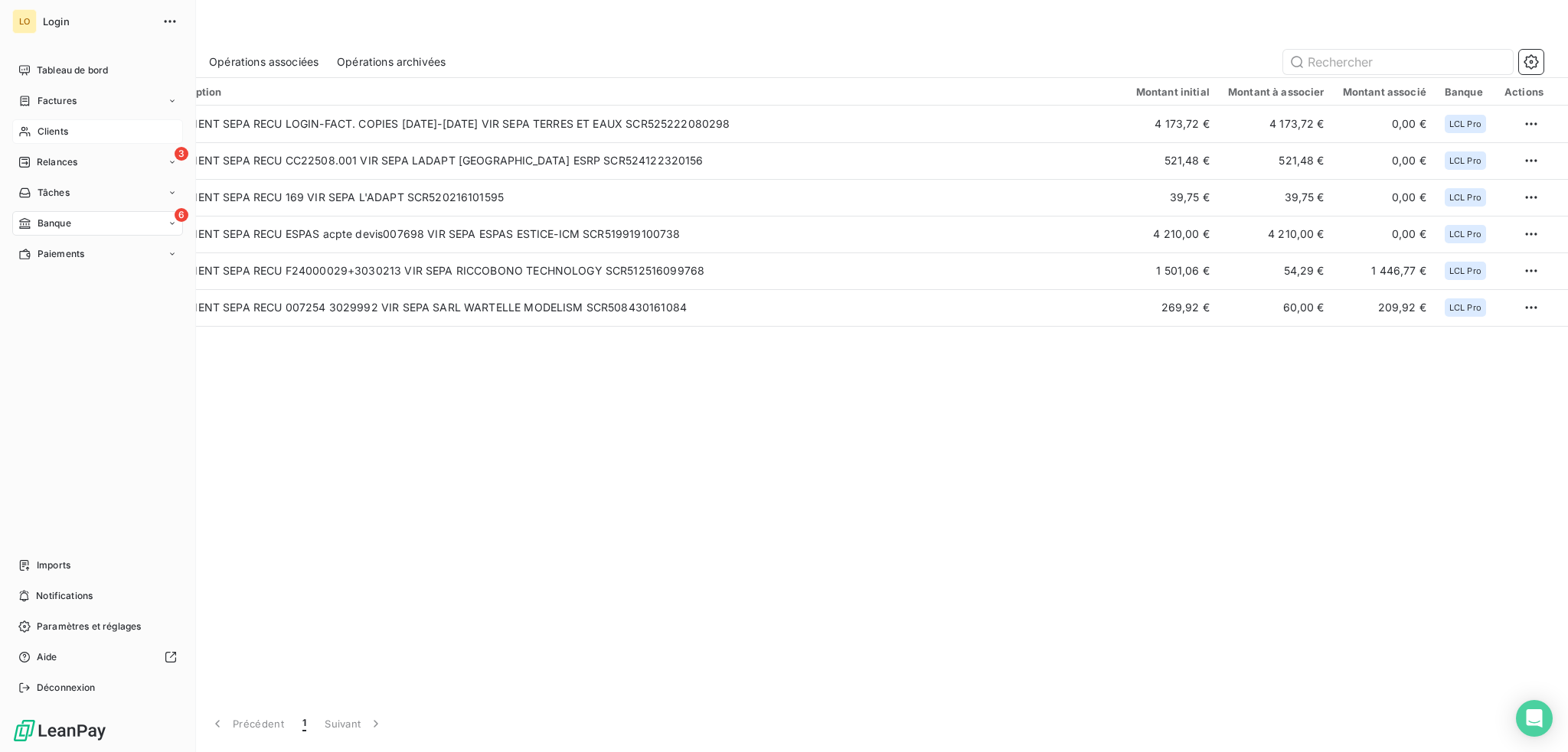
click at [61, 129] on span "Clients" at bounding box center [53, 131] width 31 height 13
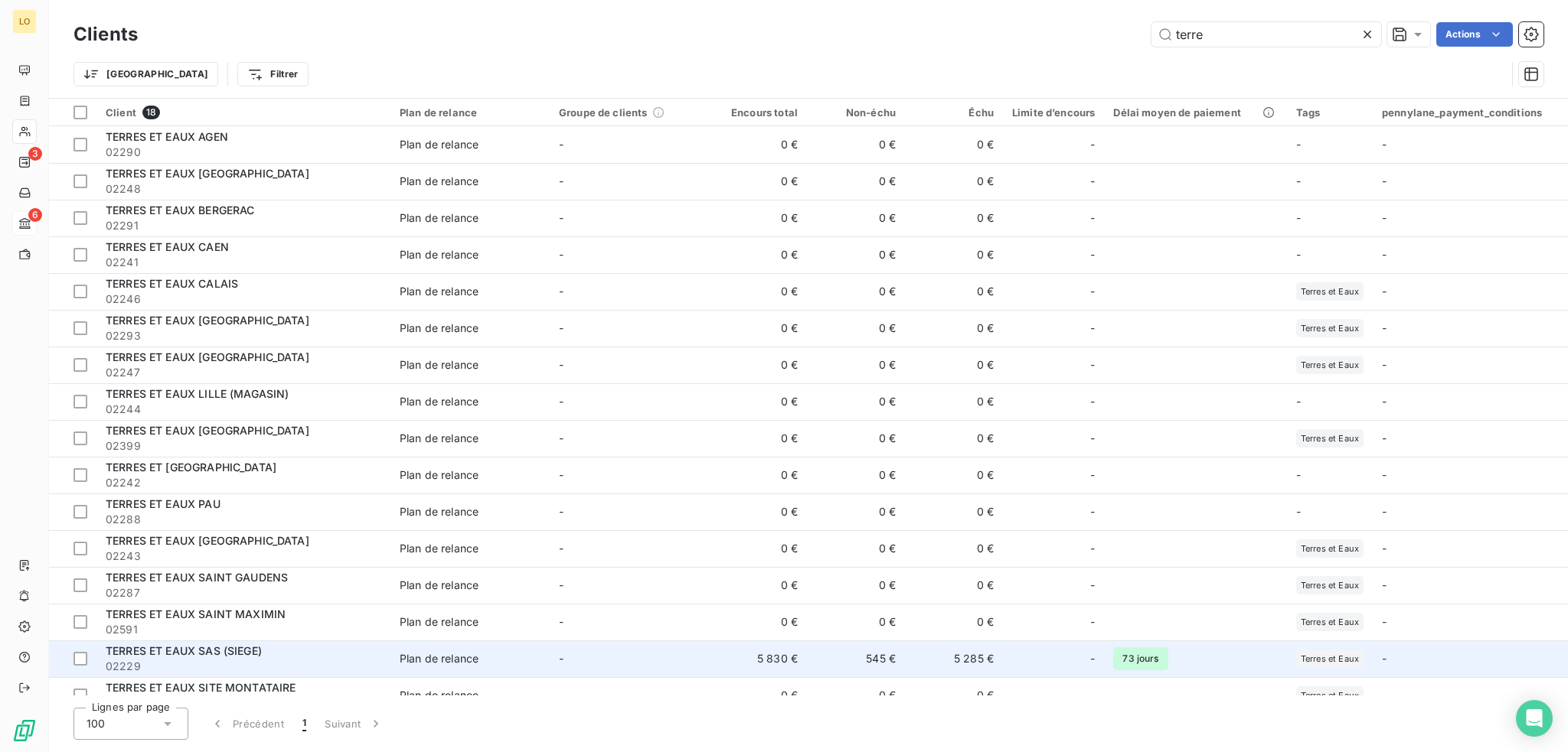
click at [254, 646] on span "TERRES ET EAUX SAS (SIEGE)" at bounding box center [183, 651] width 156 height 13
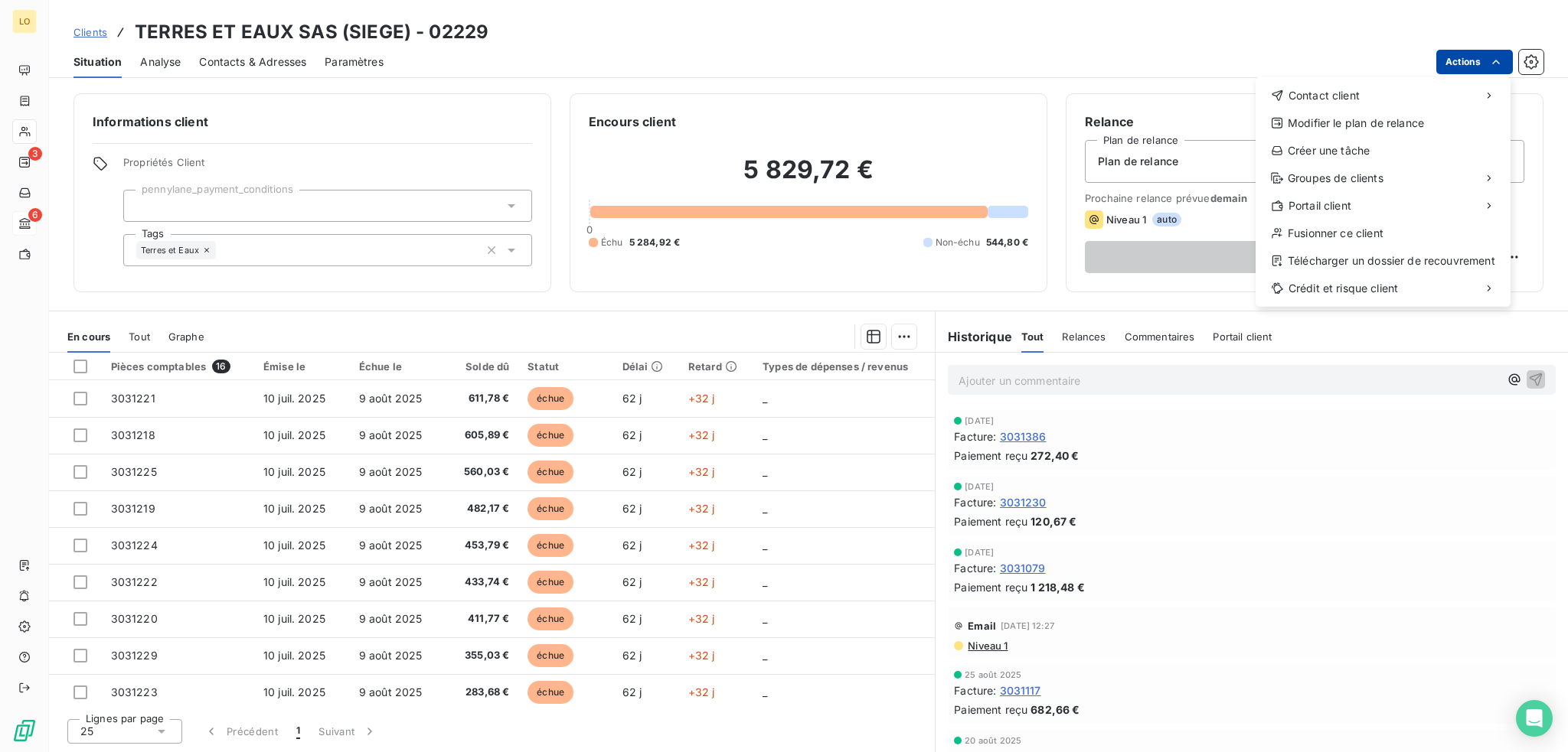
click at [1458, 63] on html "LO 3 6 Clients TERRES ET EAUX SAS (SIEGE) - 02229 Situation Analyse Contacts & …" at bounding box center [784, 376] width 1568 height 752
click at [1139, 103] on div "Envoyer un email" at bounding box center [1142, 102] width 205 height 25
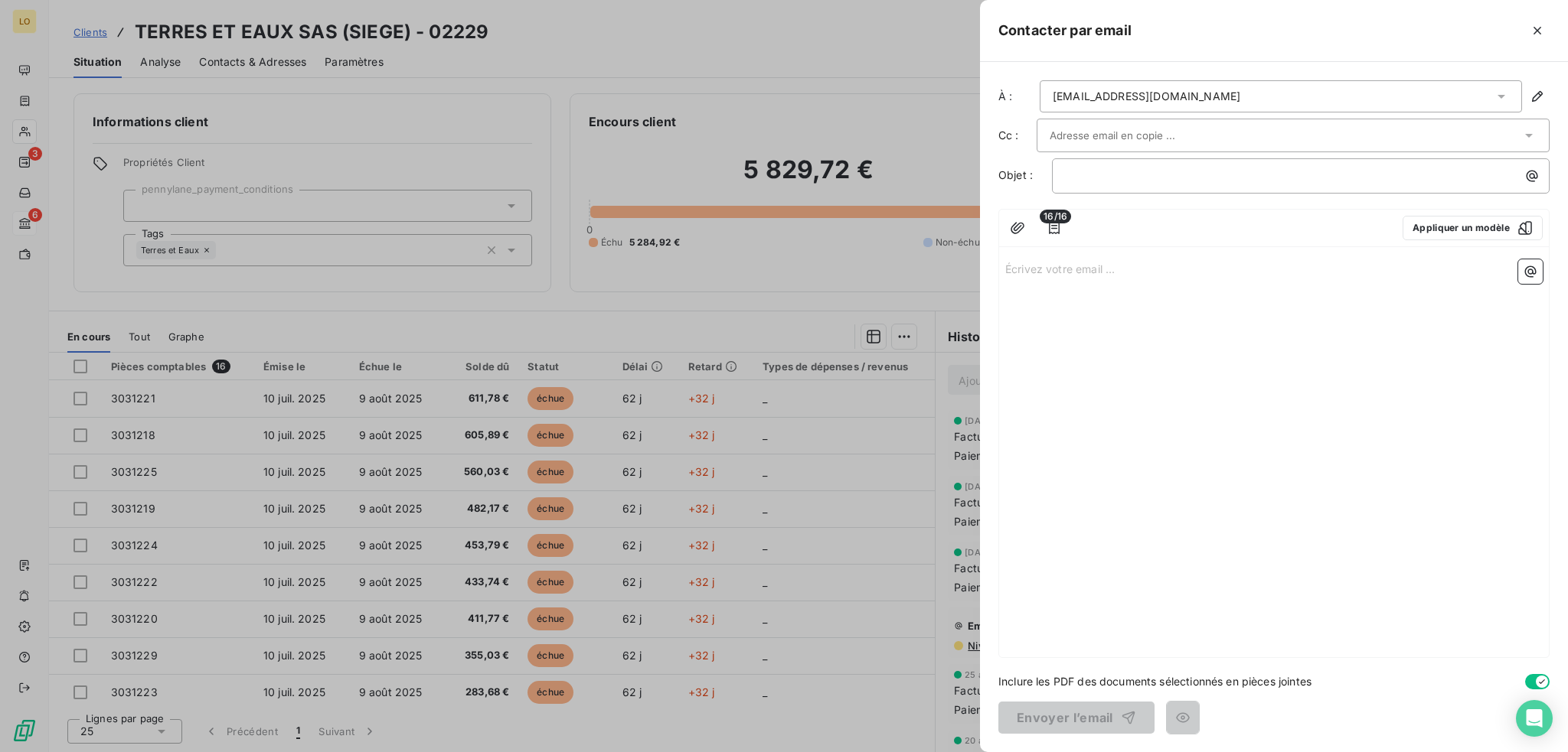
click at [1090, 134] on input "text" at bounding box center [1132, 135] width 165 height 23
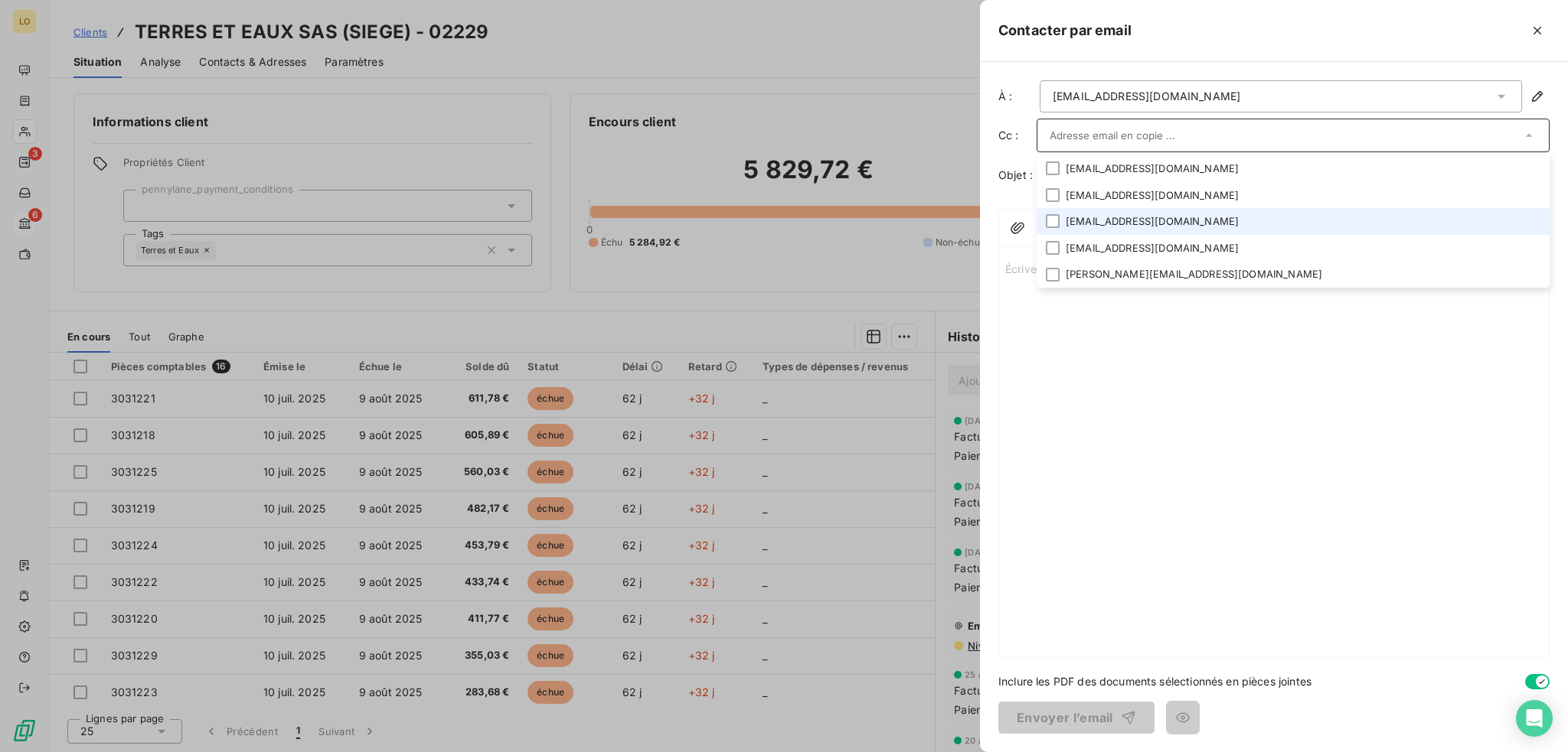
click at [1090, 217] on li "[EMAIL_ADDRESS][DOMAIN_NAME]" at bounding box center [1293, 222] width 513 height 27
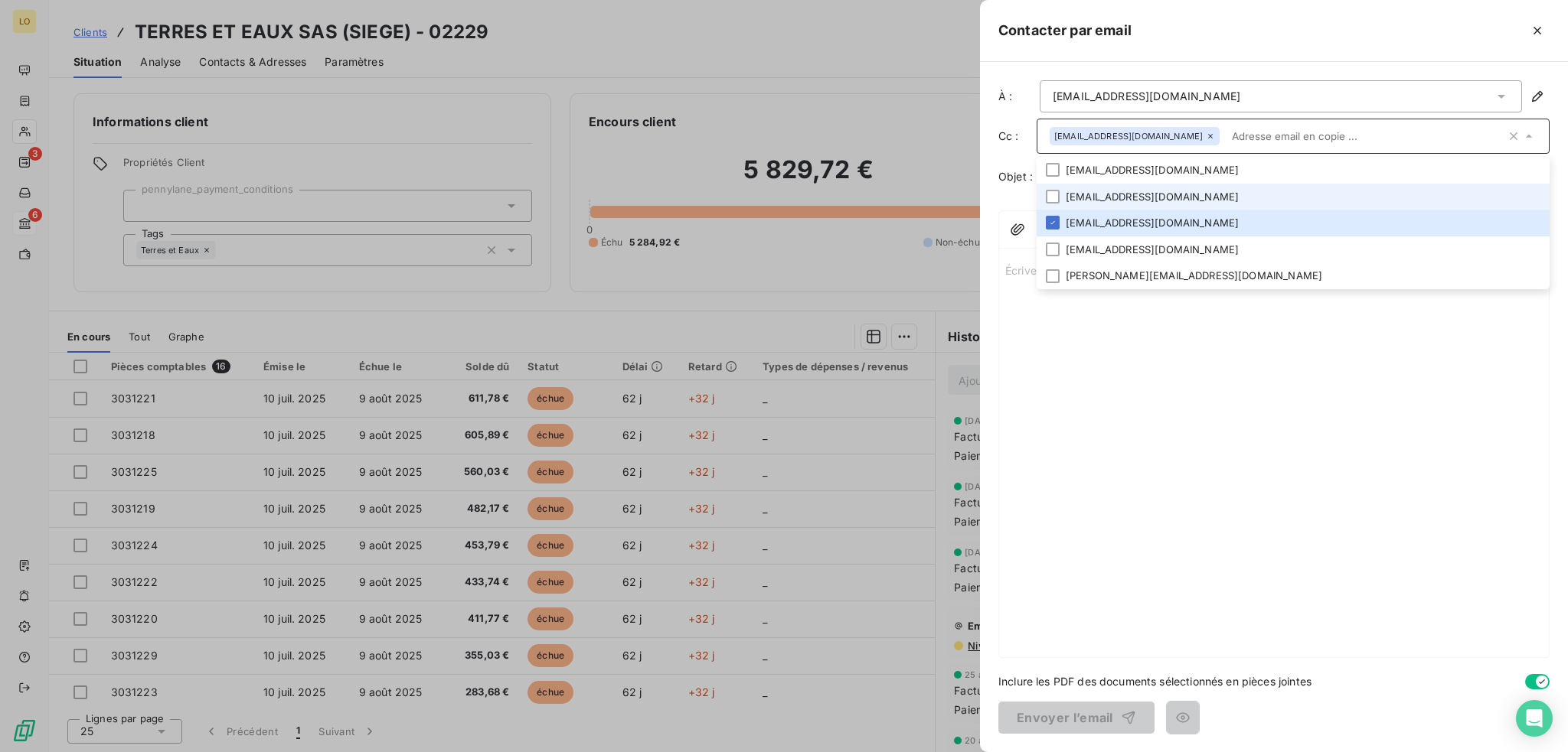
click at [1164, 197] on li "[EMAIL_ADDRESS][DOMAIN_NAME]" at bounding box center [1293, 197] width 513 height 27
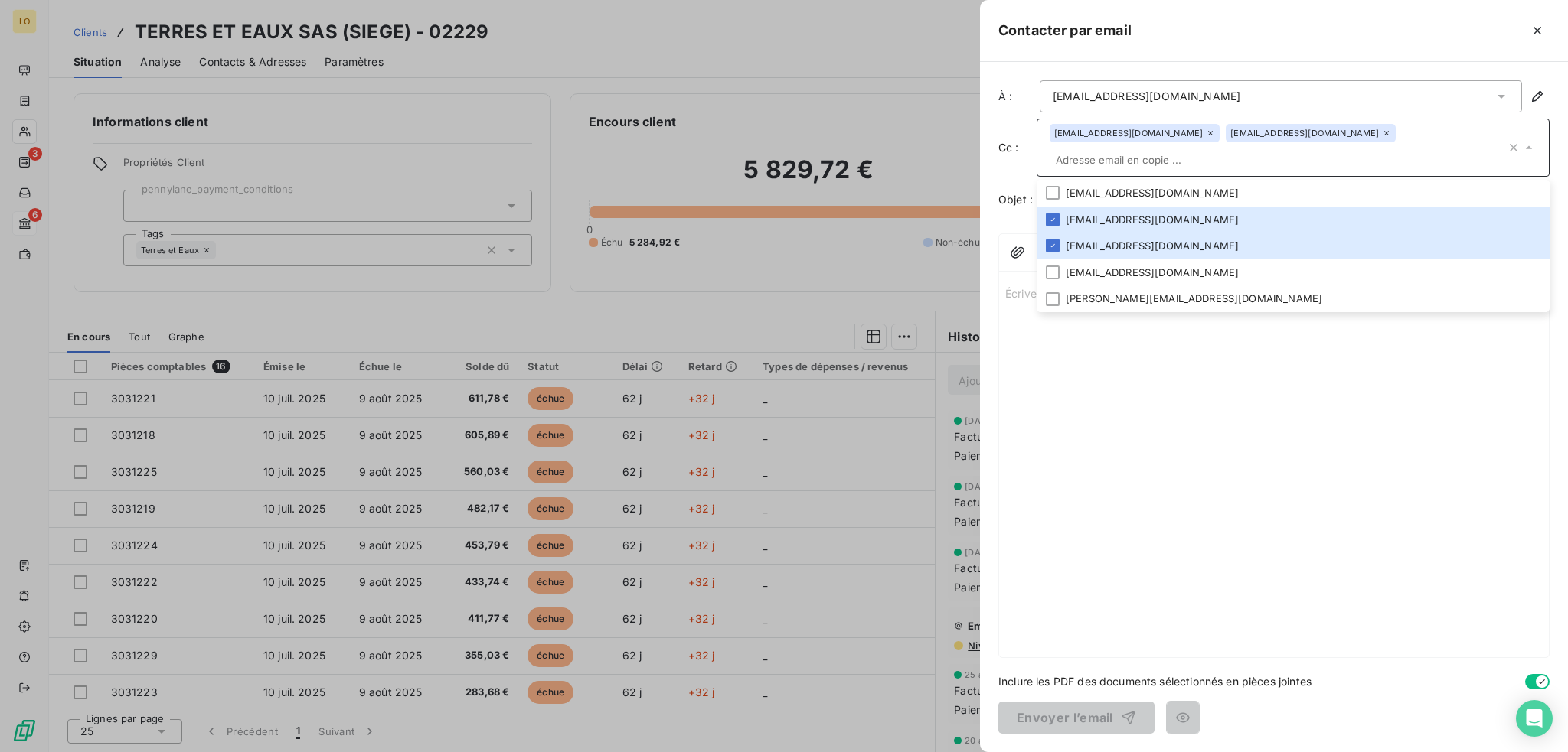
click at [1130, 435] on div "Écrivez votre email ... ﻿" at bounding box center [1273, 468] width 550 height 380
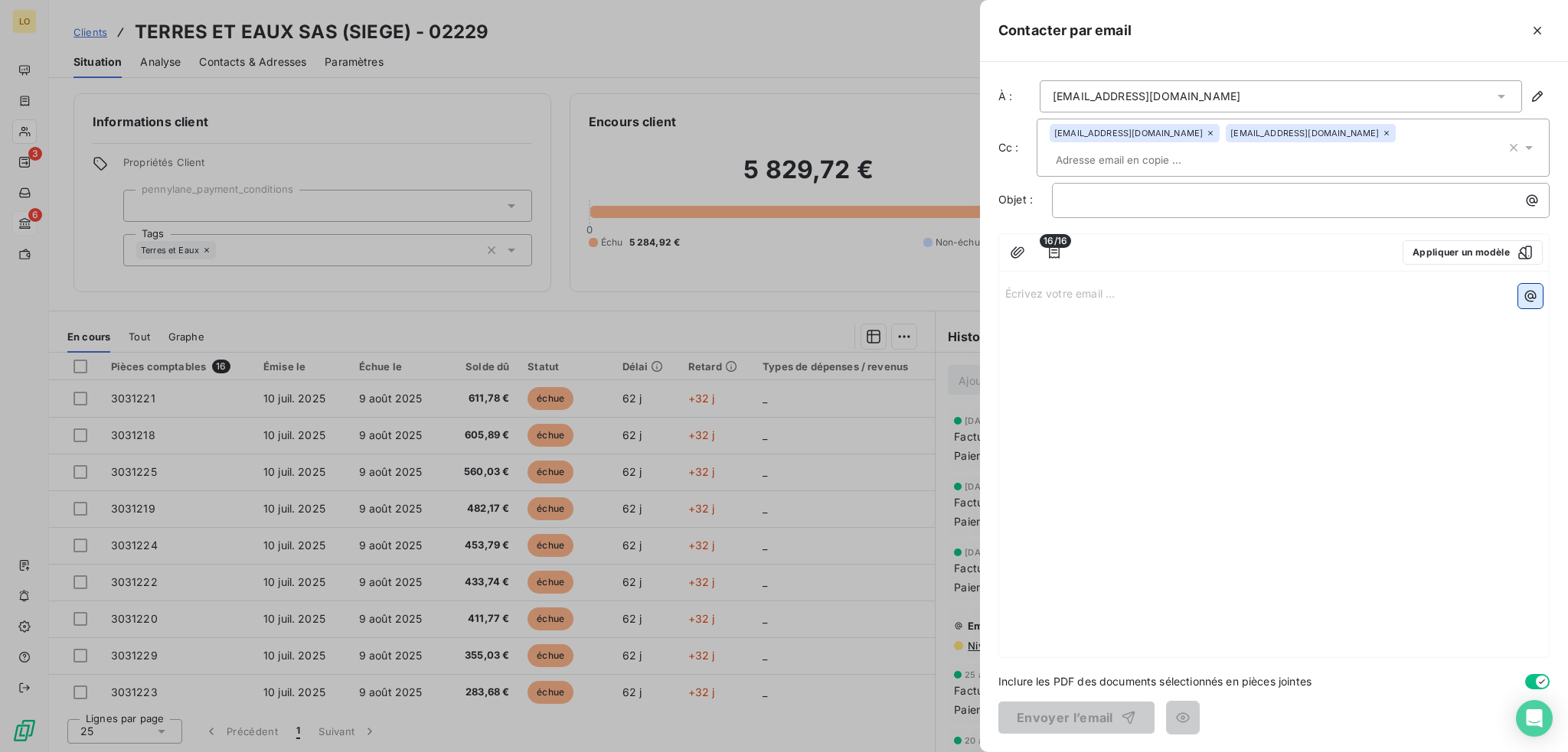
click at [1525, 299] on icon "button" at bounding box center [1531, 296] width 15 height 15
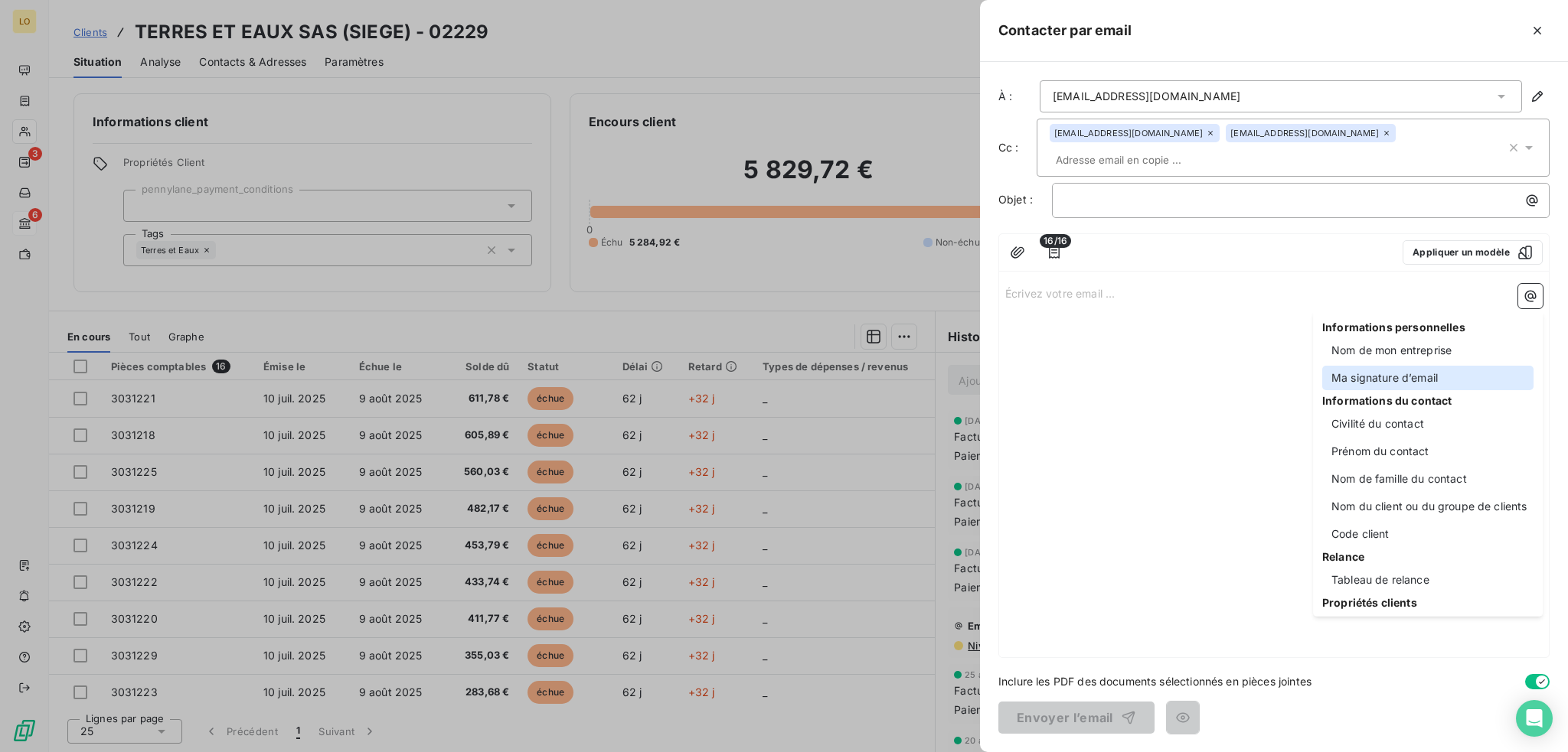
click at [1373, 379] on div "Ma signature d’email" at bounding box center [1428, 378] width 211 height 25
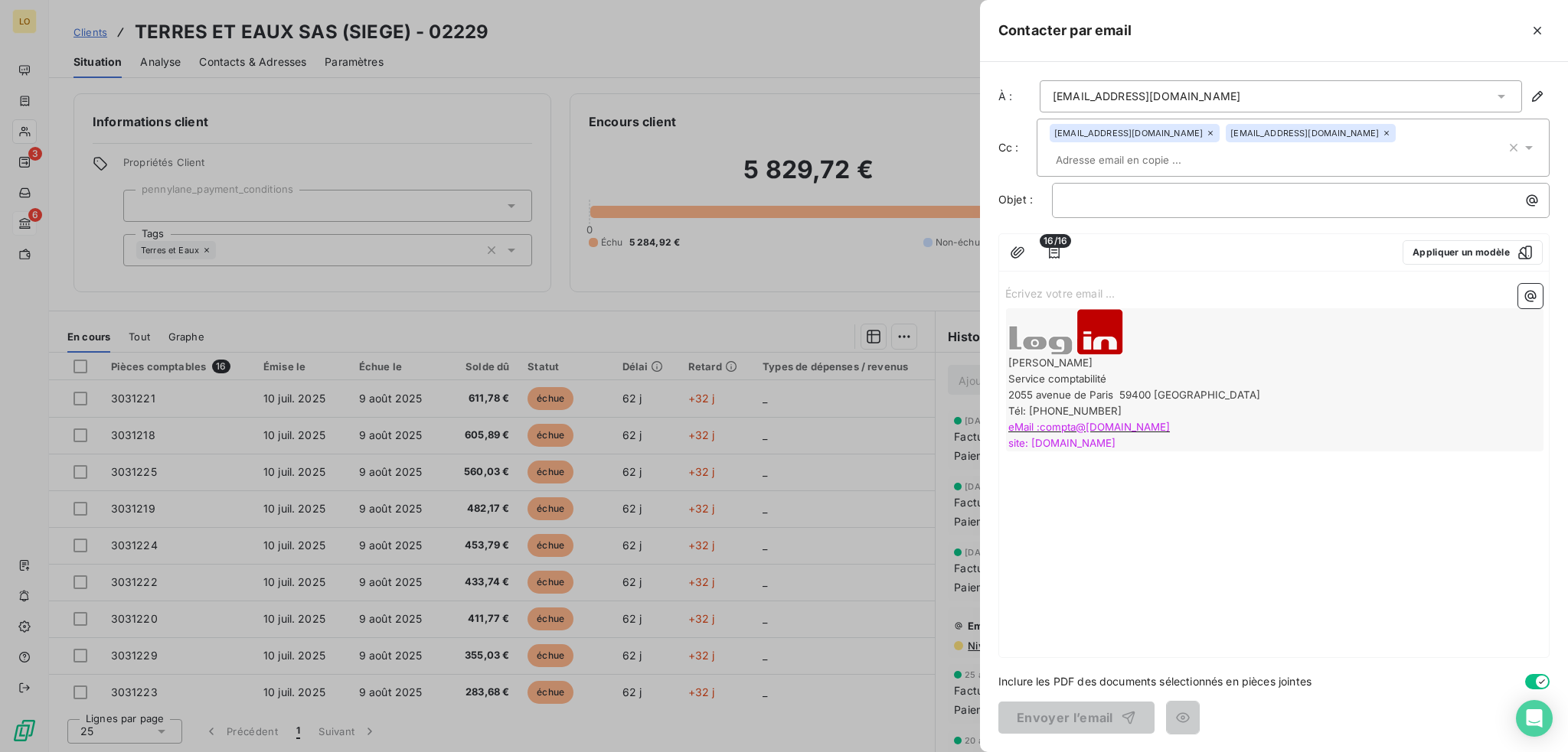
click at [1213, 285] on p "Écrivez votre email ... ﻿" at bounding box center [1274, 293] width 537 height 17
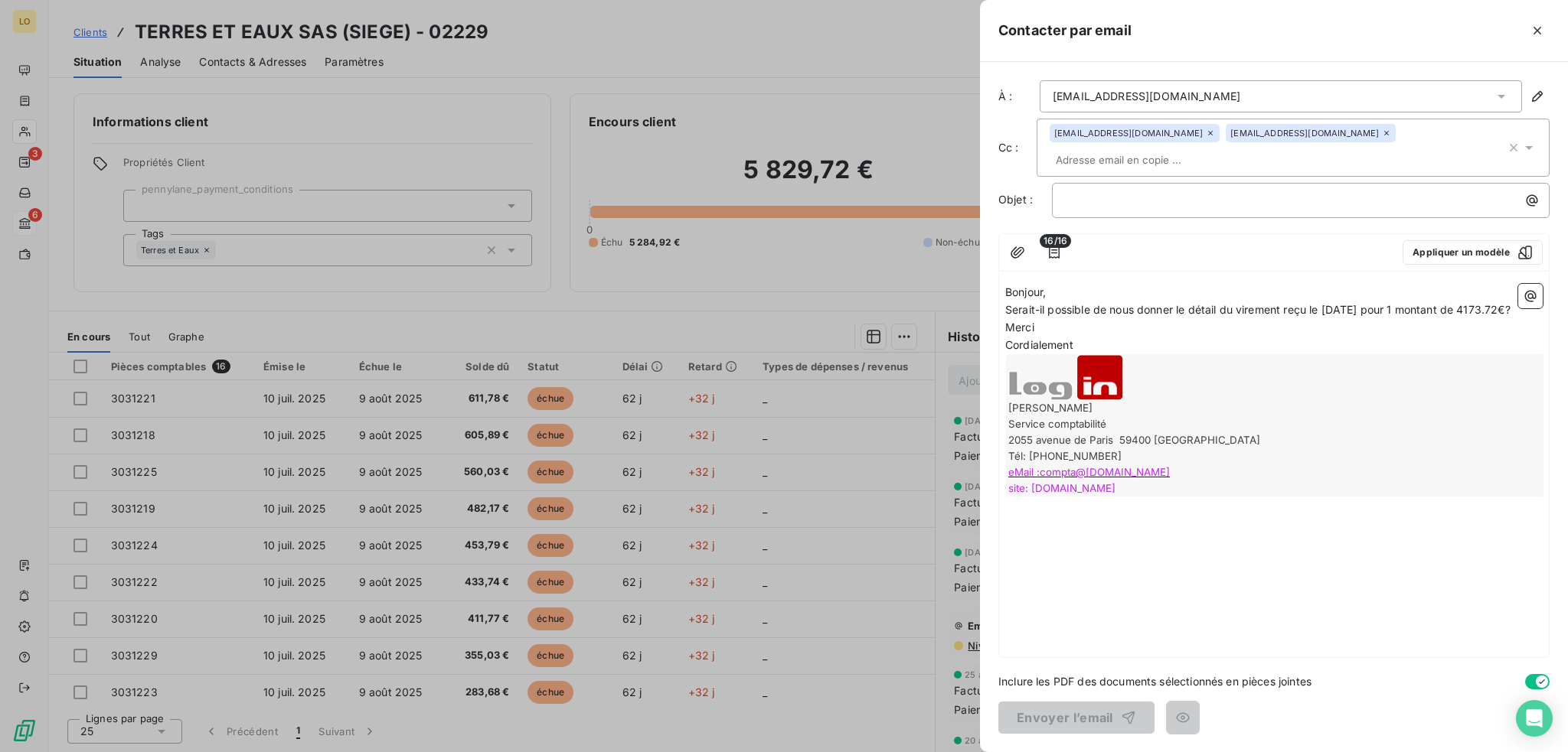
click at [1125, 290] on p "Bonjour," at bounding box center [1274, 293] width 537 height 17
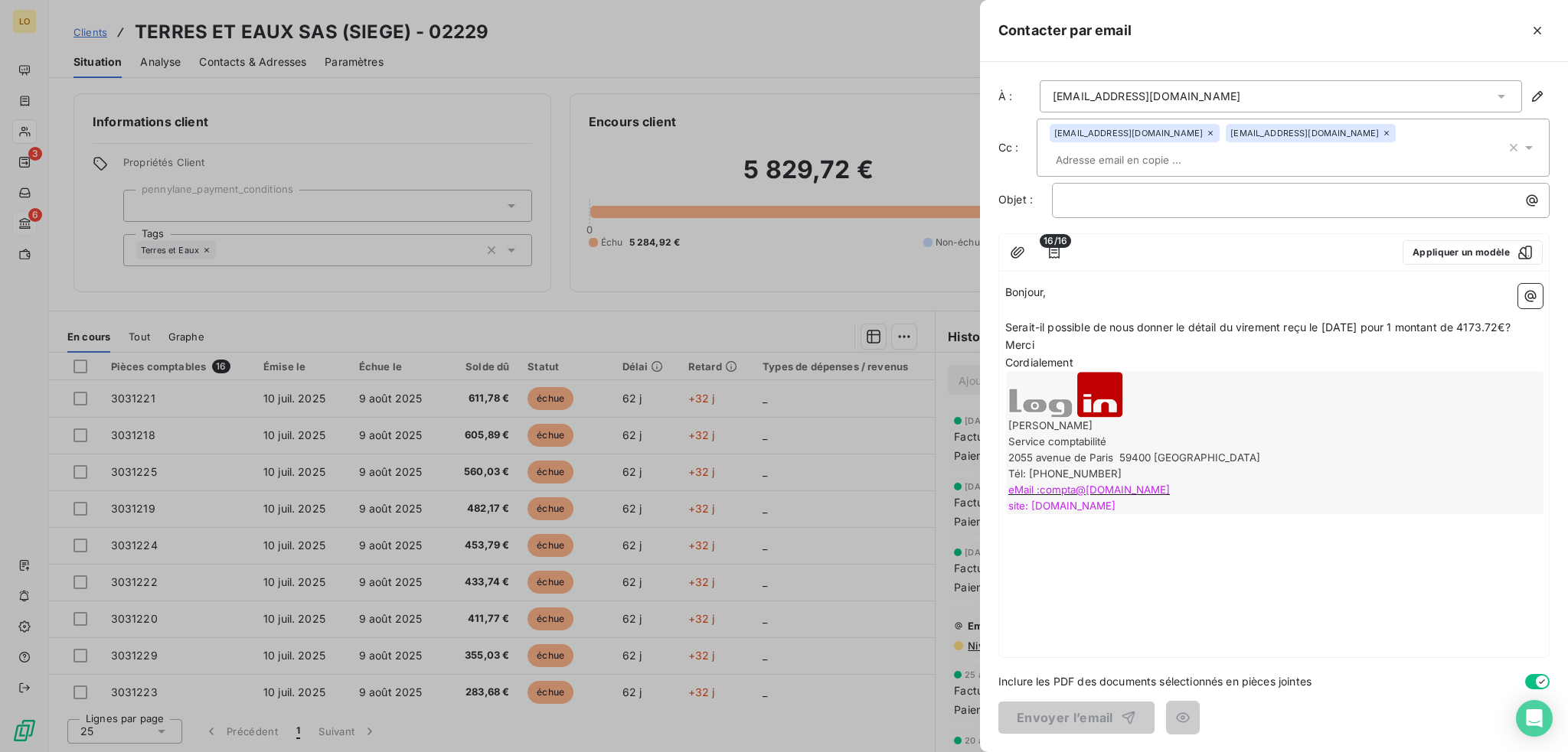
click at [1540, 328] on p "Serait-il possible de nous donner le détail du virement reçu le [DATE] pour 1 m…" at bounding box center [1274, 328] width 537 height 17
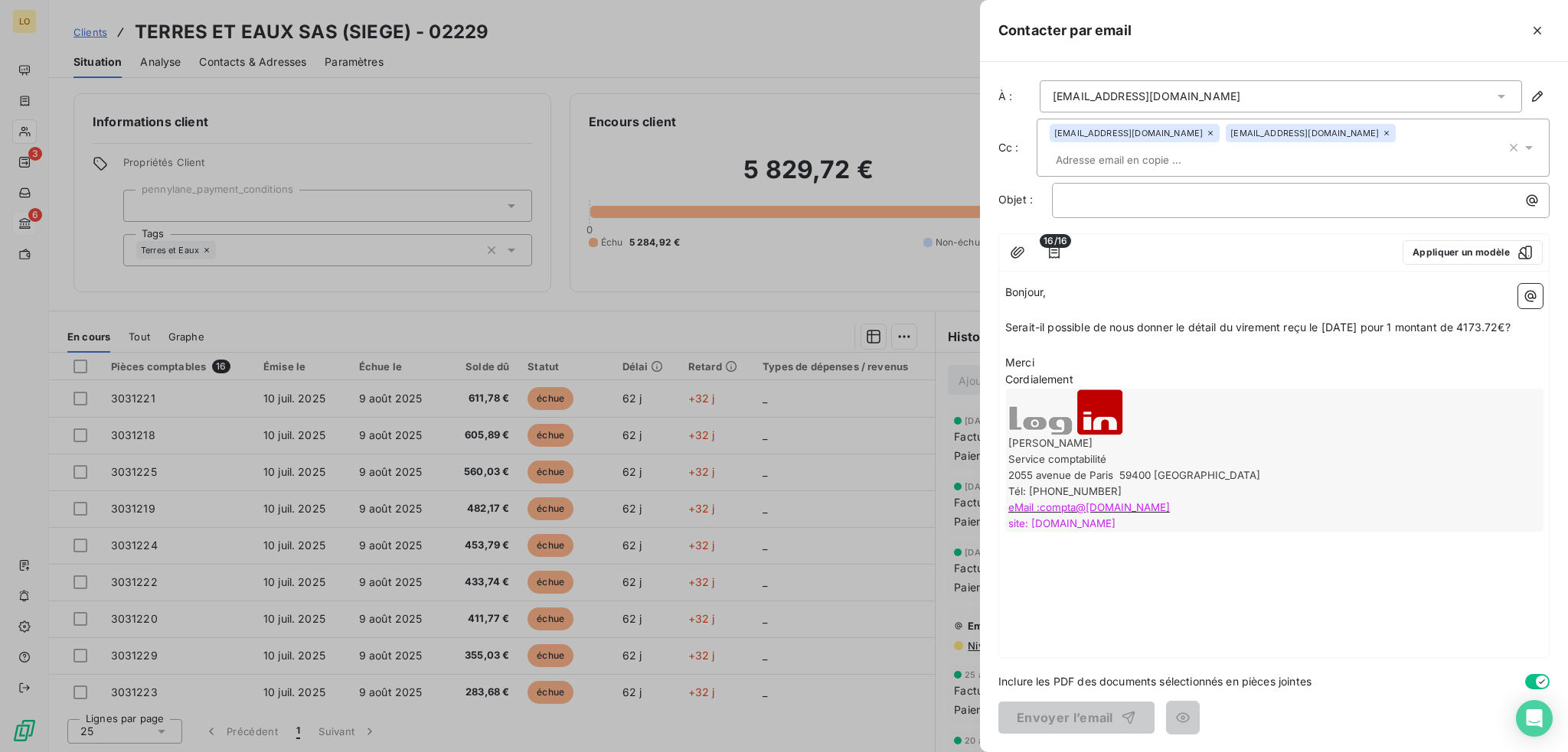
click at [1089, 364] on p "Merci" at bounding box center [1274, 363] width 537 height 17
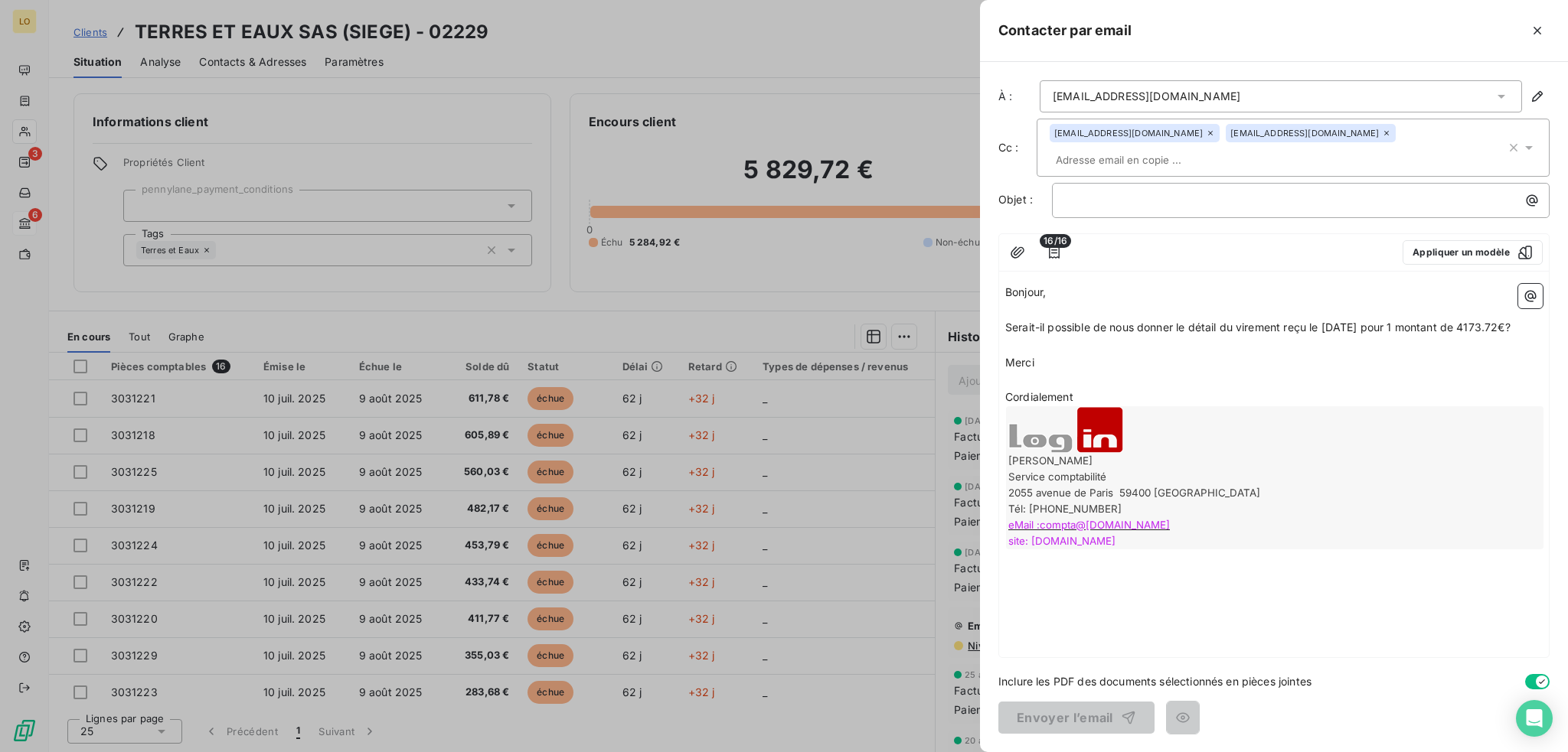
click at [1081, 392] on p "Cordialement" at bounding box center [1274, 397] width 537 height 17
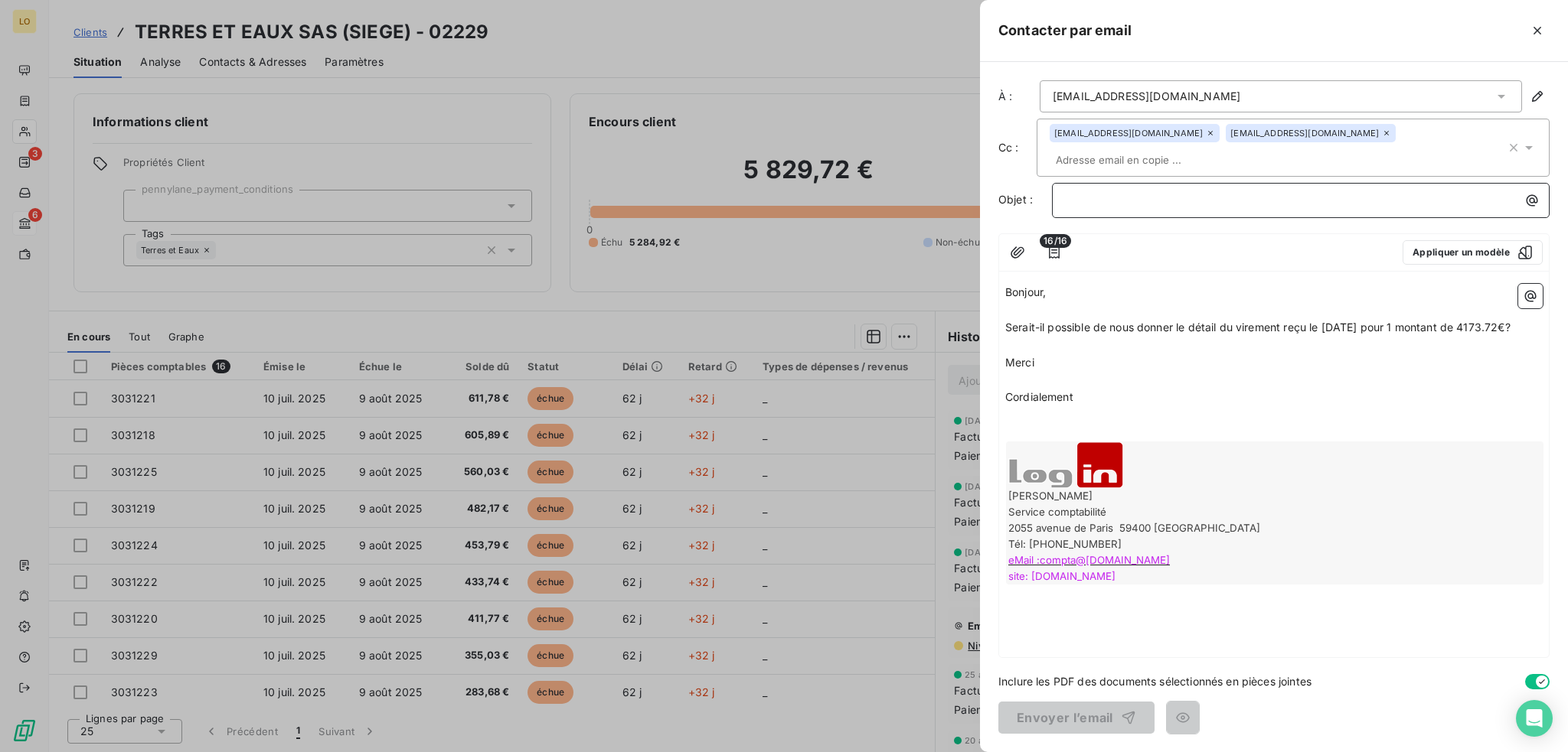
click at [1086, 188] on div "﻿" at bounding box center [1300, 199] width 487 height 21
click at [1041, 718] on button "Envoyer l’email" at bounding box center [1076, 718] width 156 height 33
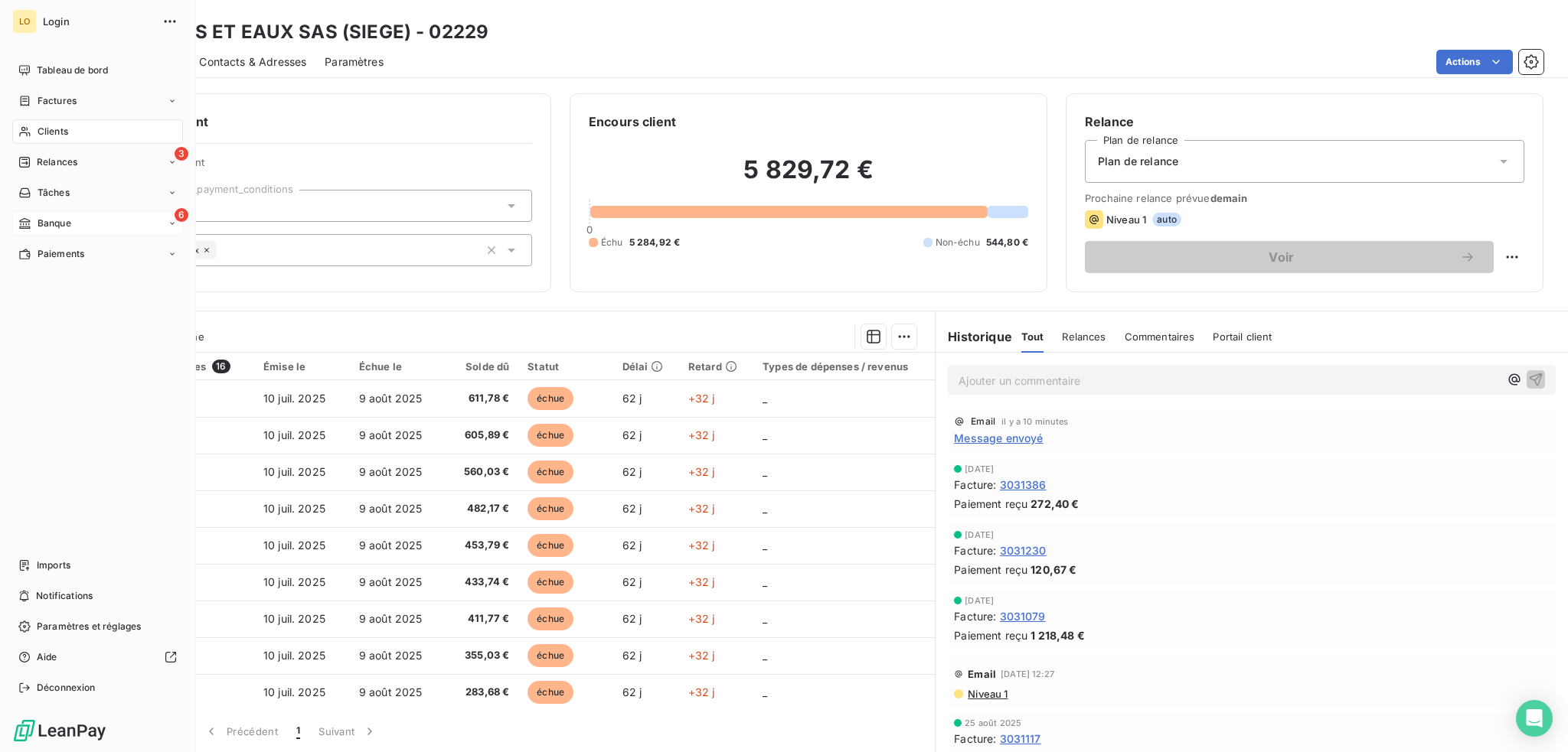
click at [46, 223] on span "Banque" at bounding box center [54, 223] width 34 height 13
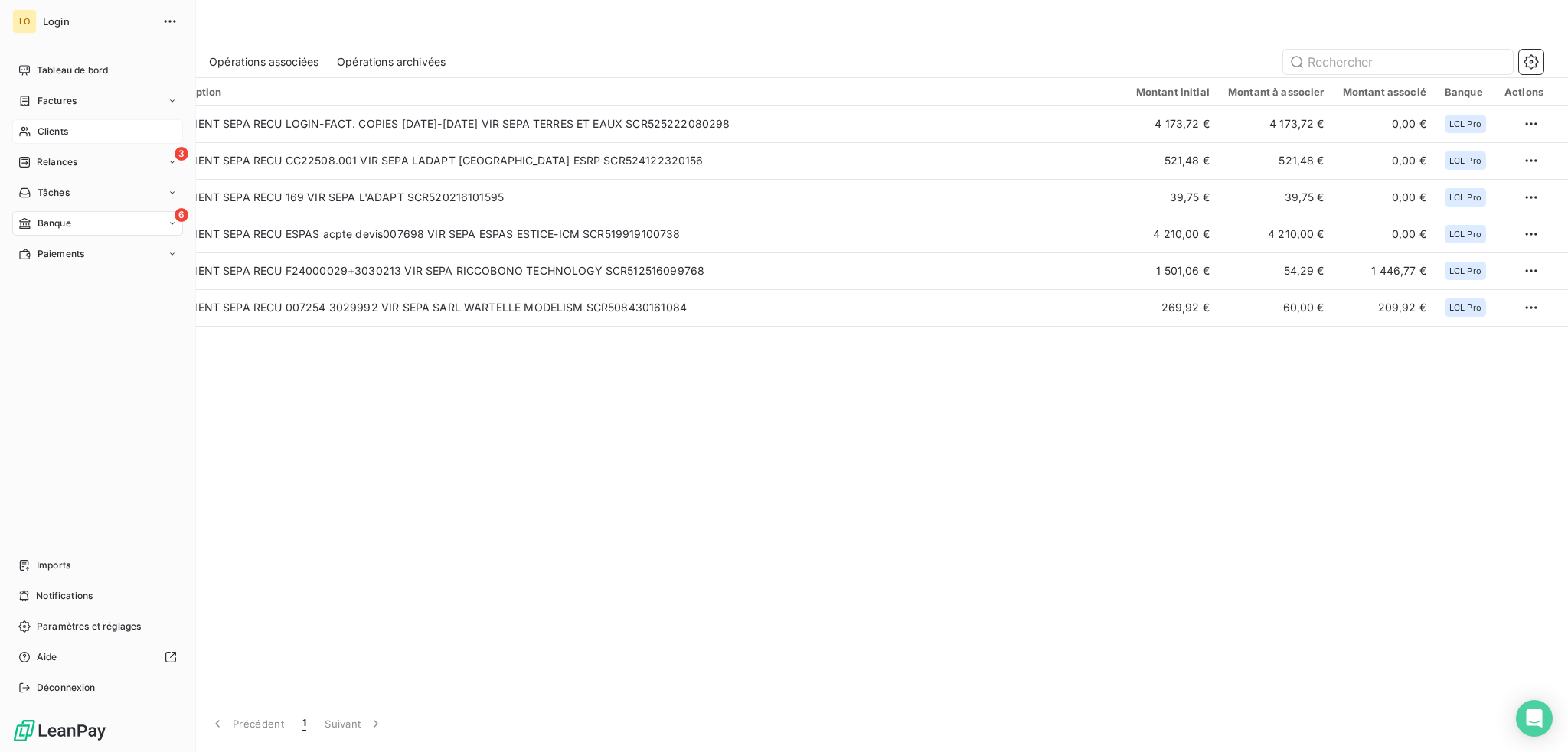
click at [51, 130] on span "Clients" at bounding box center [53, 131] width 31 height 13
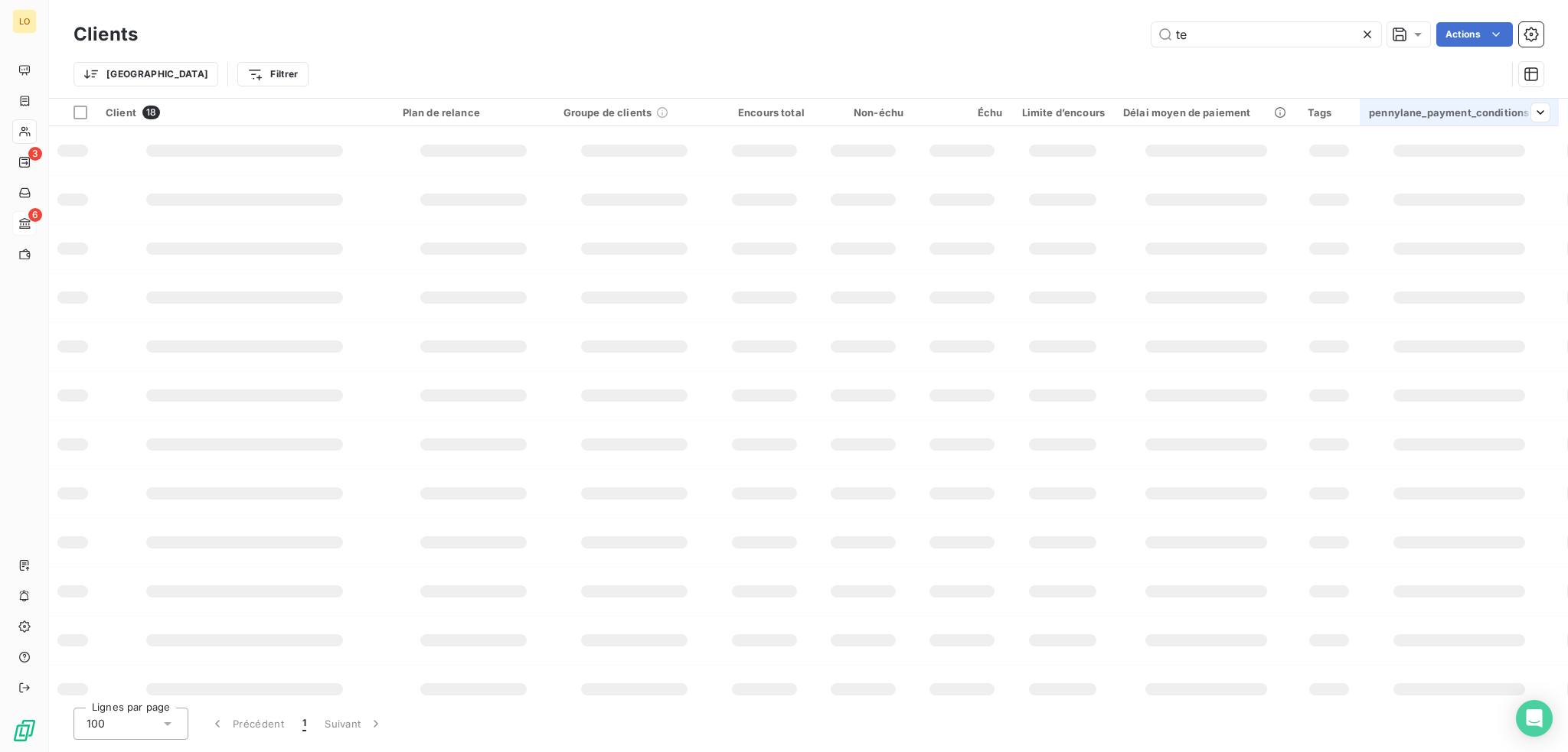
type input "t"
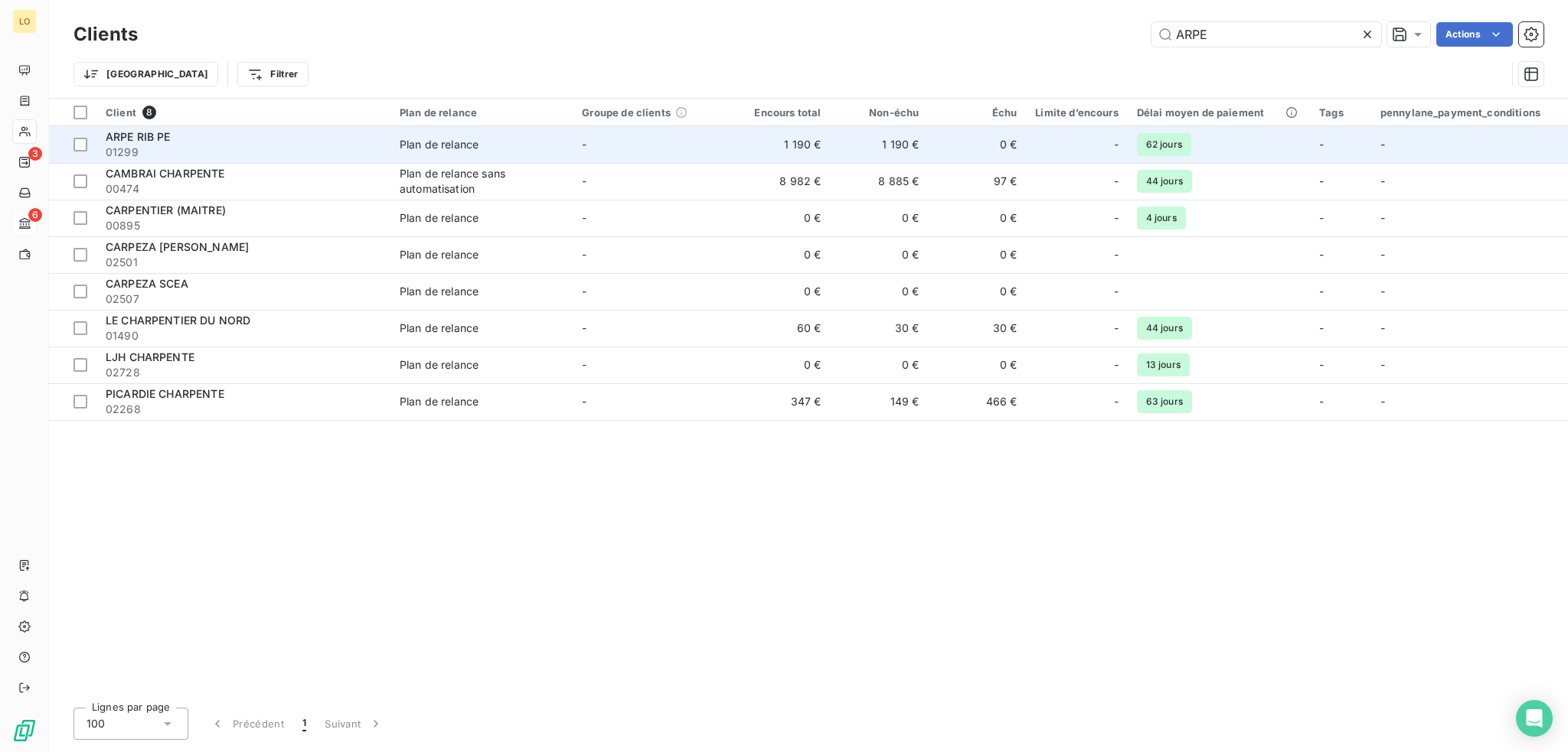
type input "ARPE"
click at [324, 141] on div "ARPE RIB PE" at bounding box center [243, 137] width 275 height 15
